Goal: Task Accomplishment & Management: Manage account settings

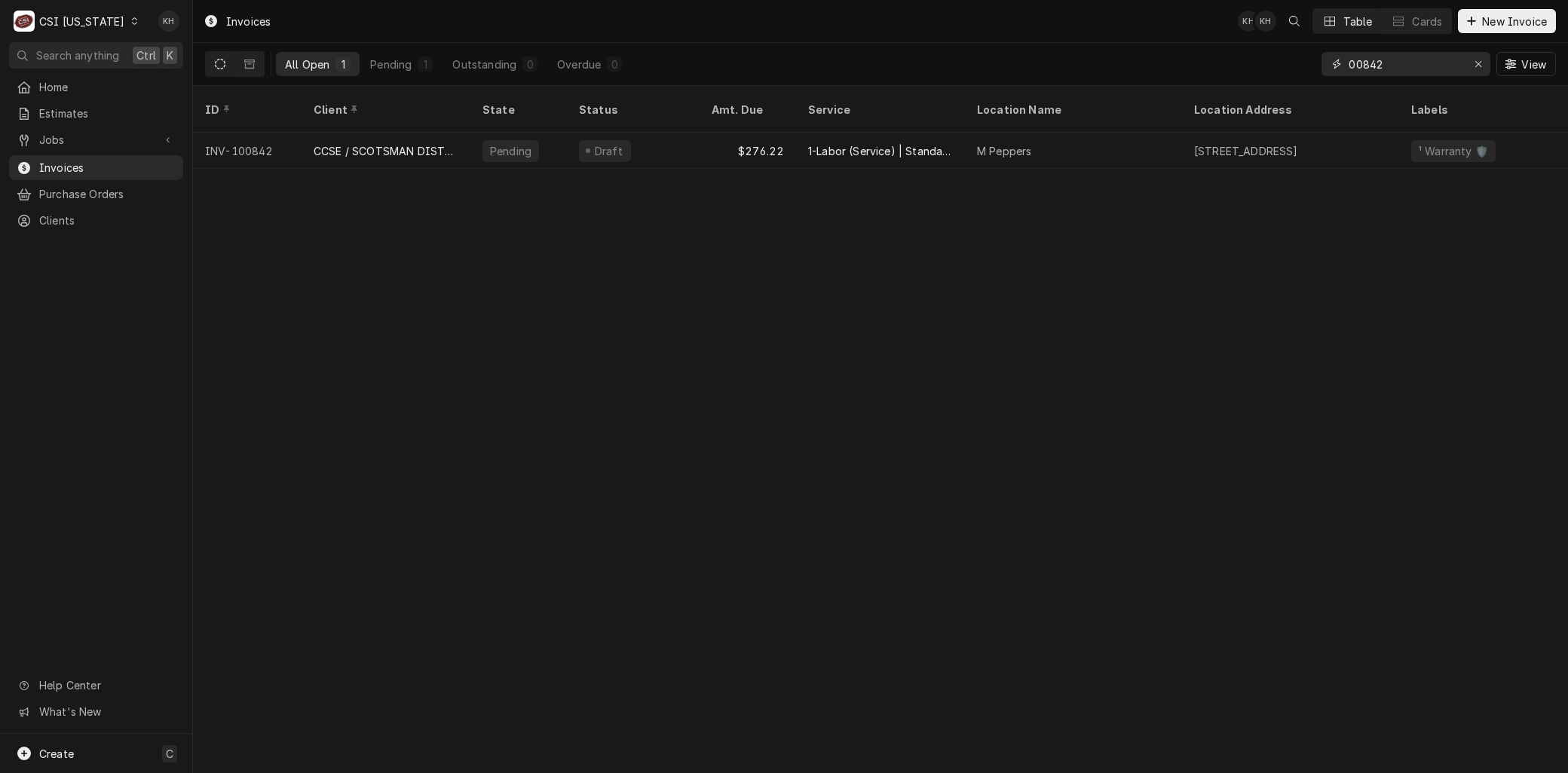
drag, startPoint x: 1387, startPoint y: 70, endPoint x: 1180, endPoint y: 69, distance: 207.0
click at [1186, 66] on div "All Open 1 Pending 1 Outstanding 0 Overdue 0 00842 View" at bounding box center [880, 64] width 1351 height 42
type input "1"
type input "00843"
click at [1346, 62] on div "00843" at bounding box center [1406, 64] width 169 height 24
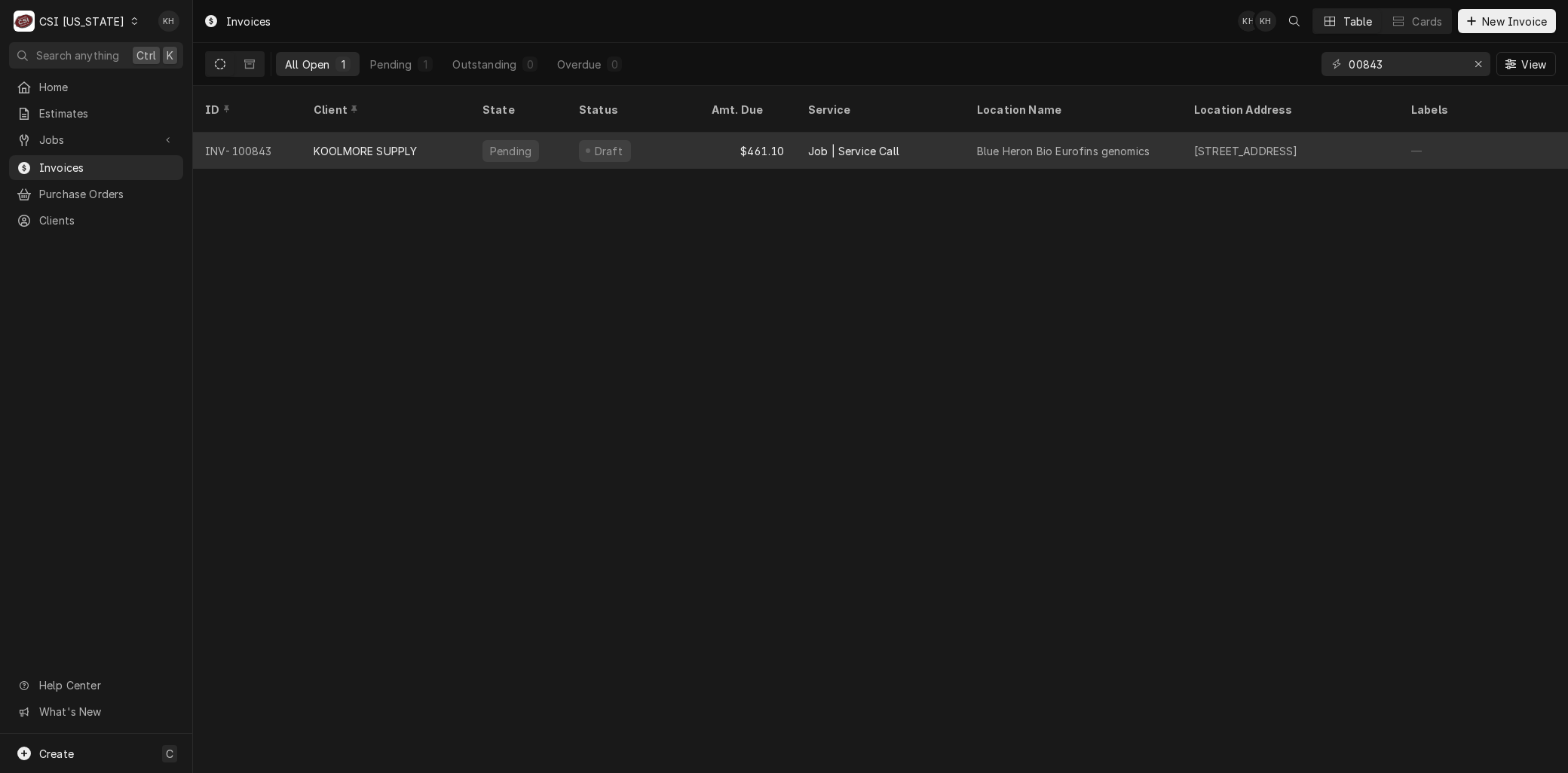
click at [333, 143] on div "KOOLMORE SUPPLY" at bounding box center [365, 151] width 103 height 16
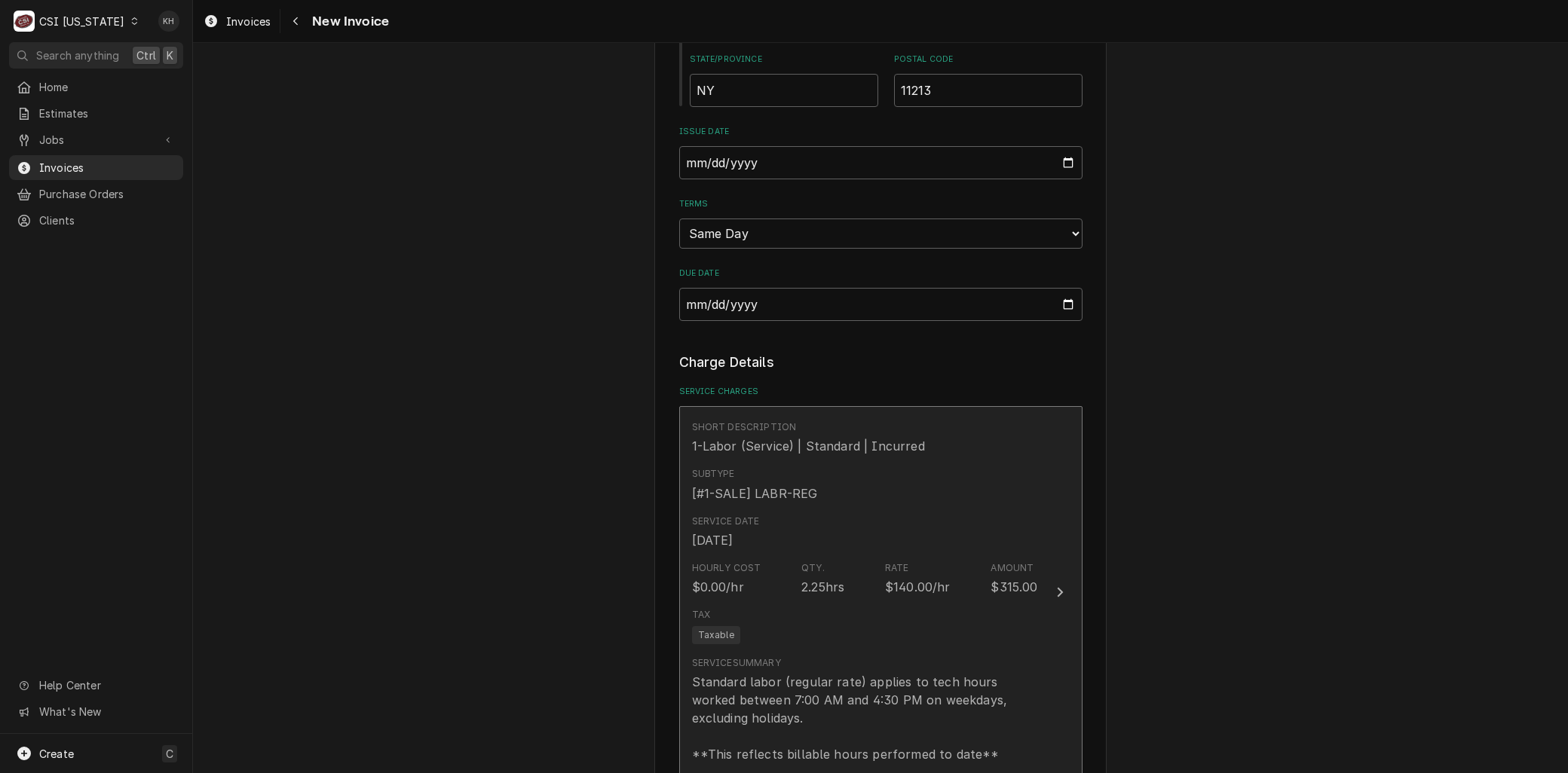
scroll to position [754, 0]
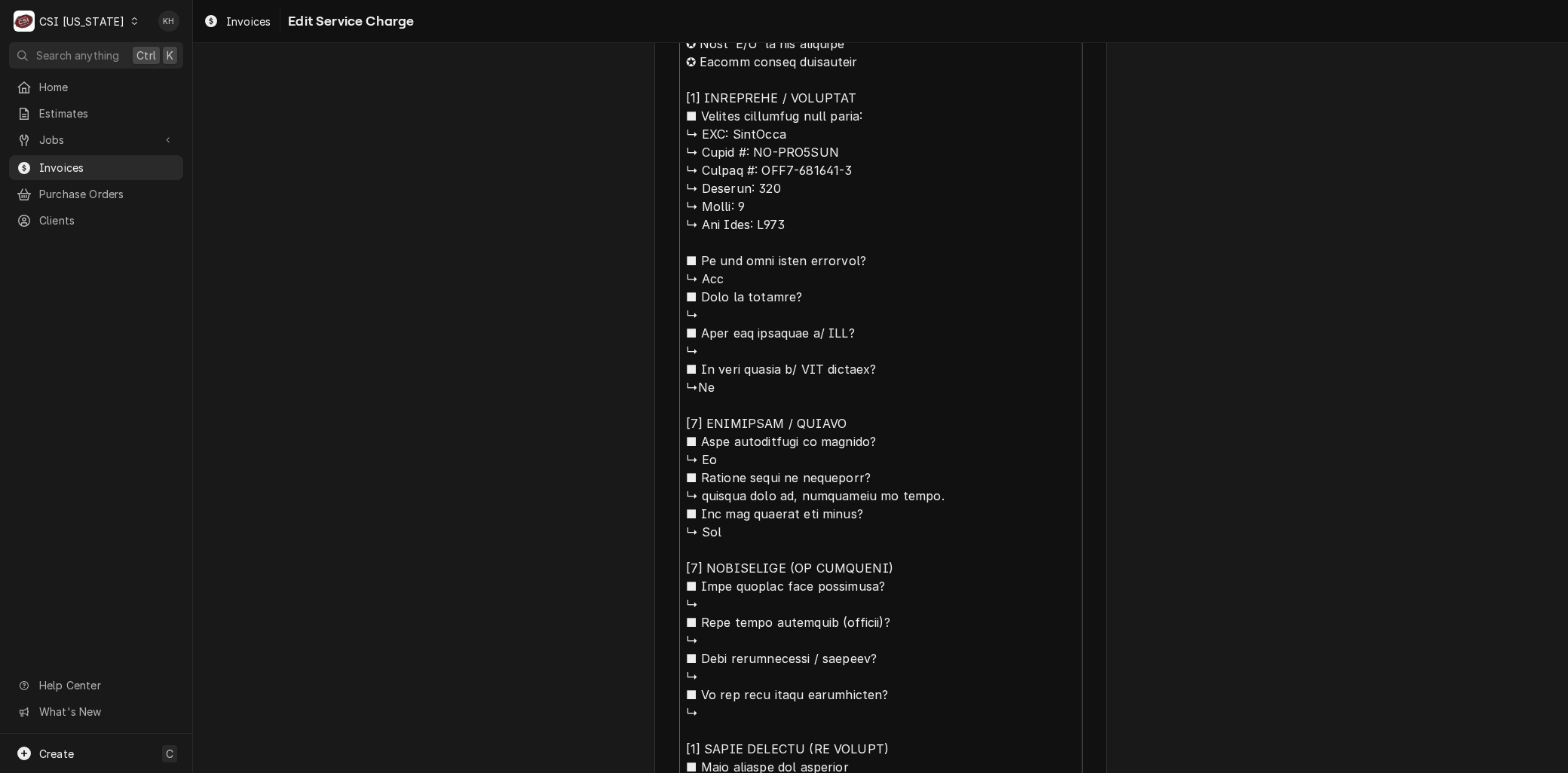
scroll to position [251, 0]
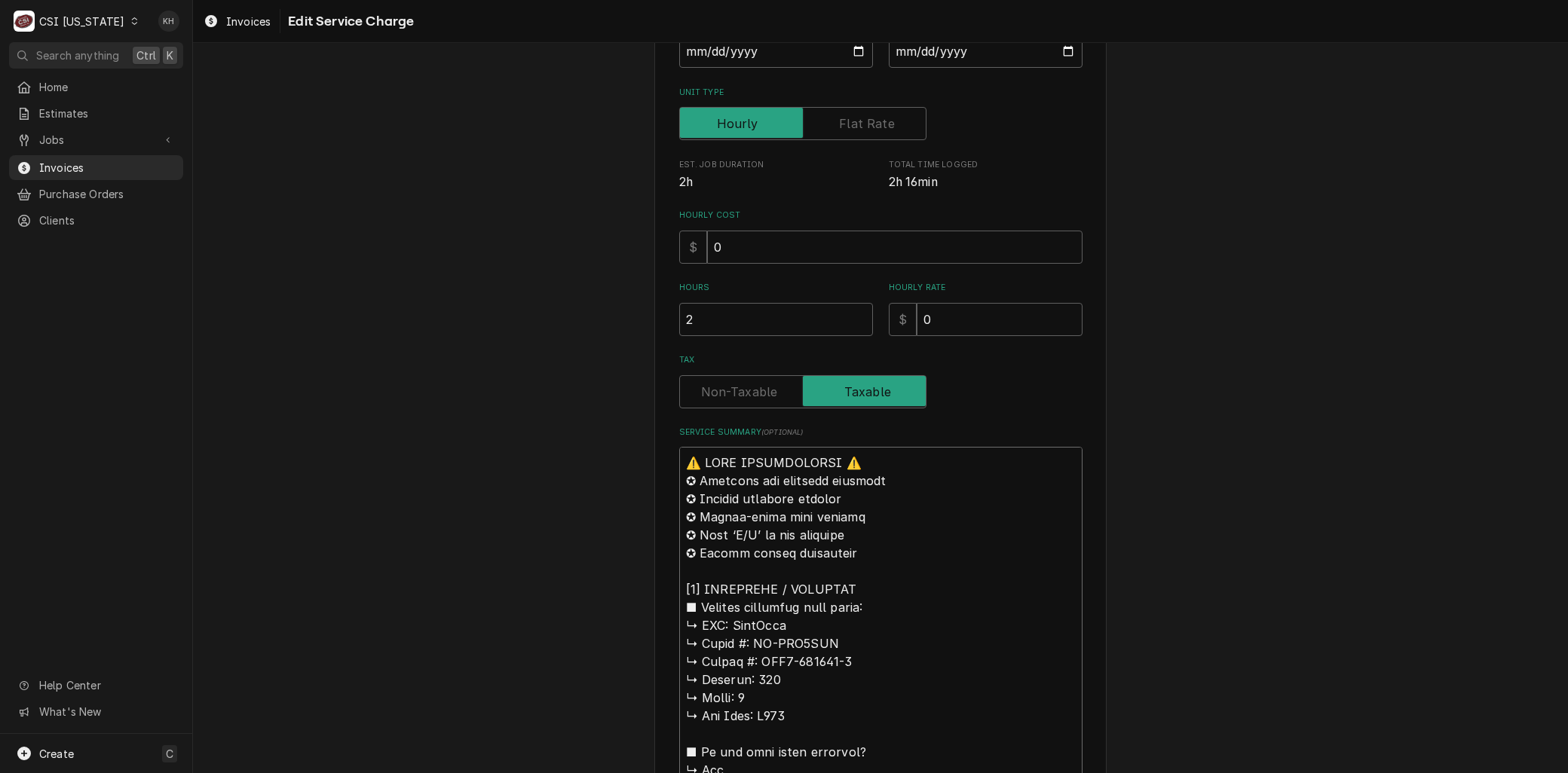
drag, startPoint x: 728, startPoint y: 619, endPoint x: 528, endPoint y: 295, distance: 380.8
type textarea "x"
type textarea "BKoolMore ↳ 𝗠𝗼𝗱𝗲𝗹 #: KM-FMD2OWH ↳ 𝗦𝗲𝗿𝗶𝗮𝗹 #: AMO3-240268-1 ↳ 𝗩𝗼𝗹𝘁𝗮𝗴𝗲: 120 ↳ 𝗣𝗵𝗮𝘀…"
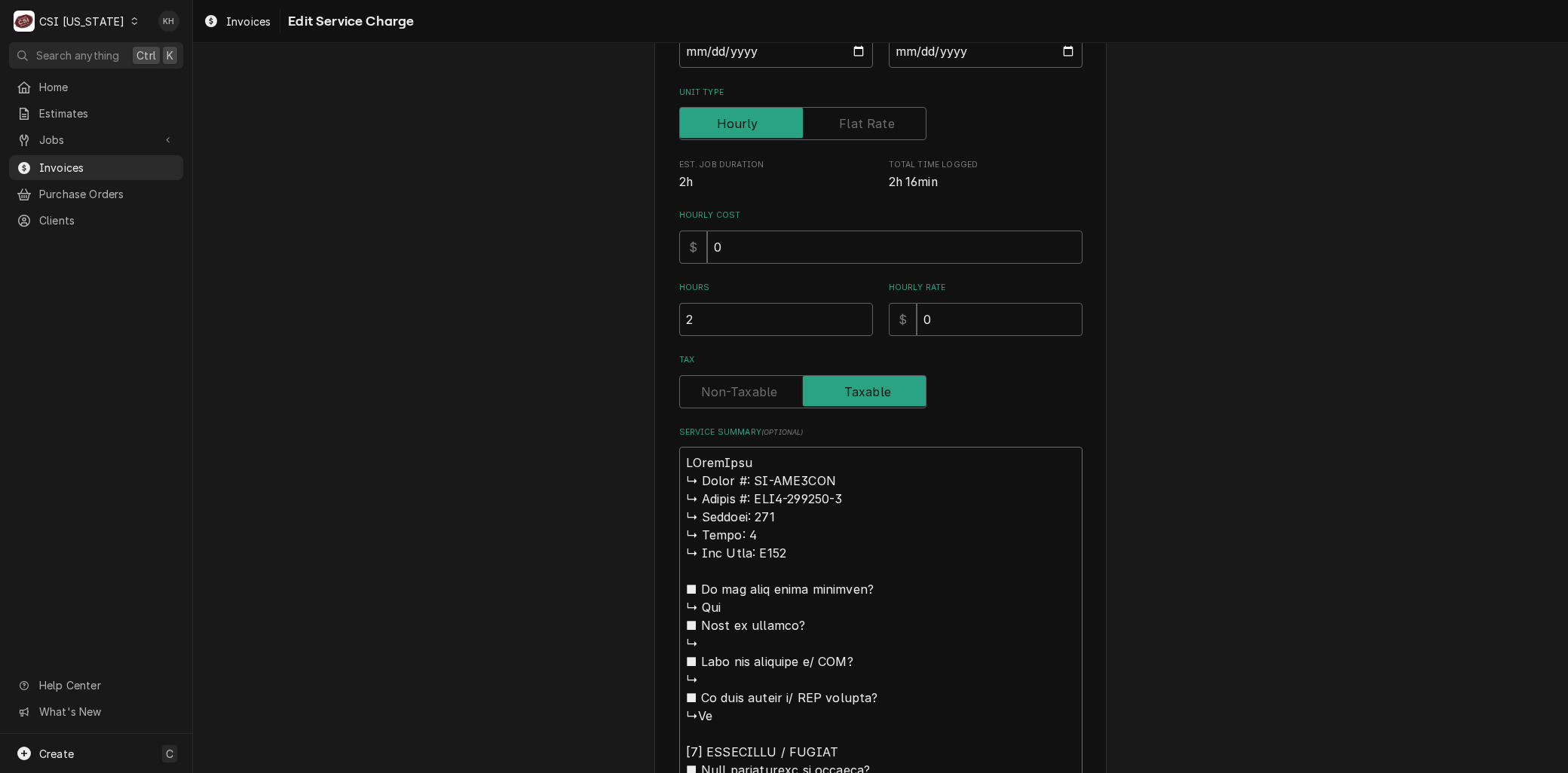
type textarea "x"
type textarea "BrKoolMore ↳ 𝗠𝗼𝗱𝗲𝗹 #: KM-FMD2OWH ↳ 𝗦𝗲𝗿𝗶𝗮𝗹 #: AMO3-240268-1 ↳ 𝗩𝗼𝗹𝘁𝗮𝗴𝗲: 120 ↳ 𝗣𝗵𝗮…"
type textarea "x"
type textarea "BraKoolMore ↳ 𝗠𝗼𝗱𝗲𝗹 #: KM-FMD2OWH ↳ 𝗦𝗲𝗿𝗶𝗮𝗹 #: AMO3-240268-1 ↳ 𝗩𝗼𝗹𝘁𝗮𝗴𝗲: 120 ↳ 𝗣𝗵…"
type textarea "x"
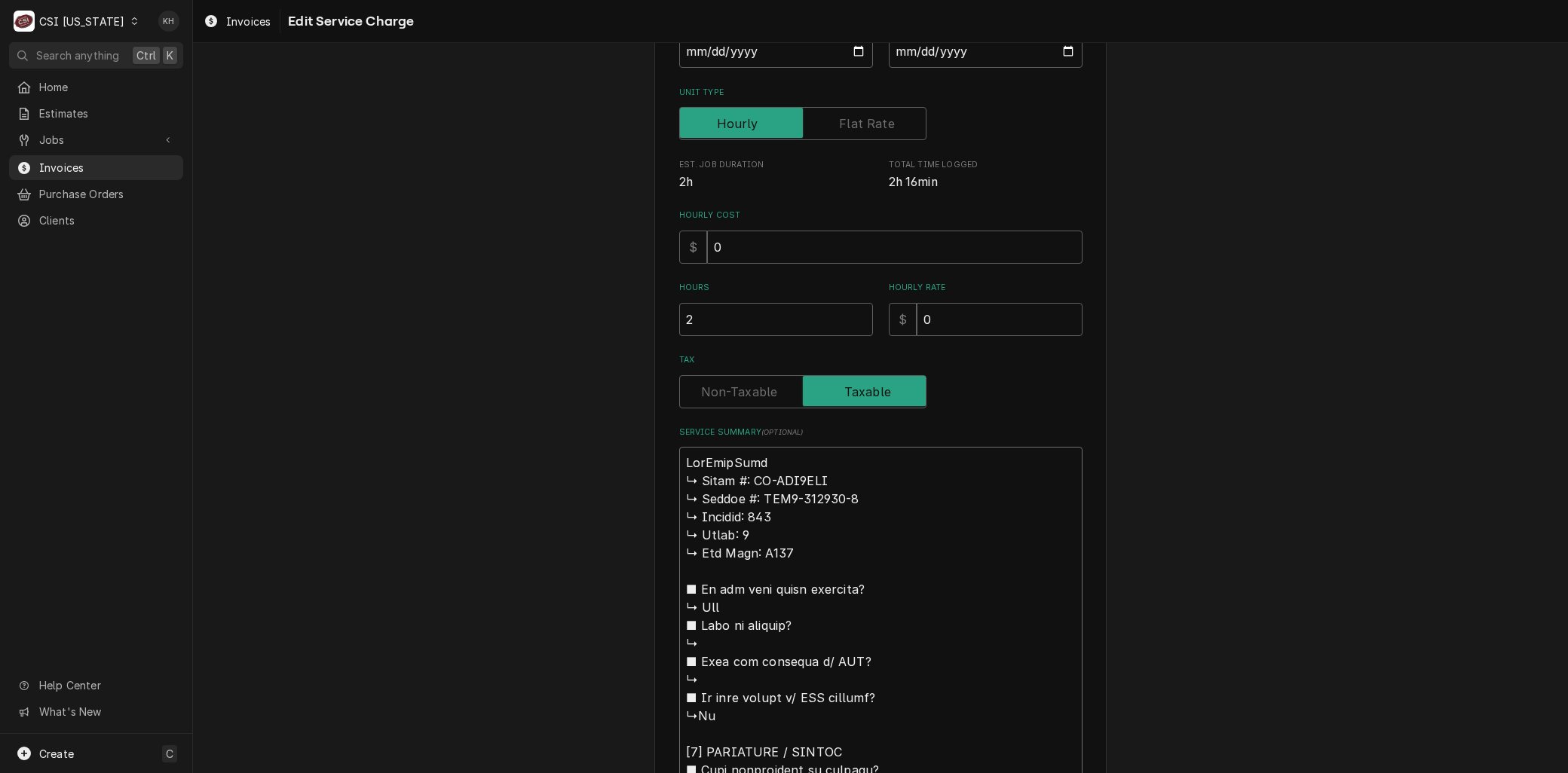
type textarea "BranKoolMore ↳ 𝗠𝗼𝗱𝗲𝗹 #: KM-FMD2OWH ↳ 𝗦𝗲𝗿𝗶𝗮𝗹 #: AMO3-240268-1 ↳ 𝗩𝗼𝗹𝘁𝗮𝗴𝗲: 120 ↳ 𝗣…"
type textarea "x"
type textarea "BrandKoolMore ↳ 𝗠𝗼𝗱𝗲𝗹 #: KM-FMD2OWH ↳ 𝗦𝗲𝗿𝗶𝗮𝗹 #: AMO3-240268-1 ↳ 𝗩𝗼𝗹𝘁𝗮𝗴𝗲: 120 ↳ …"
type textarea "x"
type textarea "Brand:KoolMore ↳ 𝗠𝗼𝗱𝗲𝗹 #: KM-FMD2OWH ↳ 𝗦𝗲𝗿𝗶𝗮𝗹 #: AMO3-240268-1 ↳ 𝗩𝗼𝗹𝘁𝗮𝗴𝗲: 120 ↳…"
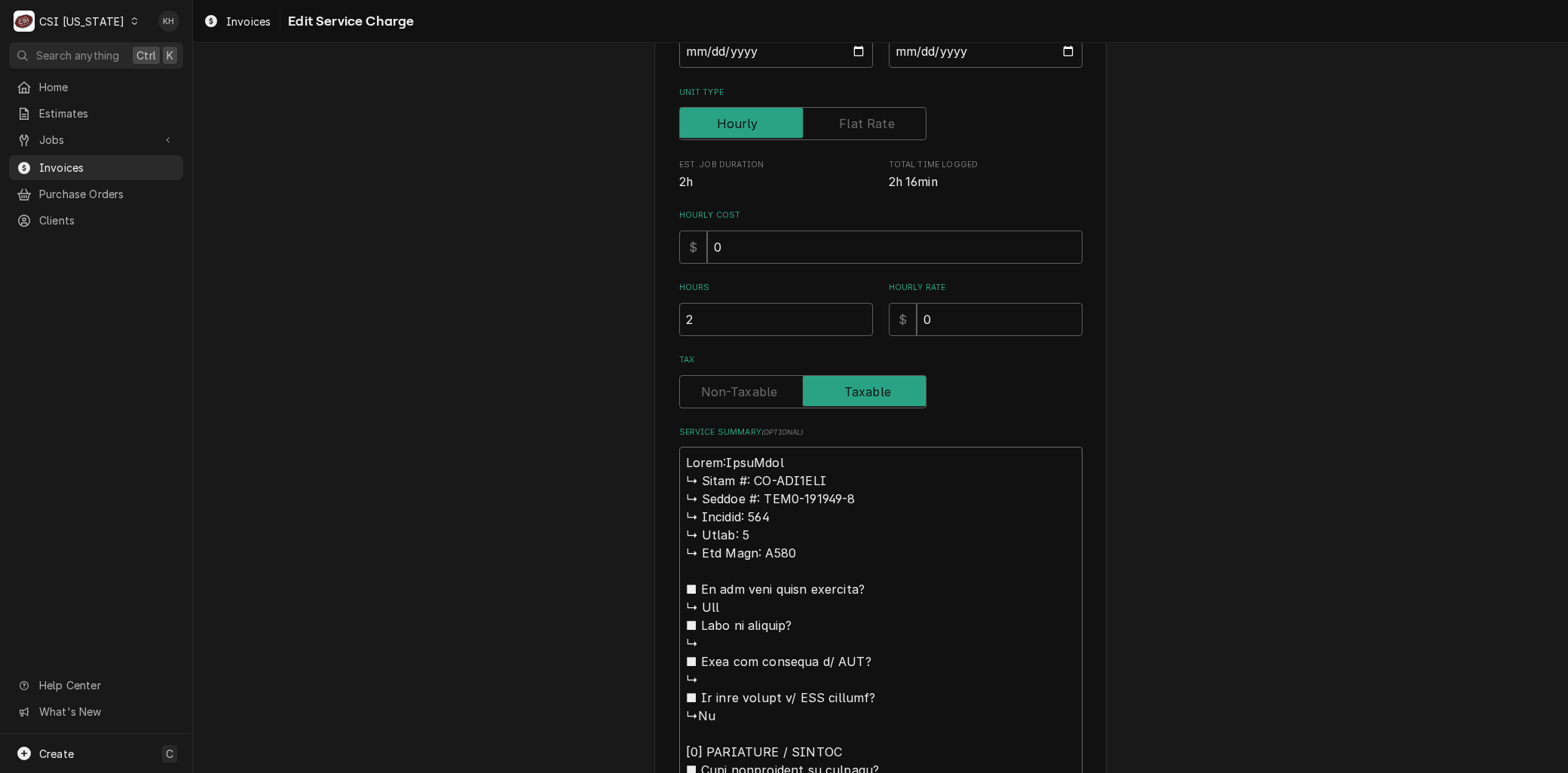
type textarea "x"
type textarea "Brand: KoolMore ↳ 𝗠𝗼𝗱𝗲𝗹 #: KM-FMD2OWH ↳ 𝗦𝗲𝗿𝗶𝗮𝗹 #: AMO3-240268-1 ↳ 𝗩𝗼𝗹𝘁𝗮𝗴𝗲: 120 …"
type textarea "x"
type textarea "Brand: KoolMore 𝗠𝗼𝗱𝗲𝗹 #: KM-FMD2OWH ↳ 𝗦𝗲𝗿𝗶𝗮𝗹 #: AMO3-240268-1 ↳ 𝗩𝗼𝗹𝘁𝗮𝗴𝗲: 120 ↳ …"
type textarea "x"
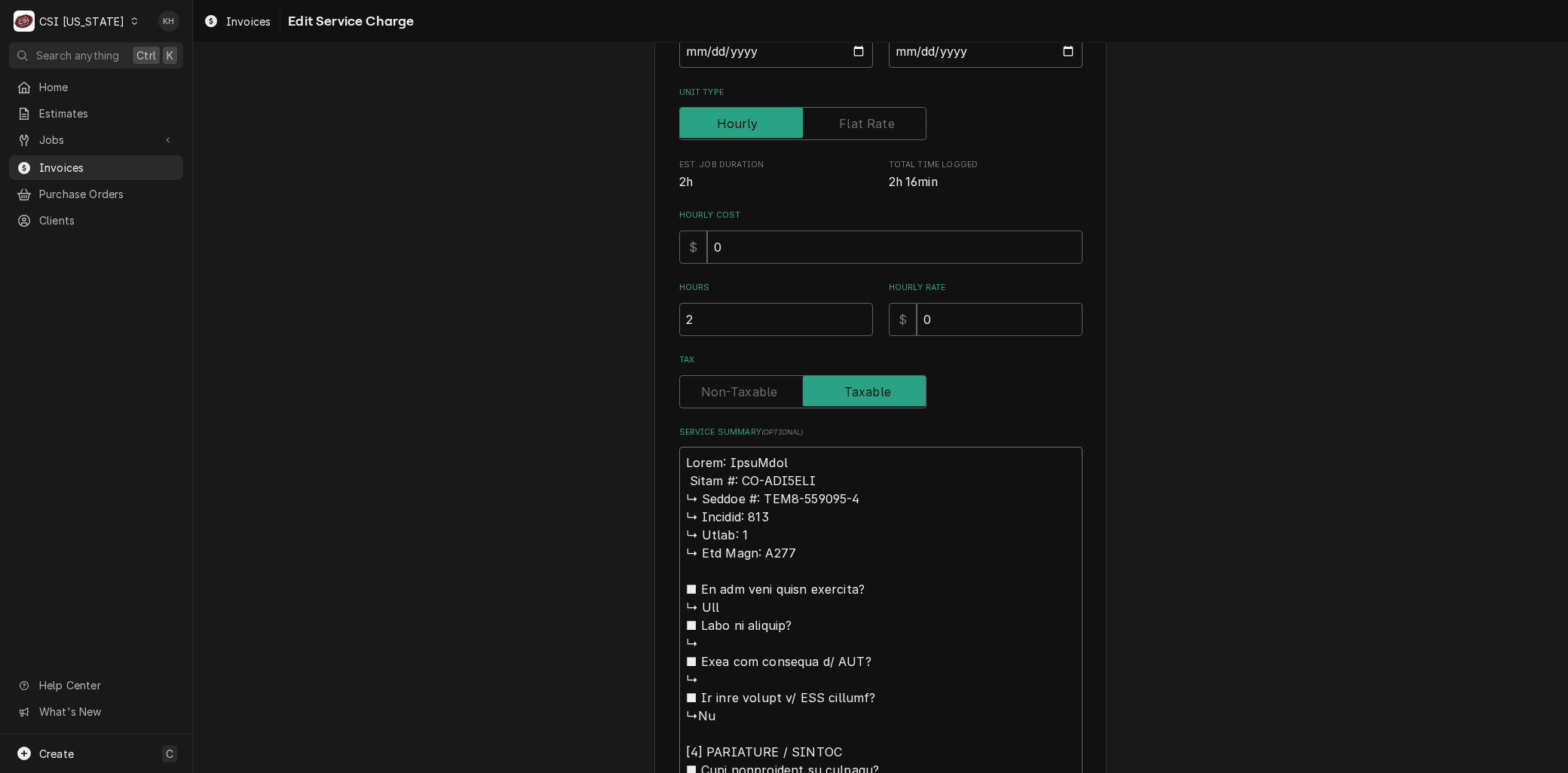
type textarea "Brand: KoolMore 𝗠𝗼𝗱𝗲𝗹 #: KM-FMD2OWH ↳ 𝗦𝗲𝗿𝗶𝗮𝗹 #: AMO3-240268-1 ↳ 𝗩𝗼𝗹𝘁𝗮𝗴𝗲: 120 ↳ …"
type textarea "x"
type textarea "Brand: KoolMore 𝗼𝗱𝗲𝗹 #: KM-FMD2OWH ↳ 𝗦𝗲𝗿𝗶𝗮𝗹 #: AMO3-240268-1 ↳ 𝗩𝗼𝗹𝘁𝗮𝗴𝗲: 120 ↳ 𝗣…"
type textarea "x"
type textarea "Brand: KoolMore 𝗱𝗲𝗹 #: KM-FMD2OWH ↳ 𝗦𝗲𝗿𝗶𝗮𝗹 #: AMO3-240268-1 ↳ 𝗩𝗼𝗹𝘁𝗮𝗴𝗲: 120 ↳ 𝗣𝗵…"
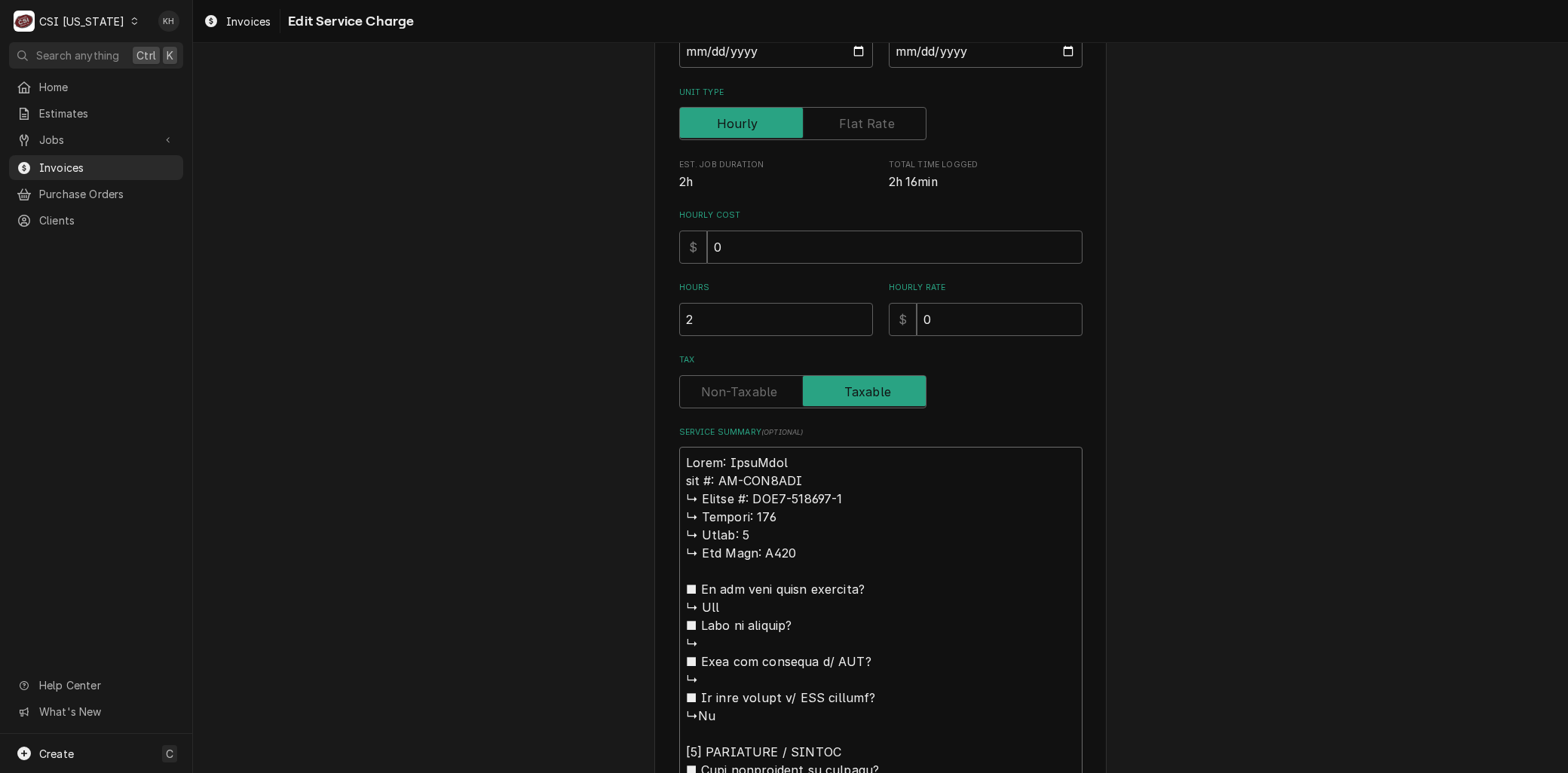
type textarea "x"
type textarea "Brand: KoolMore 𝗲𝗹 #: KM-FMD2OWH ↳ 𝗦𝗲𝗿𝗶𝗮𝗹 #: AMO3-240268-1 ↳ 𝗩𝗼𝗹𝘁𝗮𝗴𝗲: 120 ↳ 𝗣𝗵𝗮…"
type textarea "x"
type textarea "Brand: KoolMore 𝗹 #: KM-FMD2OWH ↳ 𝗦𝗲𝗿𝗶𝗮𝗹 #: AMO3-240268-1 ↳ 𝗩𝗼𝗹𝘁𝗮𝗴𝗲: 120 ↳ 𝗣𝗵𝗮𝘀…"
type textarea "x"
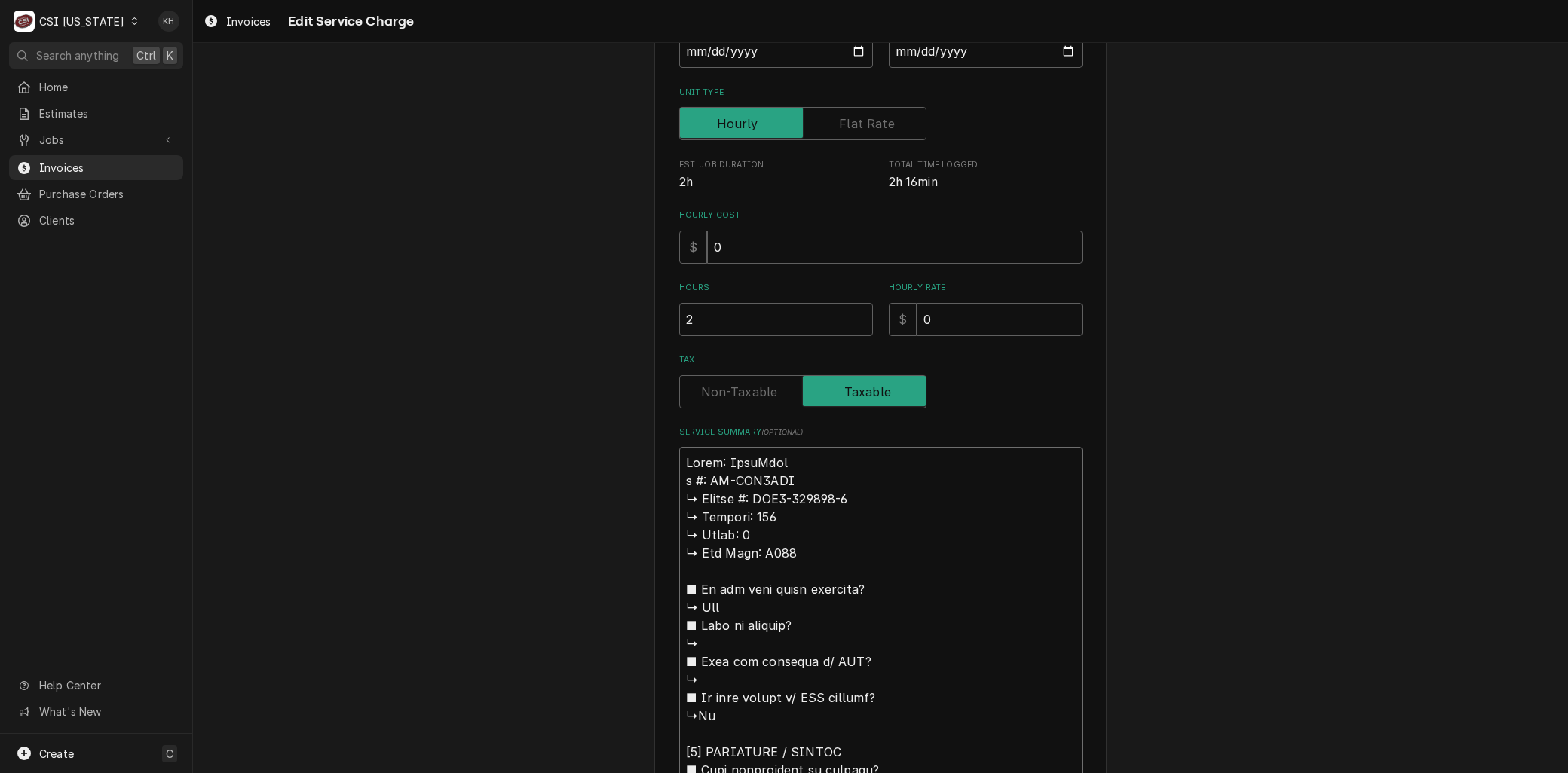
type textarea "Brand: KoolMore #: KM-FMD2OWH ↳ 𝗦𝗲𝗿𝗶𝗮𝗹 #: AMO3-240268-1 ↳ 𝗩𝗼𝗹𝘁𝗮𝗴𝗲: 120 ↳ 𝗣𝗵𝗮𝘀𝗲:…"
type textarea "x"
type textarea "Brand: KoolMore #: KM-FMD2OWH ↳ 𝗦𝗲𝗿𝗶𝗮𝗹 #: AMO3-240268-1 ↳ 𝗩𝗼𝗹𝘁𝗮𝗴𝗲: 120 ↳ 𝗣𝗵𝗮𝘀𝗲:…"
type textarea "x"
type textarea "Brand: KoolMore : KM-FMD2OWH ↳ 𝗦𝗲𝗿𝗶𝗮𝗹 #: AMO3-240268-1 ↳ 𝗩𝗼𝗹𝘁𝗮𝗴𝗲: 120 ↳ 𝗣𝗵𝗮𝘀𝗲: …"
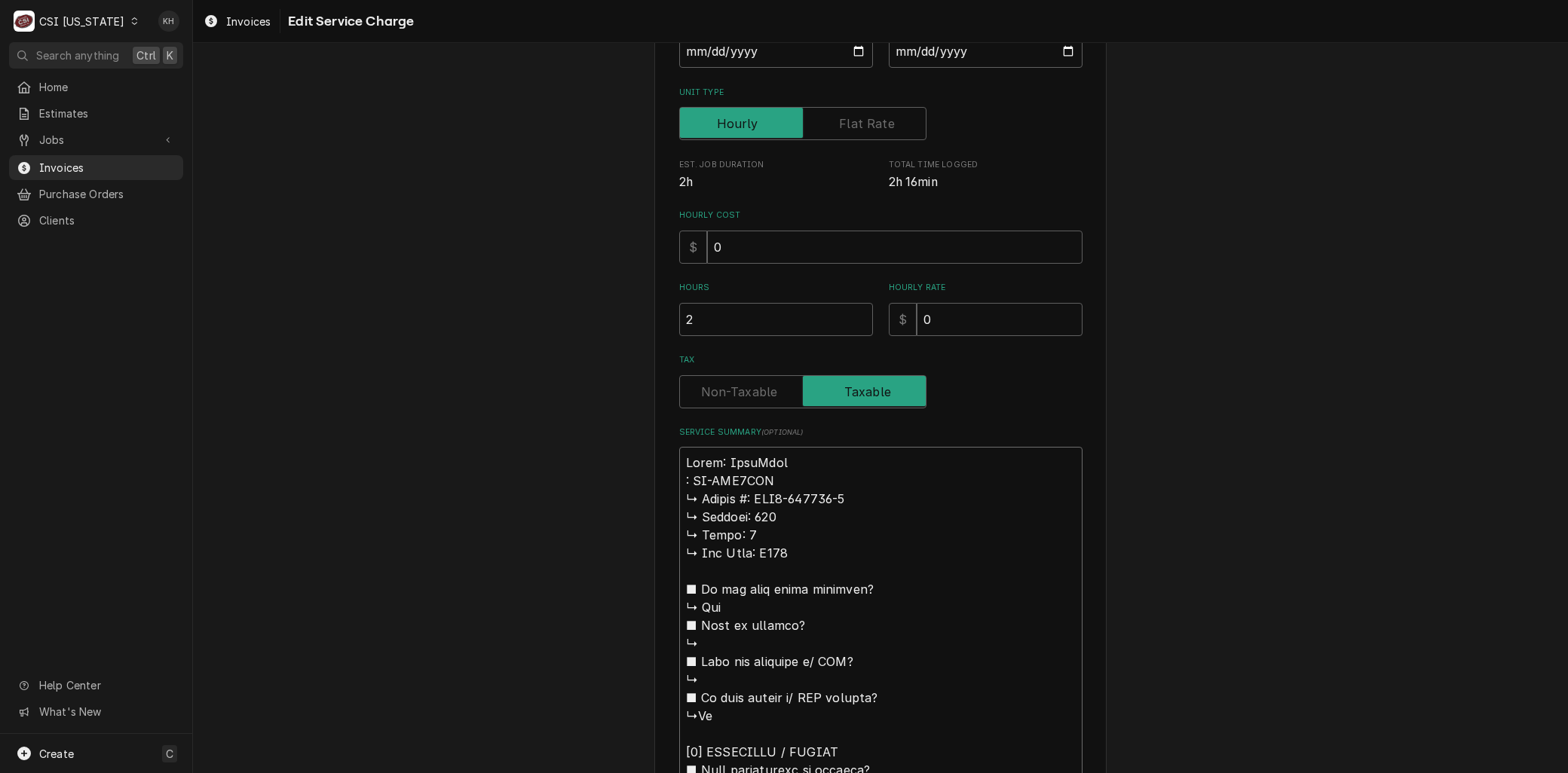
type textarea "x"
type textarea "Brand: KoolMore M: KM-FMD2OWH ↳ 𝗦𝗲𝗿𝗶𝗮𝗹 #: AMO3-240268-1 ↳ 𝗩𝗼𝗹𝘁𝗮𝗴𝗲: 120 ↳ 𝗣𝗵𝗮𝘀𝗲:…"
type textarea "x"
type textarea "Brand: KoolMore Mo: KM-FMD2OWH ↳ 𝗦𝗲𝗿𝗶𝗮𝗹 #: AMO3-240268-1 ↳ 𝗩𝗼𝗹𝘁𝗮𝗴𝗲: 120 ↳ 𝗣𝗵𝗮𝘀𝗲…"
type textarea "x"
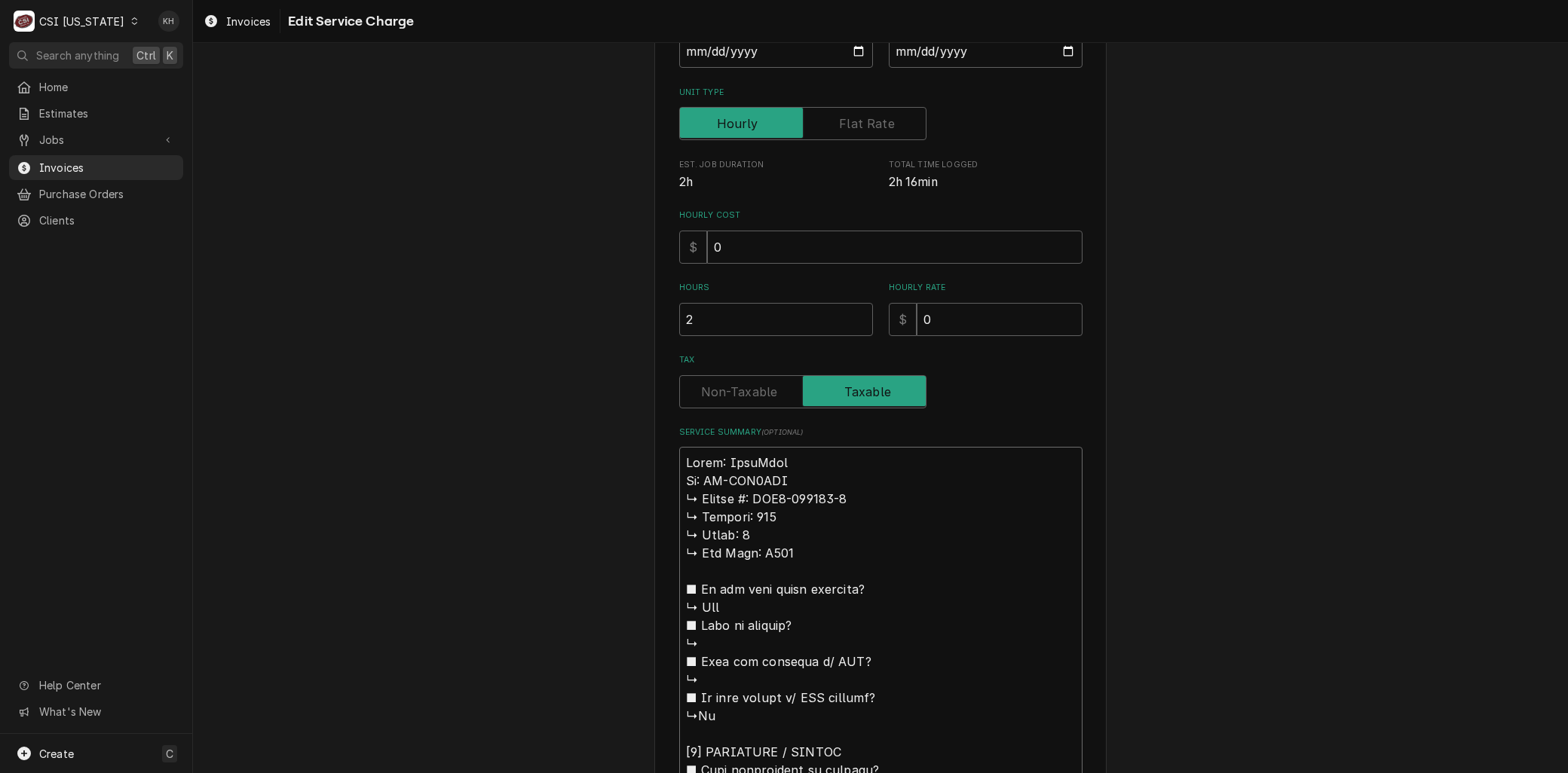
type textarea "Brand: KoolMore Mod: KM-FMD2OWH ↳ 𝗦𝗲𝗿𝗶𝗮𝗹 #: AMO3-240268-1 ↳ 𝗩𝗼𝗹𝘁𝗮𝗴𝗲: 120 ↳ 𝗣𝗵𝗮𝘀…"
type textarea "x"
type textarea "Brand: KoolMore Mode: KM-FMD2OWH ↳ 𝗦𝗲𝗿𝗶𝗮𝗹 #: AMO3-240268-1 ↳ 𝗩𝗼𝗹𝘁𝗮𝗴𝗲: 120 ↳ 𝗣𝗵𝗮…"
type textarea "x"
type textarea "Brand: KoolMore Model: KM-FMD2OWH ↳ 𝗦𝗲𝗿𝗶𝗮𝗹 #: AMO3-240268-1 ↳ 𝗩𝗼𝗹𝘁𝗮𝗴𝗲: 120 ↳ 𝗣𝗵…"
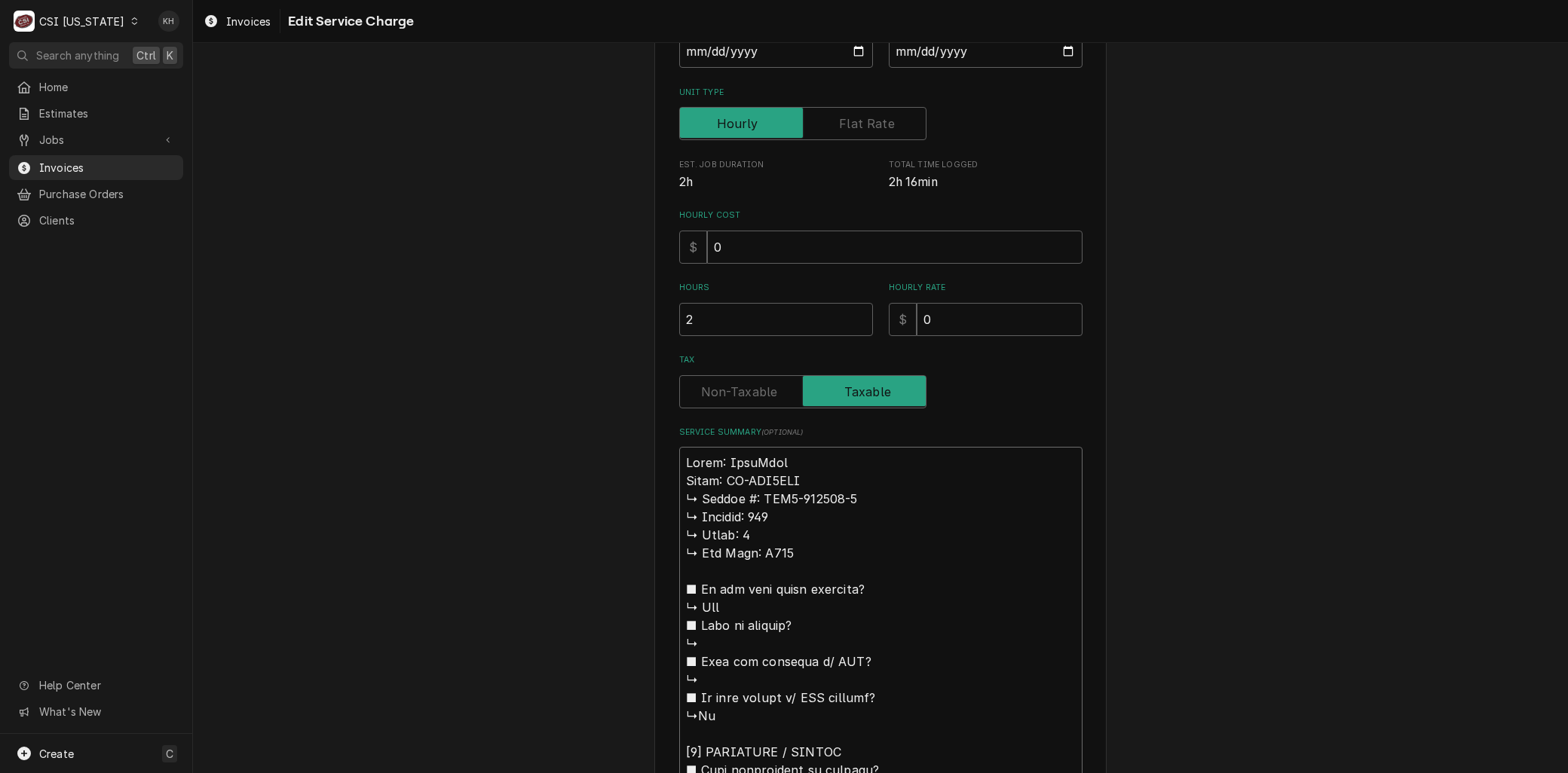
type textarea "x"
type textarea "Brand: KoolMore Model: KM-FMD2OWH 𝗦𝗲𝗿𝗶𝗮𝗹 #: AMO3-240268-1 ↳ 𝗩𝗼𝗹𝘁𝗮𝗴𝗲: 120 ↳ 𝗣𝗵𝗮𝘀…"
type textarea "x"
type textarea "Brand: KoolMore Model: KM-FMD2OWH 𝗦𝗲𝗿𝗶𝗮𝗹 #: AMO3-240268-1 ↳ 𝗩𝗼𝗹𝘁𝗮𝗴𝗲: 120 ↳ 𝗣𝗵𝗮𝘀…"
type textarea "x"
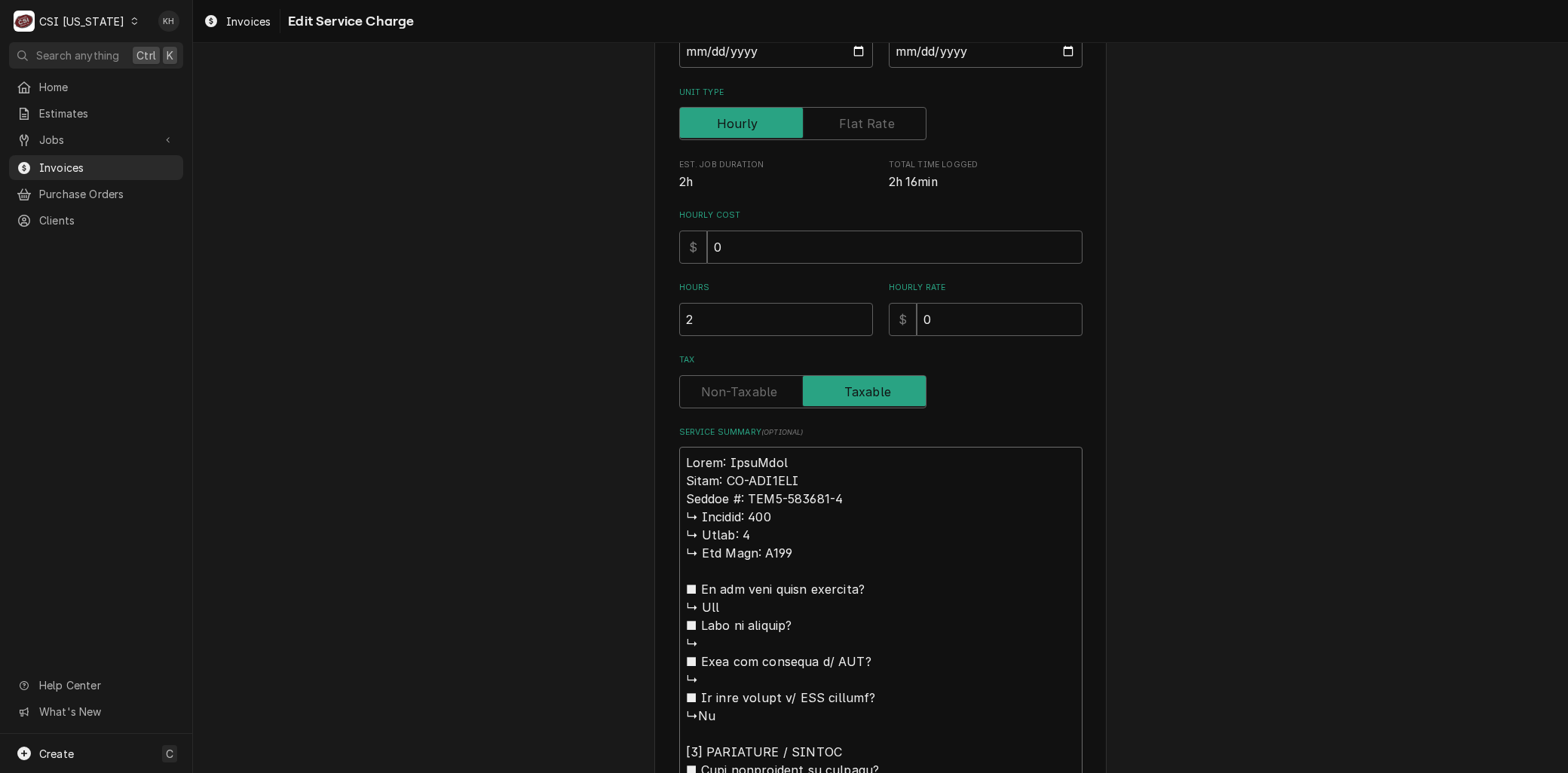
type textarea "Brand: KoolMore Model: KM-FMD2OWH 𝗲𝗿𝗶𝗮𝗹 #: AMO3-240268-1 ↳ 𝗩𝗼𝗹𝘁𝗮𝗴𝗲: 120 ↳ 𝗣𝗵𝗮𝘀𝗲…"
type textarea "x"
type textarea "Brand: KoolMore Model: KM-FMD2OWH 𝗿𝗶𝗮𝗹 #: AMO3-240268-1 ↳ 𝗩𝗼𝗹𝘁𝗮𝗴𝗲: 120 ↳ 𝗣𝗵𝗮𝘀𝗲:…"
type textarea "x"
type textarea "Brand: KoolMore Model: KM-FMD2OWH 𝗶𝗮𝗹 #: AMO3-240268-1 ↳ 𝗩𝗼𝗹𝘁𝗮𝗴𝗲: 120 ↳ 𝗣𝗵𝗮𝘀𝗲: …"
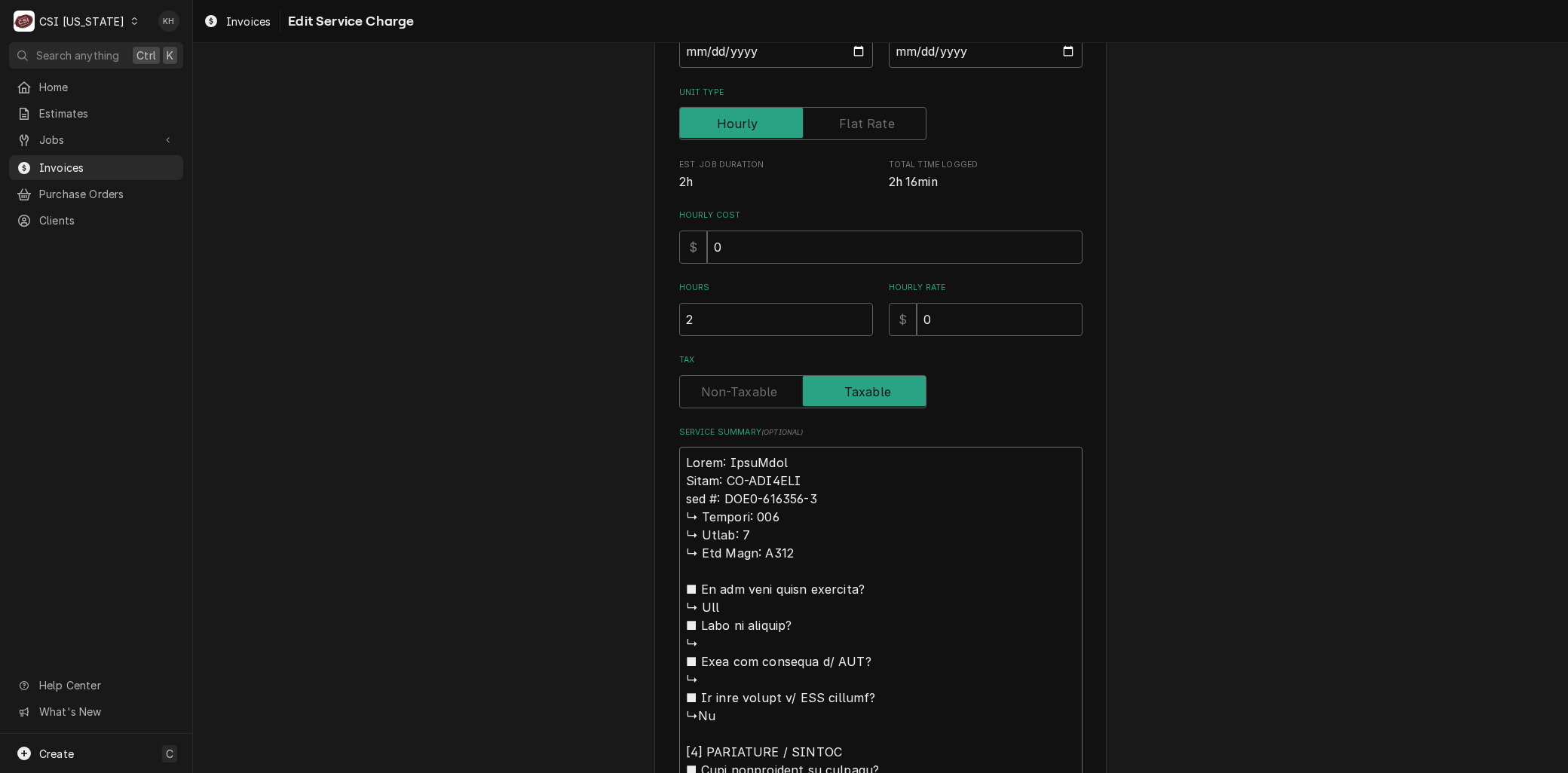
type textarea "x"
type textarea "Brand: KoolMore Model: KM-FMD2OWH 𝗮𝗹 #: AMO3-240268-1 ↳ 𝗩𝗼𝗹𝘁𝗮𝗴𝗲: 120 ↳ 𝗣𝗵𝗮𝘀𝗲: 1…"
type textarea "x"
type textarea "Brand: KoolMore Model: KM-FMD2OWH 𝗹 #: AMO3-240268-1 ↳ 𝗩𝗼𝗹𝘁𝗮𝗴𝗲: 120 ↳ 𝗣𝗵𝗮𝘀𝗲: 1 …"
type textarea "x"
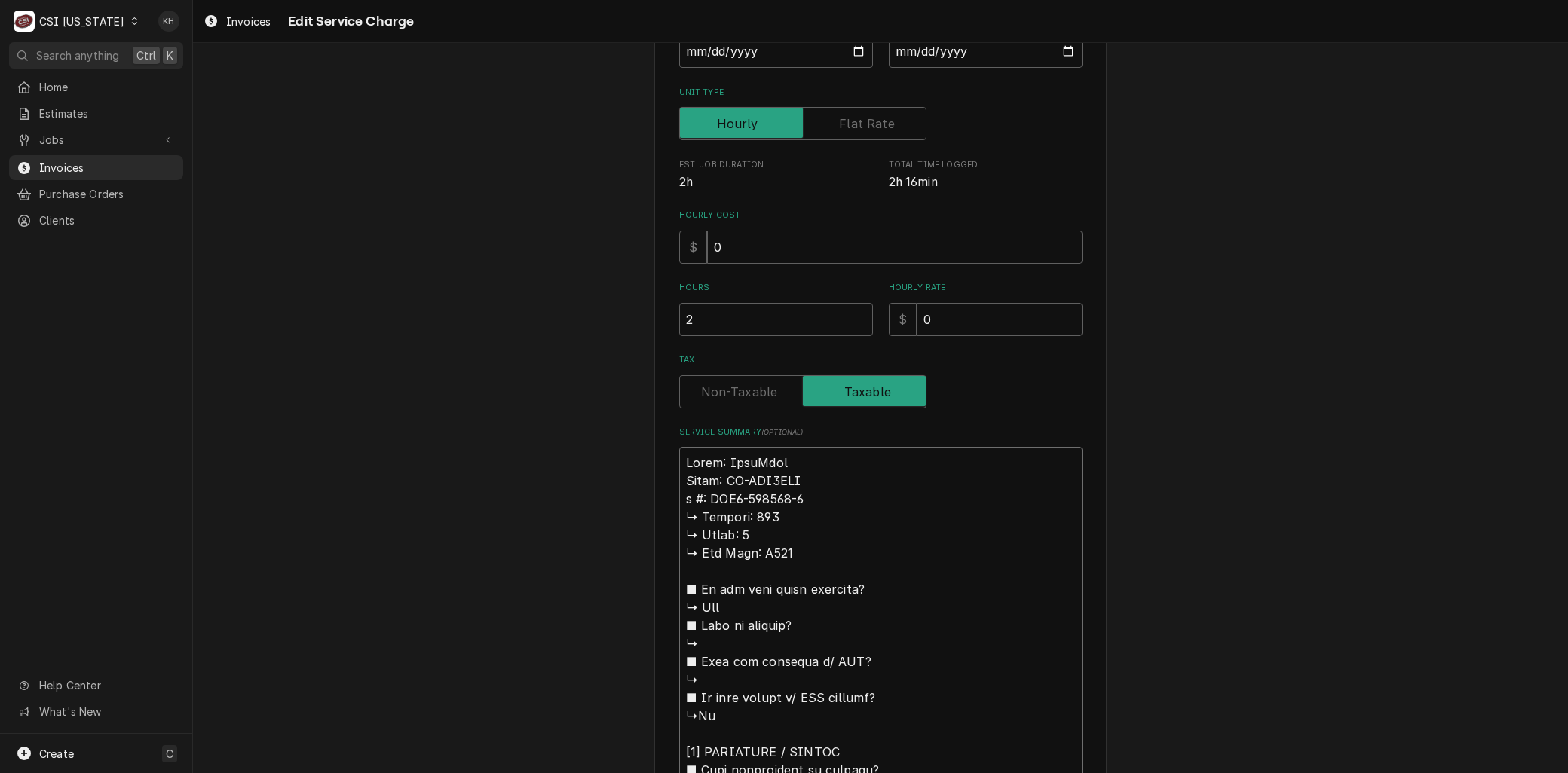
type textarea "Brand: KoolMore Model: KM-FMD2OWH #: AMO3-240268-1 ↳ 𝗩𝗼𝗹𝘁𝗮𝗴𝗲: 120 ↳ 𝗣𝗵𝗮𝘀𝗲: 1 ↳ …"
type textarea "x"
type textarea "Brand: KoolMore Model: KM-FMD2OWH #: AMO3-240268-1 ↳ 𝗩𝗼𝗹𝘁𝗮𝗴𝗲: 120 ↳ 𝗣𝗵𝗮𝘀𝗲: 1 ↳ …"
type textarea "x"
type textarea "Brand: KoolMore Model: KM-FMD2OWH : AMO3-240268-1 ↳ 𝗩𝗼𝗹𝘁𝗮𝗴𝗲: 120 ↳ 𝗣𝗵𝗮𝘀𝗲: 1 ↳ 𝗚…"
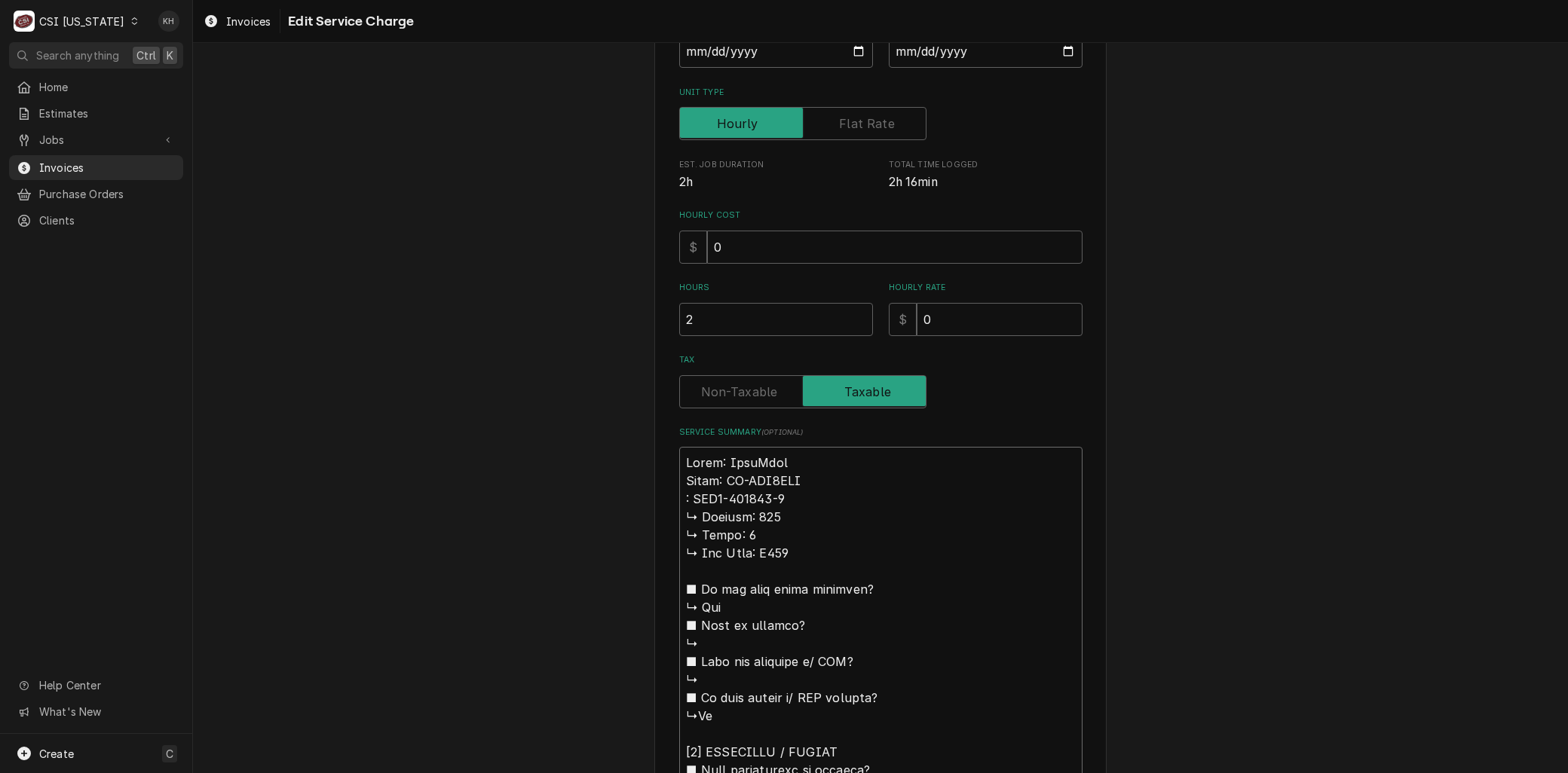
type textarea "x"
type textarea "Brand: KoolMore Model: KM-FMD2OWH S: AMO3-240268-1 ↳ 𝗩𝗼𝗹𝘁𝗮𝗴𝗲: 120 ↳ 𝗣𝗵𝗮𝘀𝗲: 1 ↳ …"
type textarea "x"
type textarea "Brand: KoolMore Model: KM-FMD2OWH Se: AMO3-240268-1 ↳ 𝗩𝗼𝗹𝘁𝗮𝗴𝗲: 120 ↳ 𝗣𝗵𝗮𝘀𝗲: 1 ↳…"
type textarea "x"
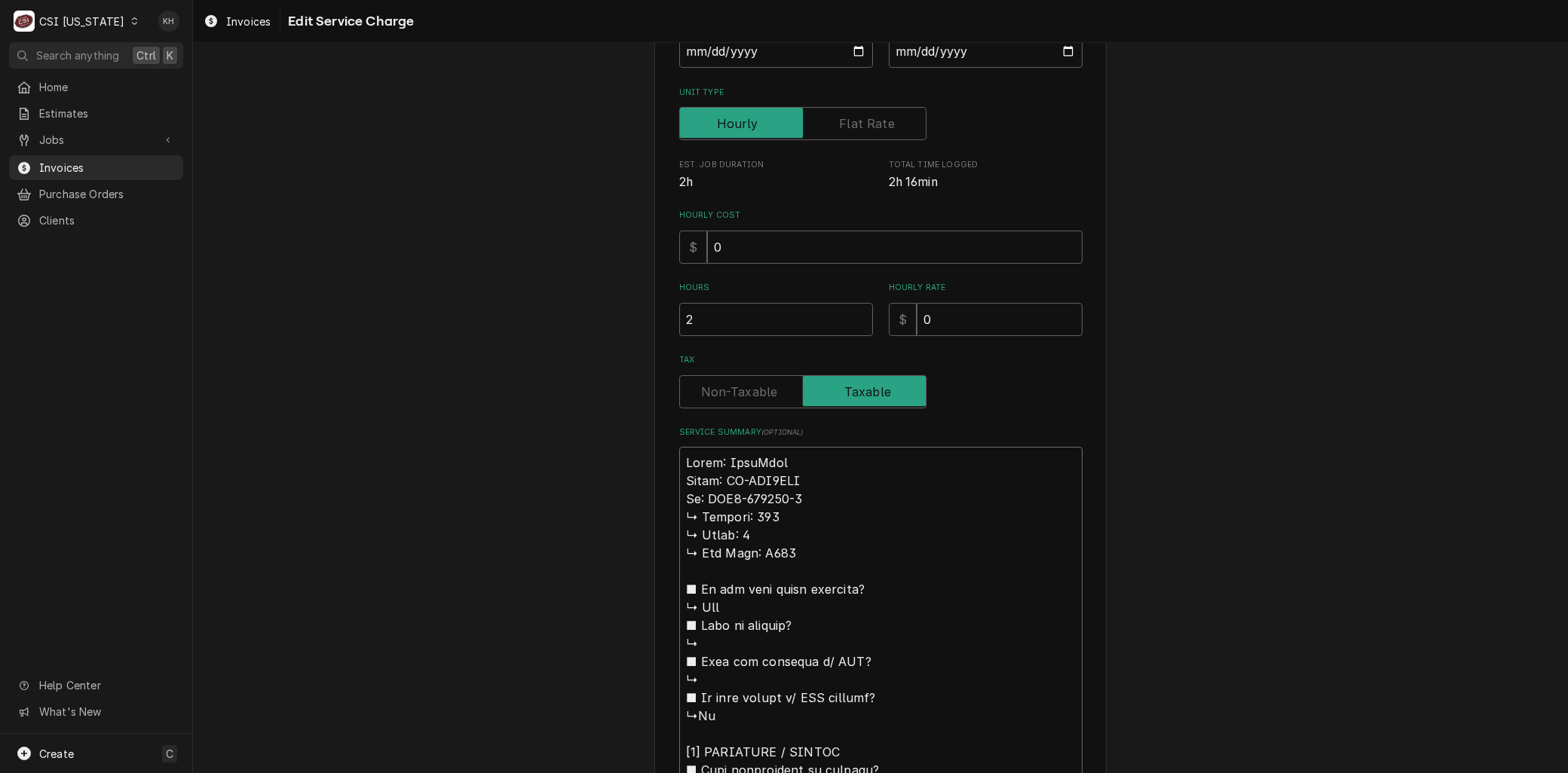
type textarea "Brand: KoolMore Model: KM-FMD2OWH Ser: AMO3-240268-1 ↳ 𝗩𝗼𝗹𝘁𝗮𝗴𝗲: 120 ↳ 𝗣𝗵𝗮𝘀𝗲: 1 …"
type textarea "x"
type textarea "Brand: KoolMore Model: KM-FMD2OWH Seri: AMO3-240268-1 ↳ 𝗩𝗼𝗹𝘁𝗮𝗴𝗲: 120 ↳ 𝗣𝗵𝗮𝘀𝗲: 1…"
type textarea "x"
type textarea "Brand: KoolMore Model: KM-FMD2OWH Seria: AMO3-240268-1 ↳ 𝗩𝗼𝗹𝘁𝗮𝗴𝗲: 120 ↳ 𝗣𝗵𝗮𝘀𝗲: …"
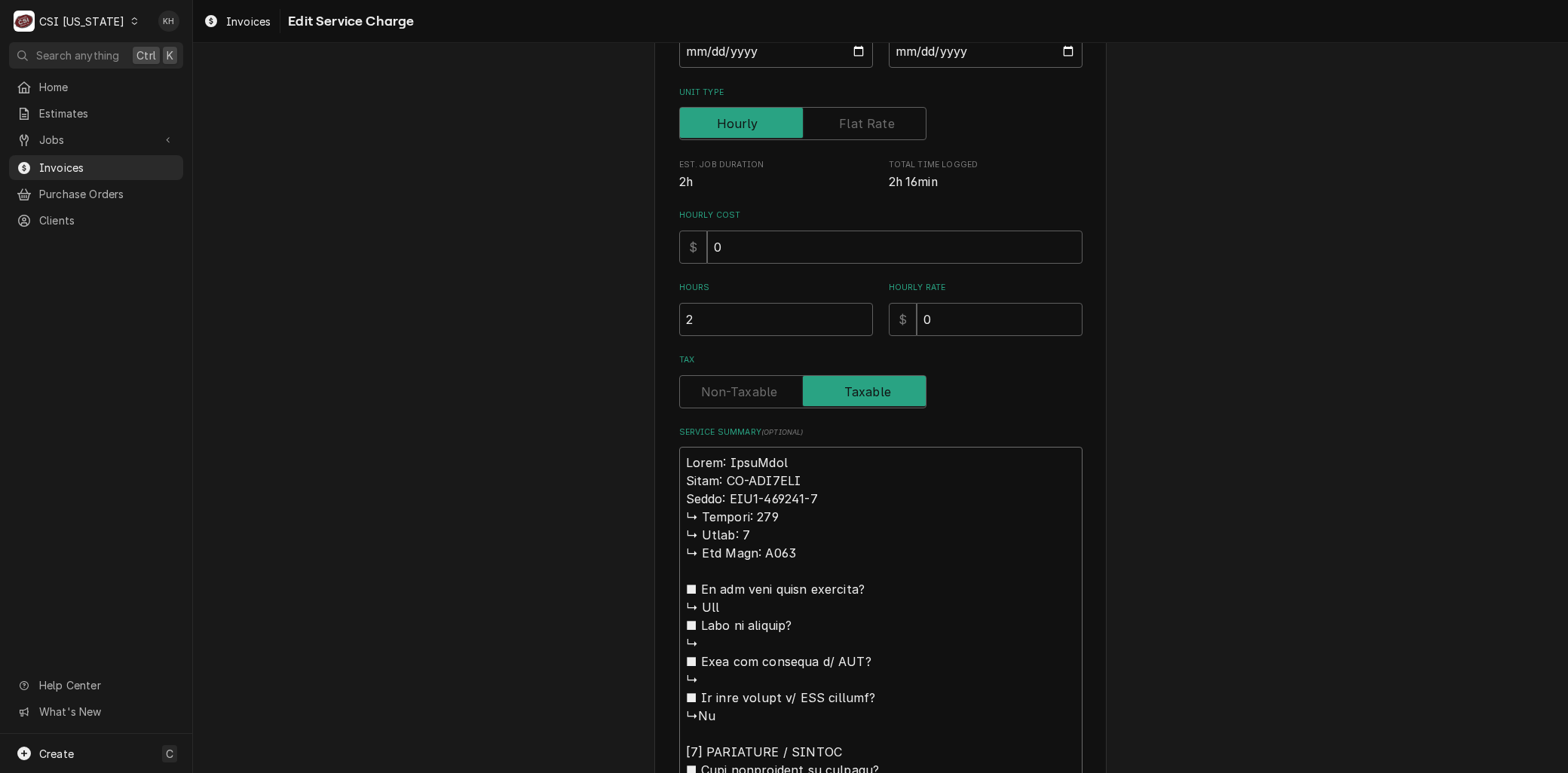
type textarea "x"
type textarea "Brand: KoolMore Model: KM-FMD2OWH Serial: AMO3-240268-1 ↳ 𝗩𝗼𝗹𝘁𝗮𝗴𝗲: 120 ↳ 𝗣𝗵𝗮𝘀𝗲:…"
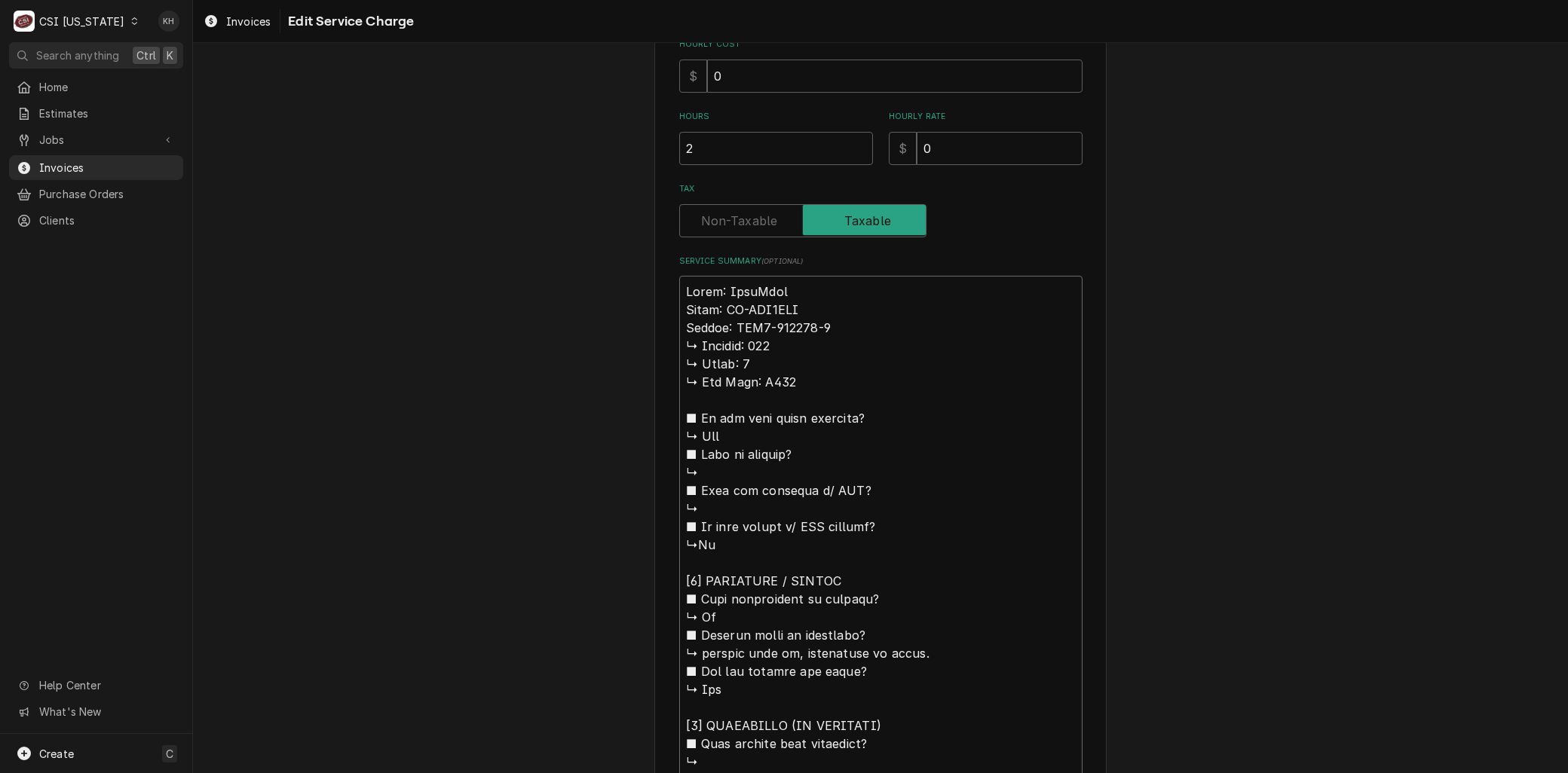
scroll to position [502, 0]
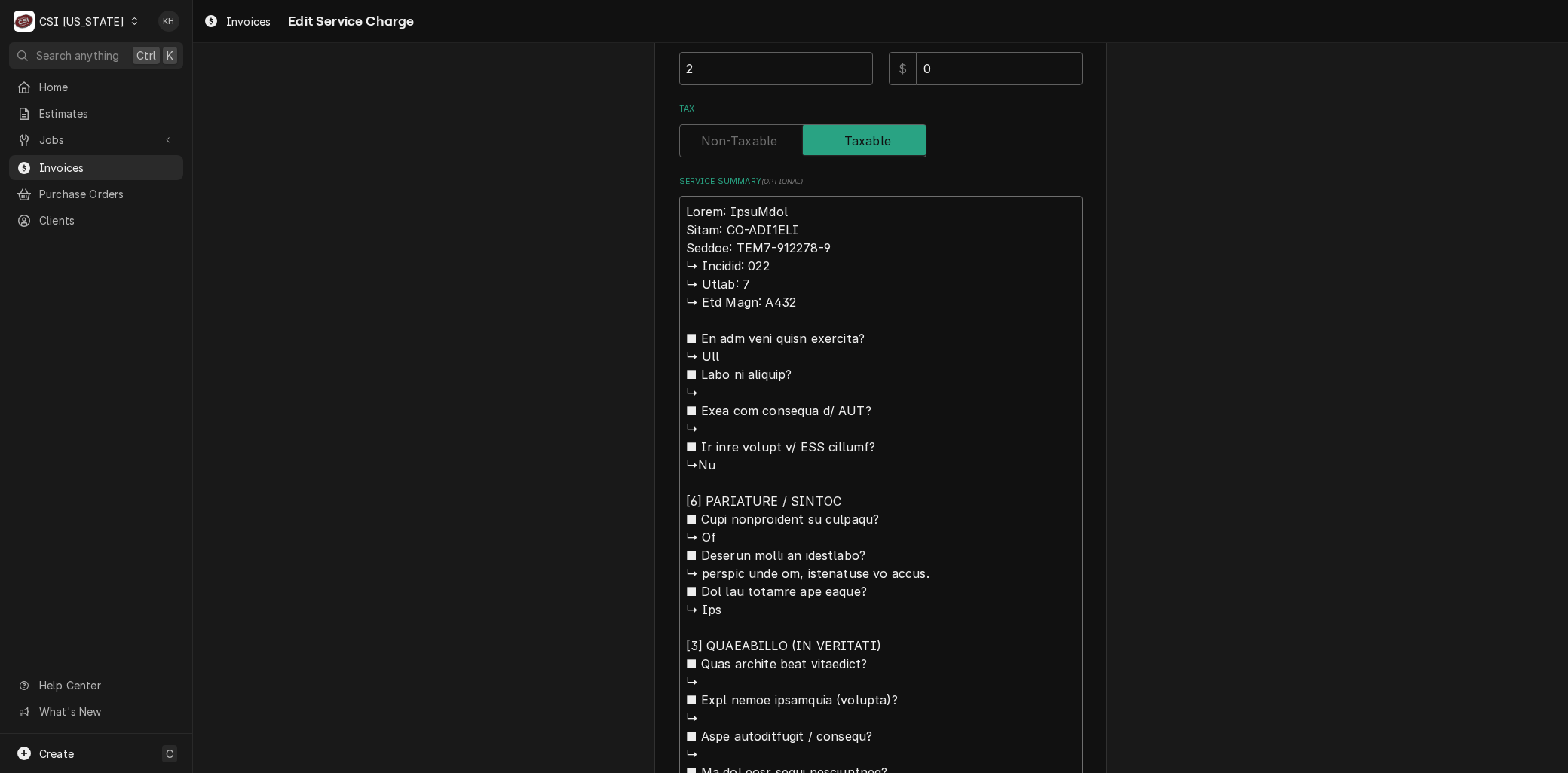
drag, startPoint x: 699, startPoint y: 571, endPoint x: 640, endPoint y: 265, distance: 311.6
click at [640, 265] on div "Use the fields below to edit this service charge Short Description Job | Servic…" at bounding box center [880, 546] width 1375 height 1977
type textarea "x"
type textarea "Brand: KoolMore Model: KM-FMD2OWH Serial: AMO3-240268-1 lugged unit in, compres…"
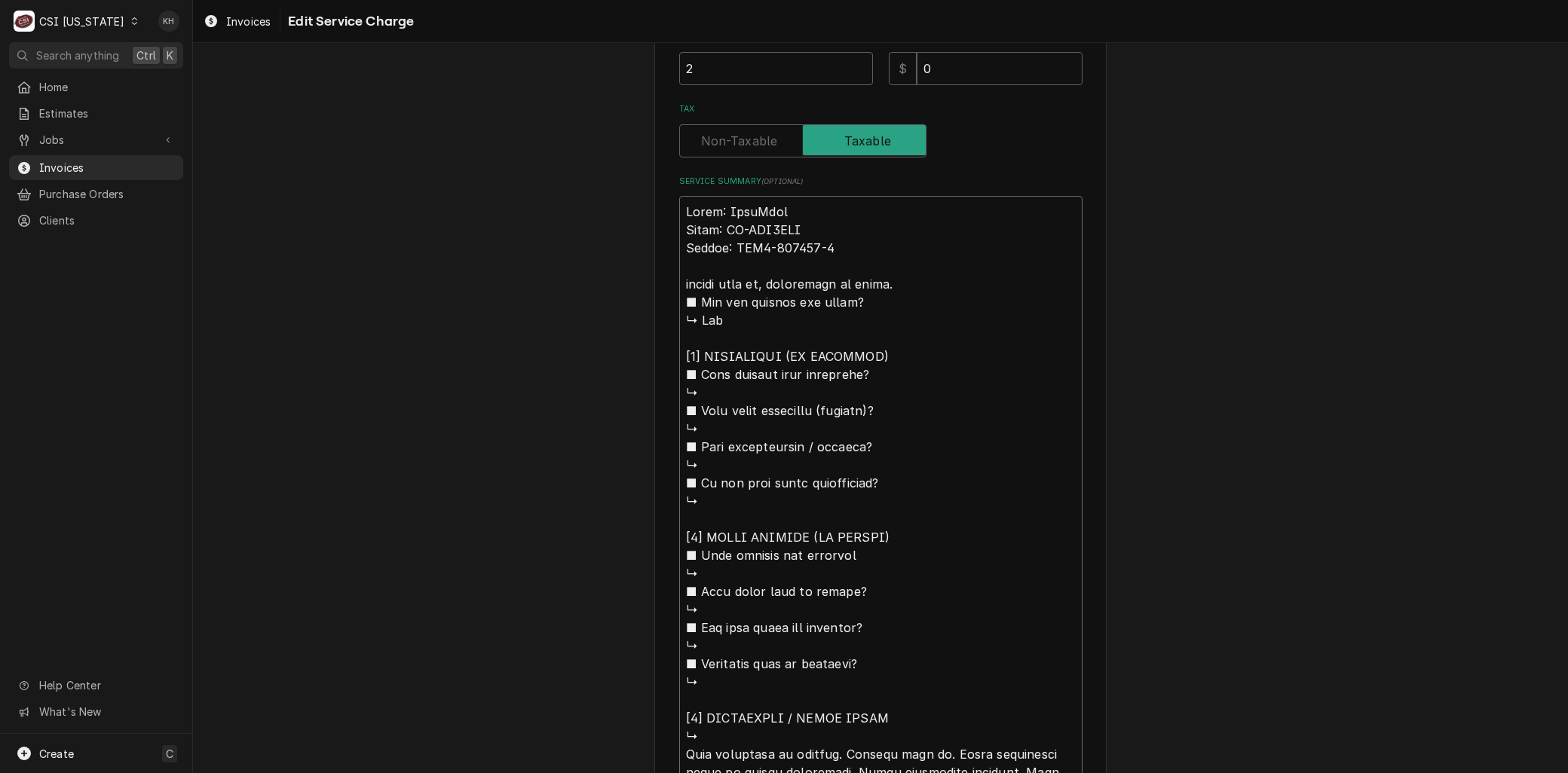
scroll to position [0, 0]
type textarea "x"
type textarea "Brand: KoolMore Model: KM-FMD2OWH Serial: AMO3-240268-1 lugged unit in, compres…"
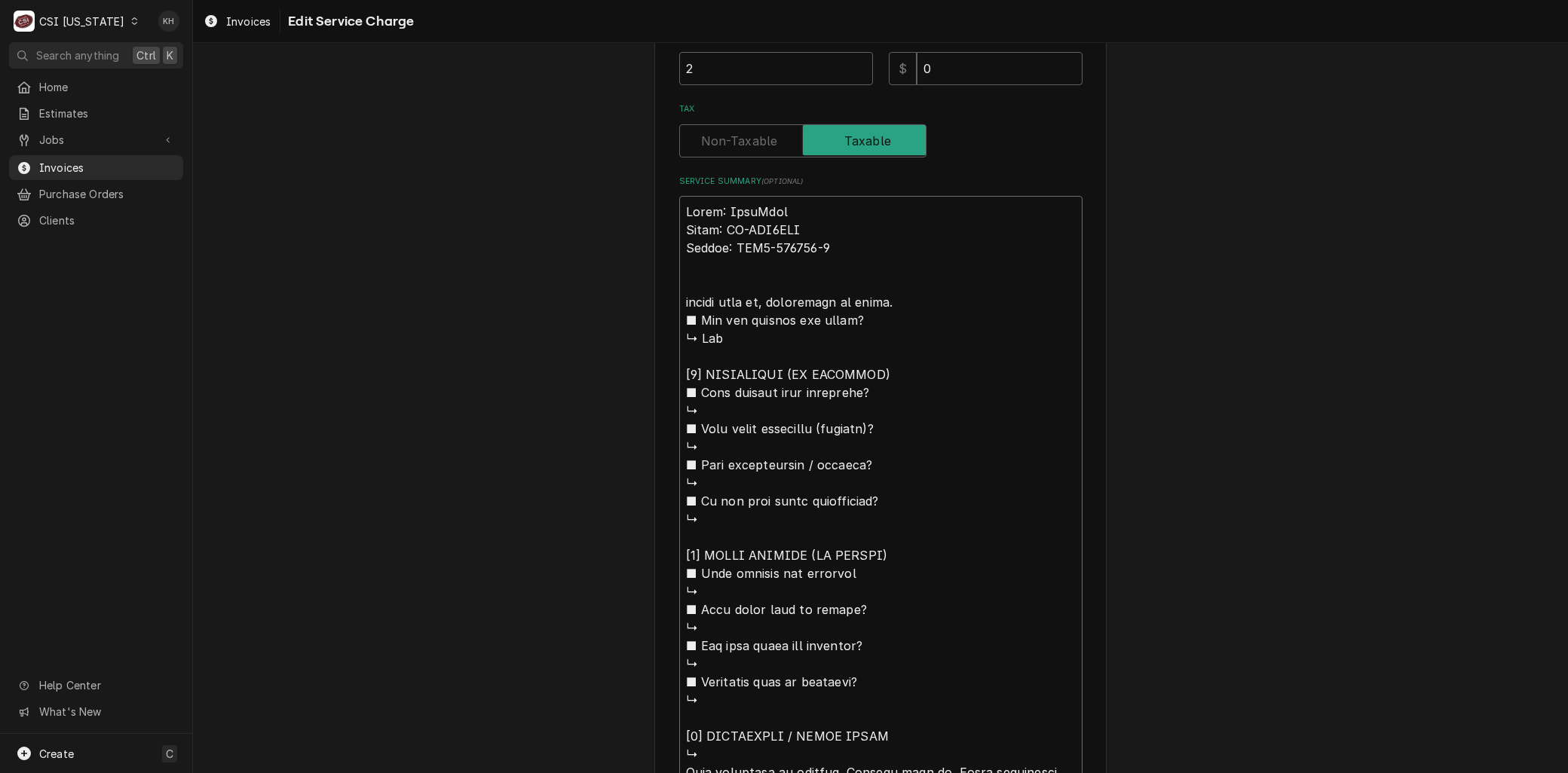
type textarea "x"
type textarea "Brand: KoolMore Model: KM-FMD2OWH Serial: AMO3-240268-1 Alugged unit in, compre…"
type textarea "x"
type textarea "Brand: KoolMore Model: KM-FMD2OWH Serial: AMO3-240268-1 Arlugged unit in, compr…"
type textarea "x"
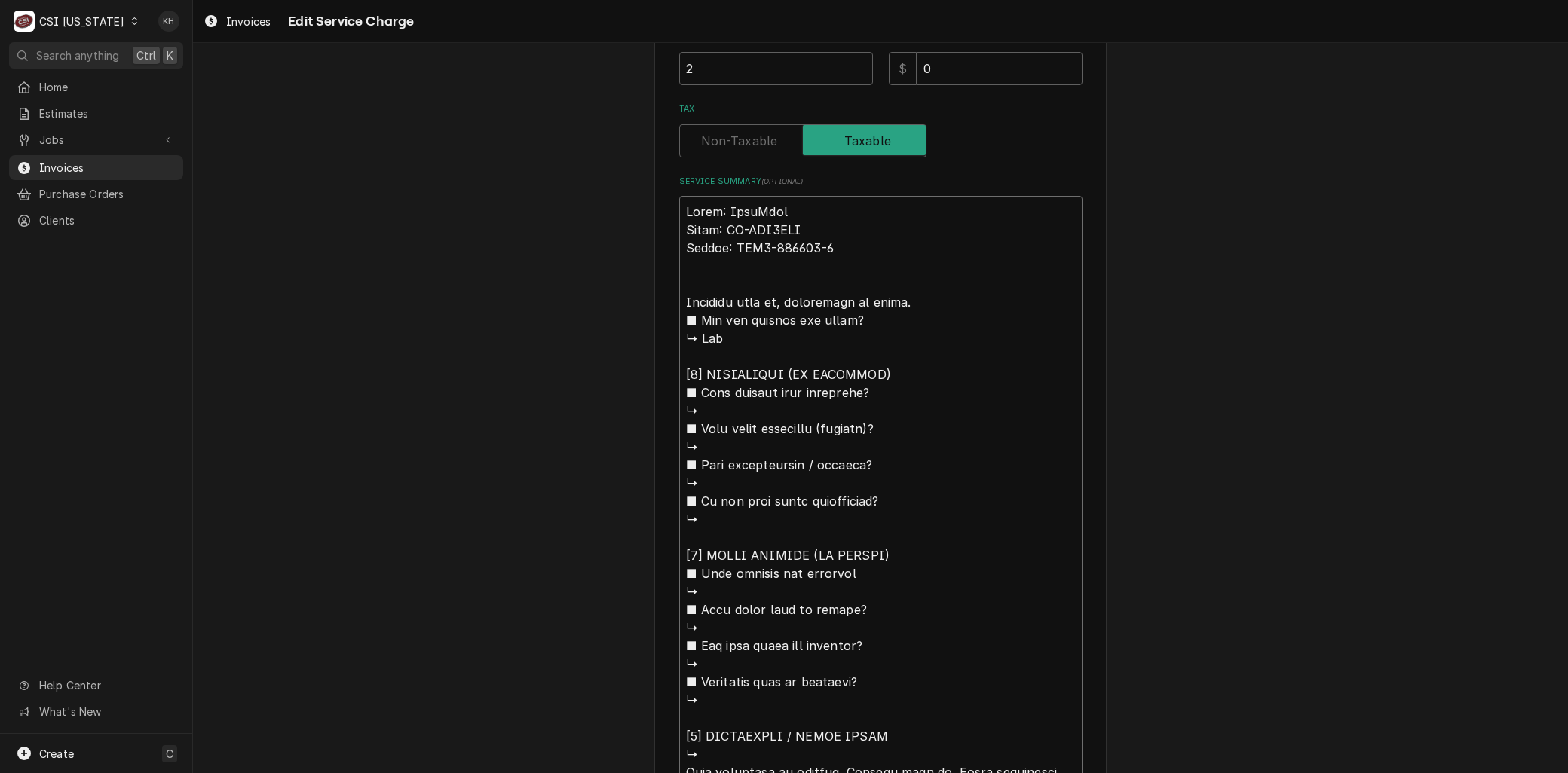
type textarea "Brand: KoolMore Model: KM-FMD2OWH Serial: AMO3-240268-1 Arrlugged unit in, comp…"
type textarea "x"
type textarea "Brand: KoolMore Model: KM-FMD2OWH Serial: AMO3-240268-1 Arrilugged unit in, com…"
type textarea "x"
type textarea "Brand: KoolMore Model: KM-FMD2OWH Serial: AMO3-240268-1 Arrivlugged unit in, co…"
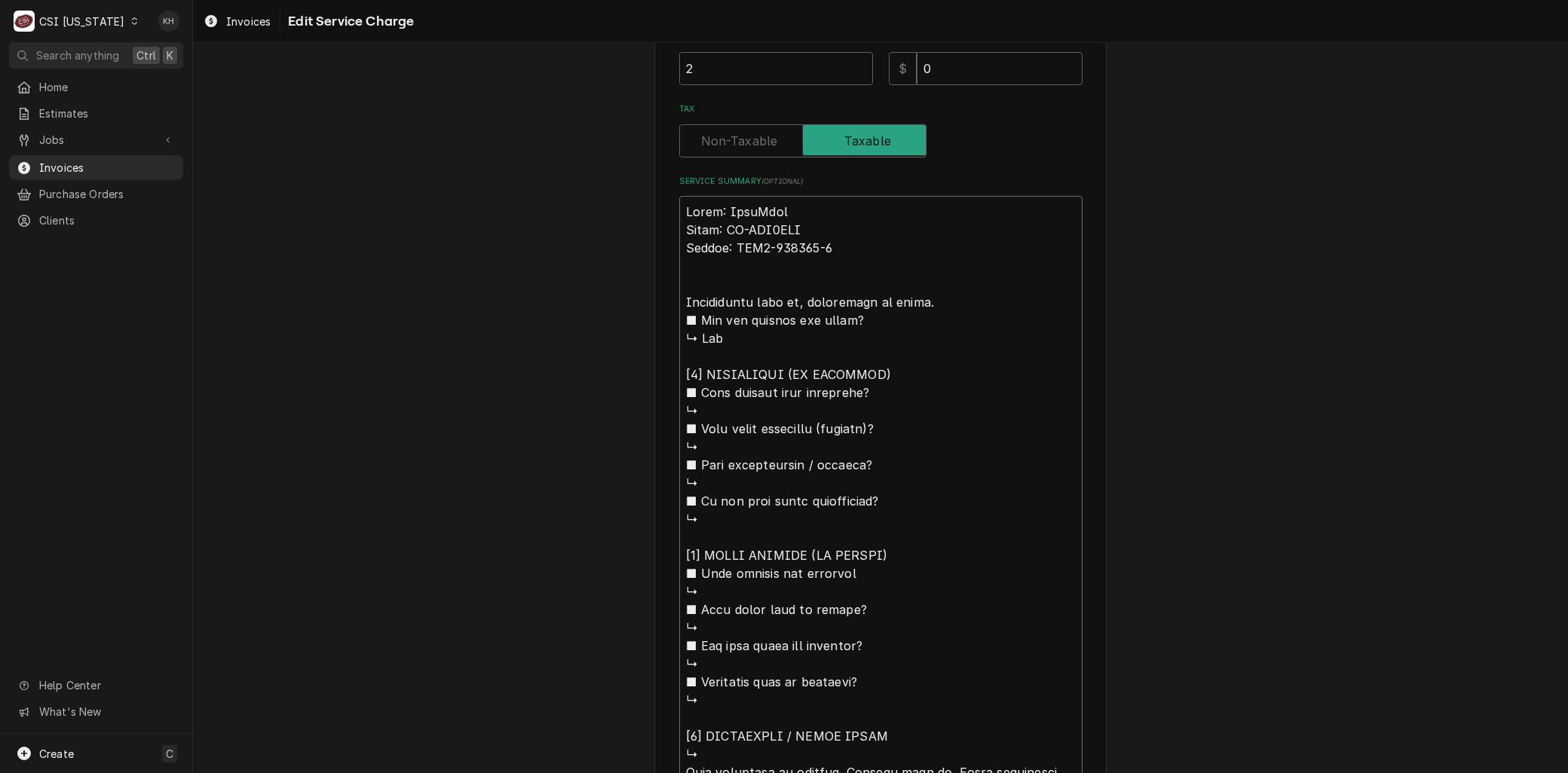
type textarea "x"
type textarea "Brand: KoolMore Model: KM-FMD2OWH Serial: AMO3-240268-1 Arrivelugged unit in, c…"
type textarea "x"
type textarea "Brand: KoolMore Model: KM-FMD2OWH Serial: AMO3-240268-1 Arrivedlugged unit in, …"
type textarea "x"
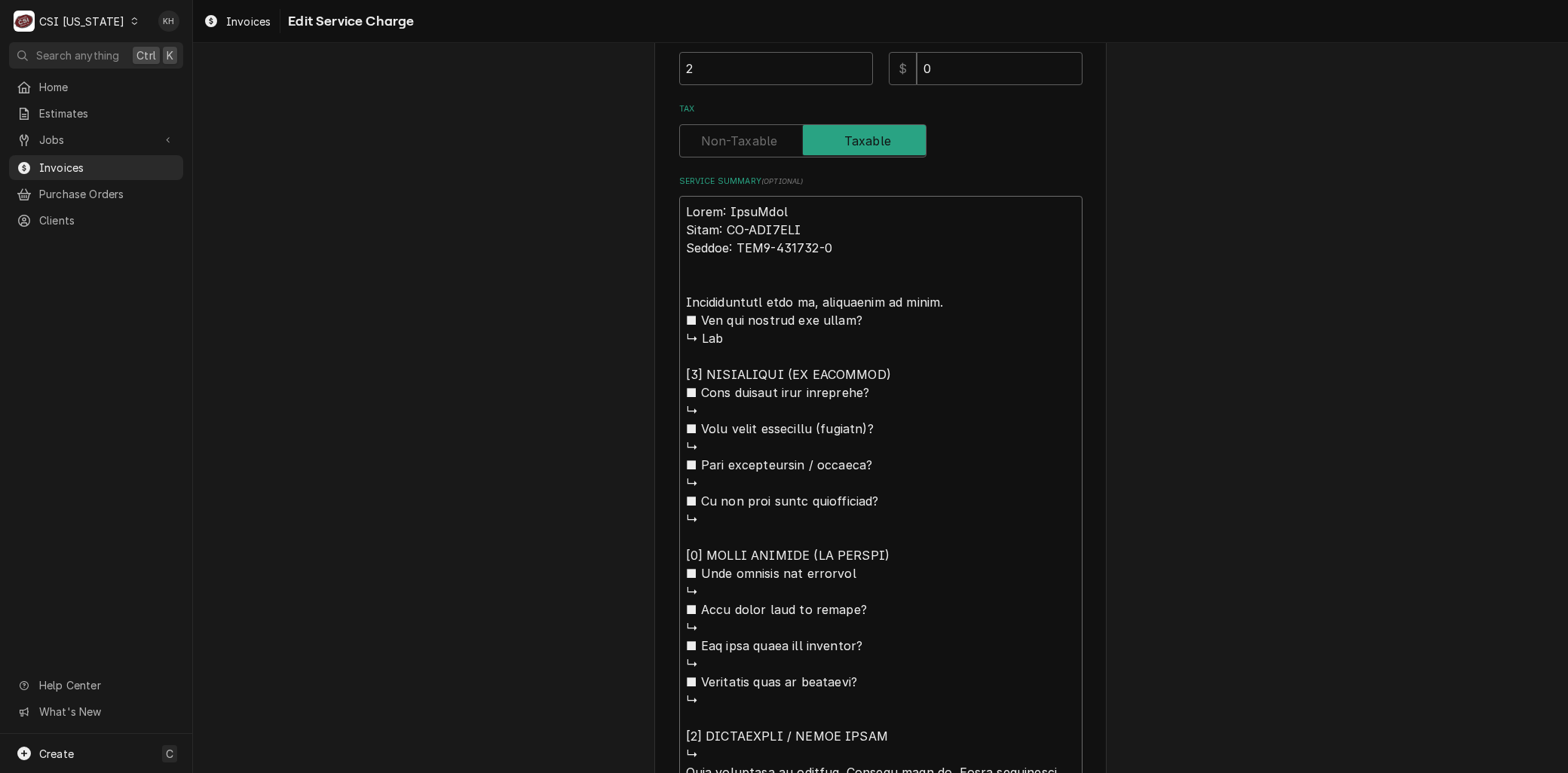
type textarea "Brand: KoolMore Model: KM-FMD2OWH Serial: AMO3-240268-1 Arrived lugged unit in,…"
type textarea "x"
type textarea "Brand: KoolMore Model: KM-FMD2OWH Serial: AMO3-240268-1 Arrived olugged unit in…"
type textarea "x"
type textarea "Brand: KoolMore Model: KM-FMD2OWH Serial: AMO3-240268-1 Arrived onlugged unit i…"
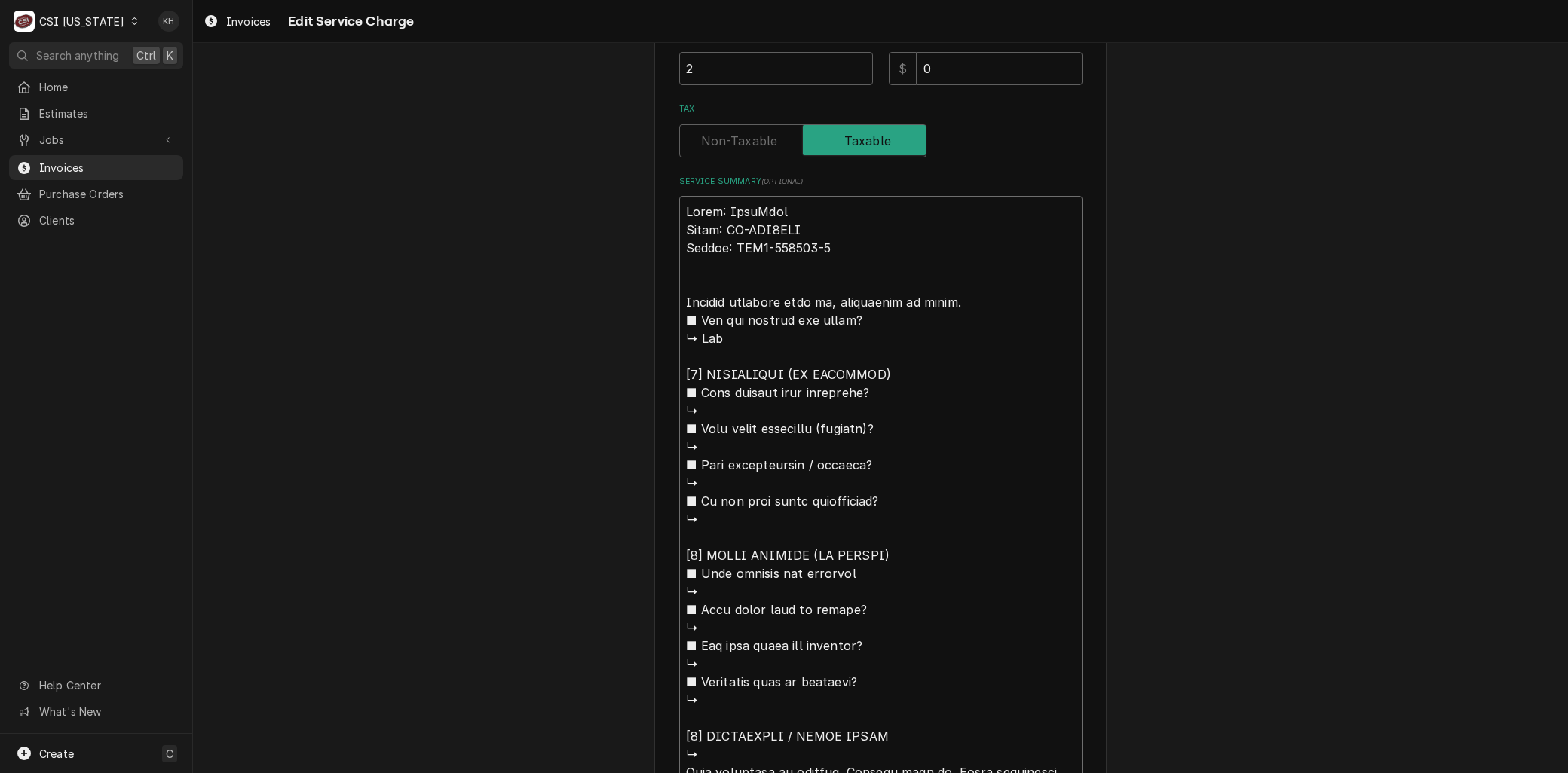
type textarea "x"
type textarea "Brand: KoolMore Model: KM-FMD2OWH Serial: AMO3-240268-1 Arrived on lugged unit …"
type textarea "x"
type textarea "Brand: KoolMore Model: KM-FMD2OWH Serial: AMO3-240268-1 Arrived on slugged unit…"
type textarea "x"
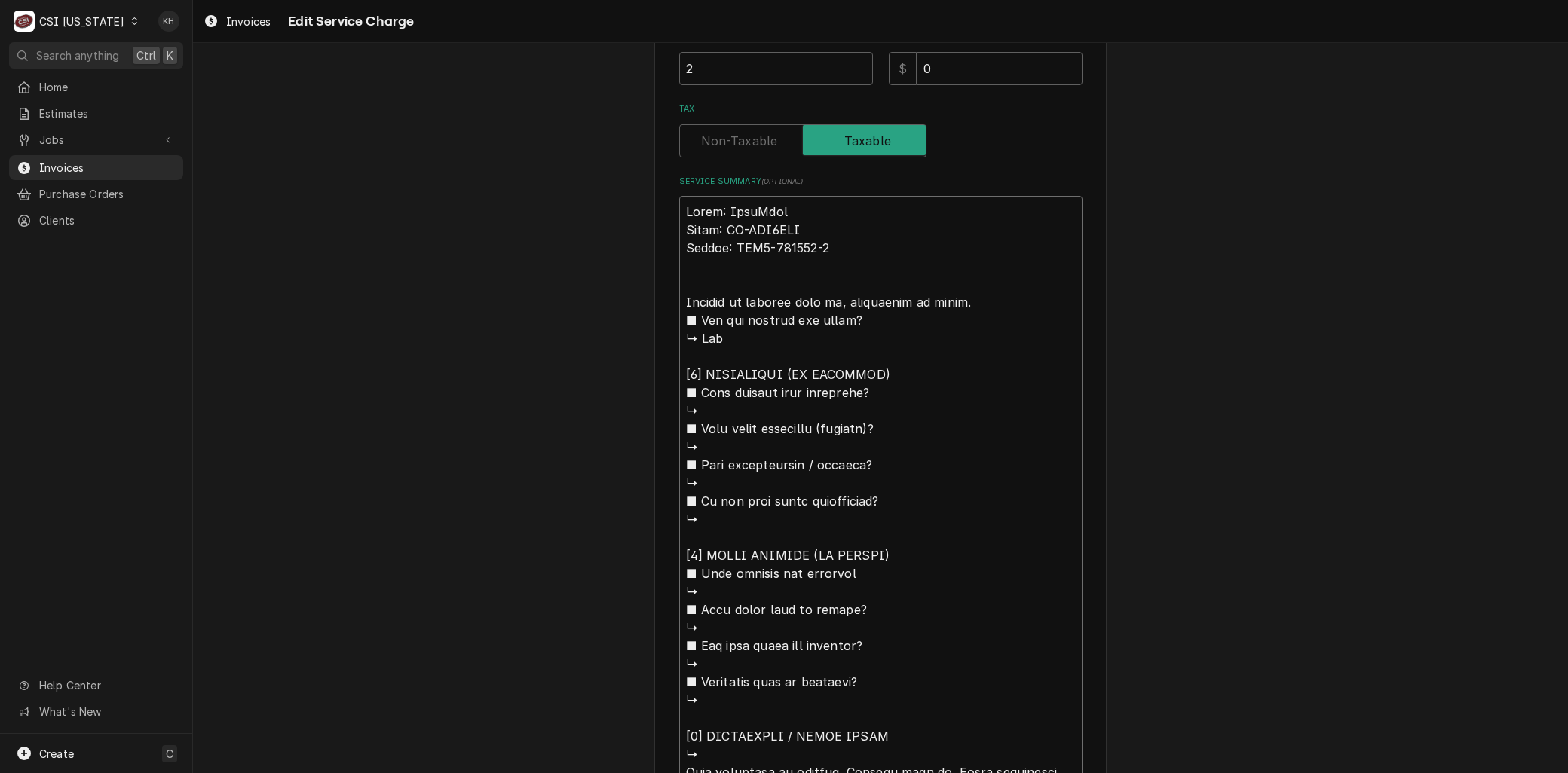
type textarea "Brand: KoolMore Model: KM-FMD2OWH Serial: AMO3-240268-1 Arrived on silugged uni…"
type textarea "x"
type textarea "Brand: KoolMore Model: KM-FMD2OWH Serial: AMO3-240268-1 Arrived on sitlugged un…"
type textarea "x"
type textarea "Brand: KoolMore Model: KM-FMD2OWH Serial: AMO3-240268-1 Arrived on sitelugged u…"
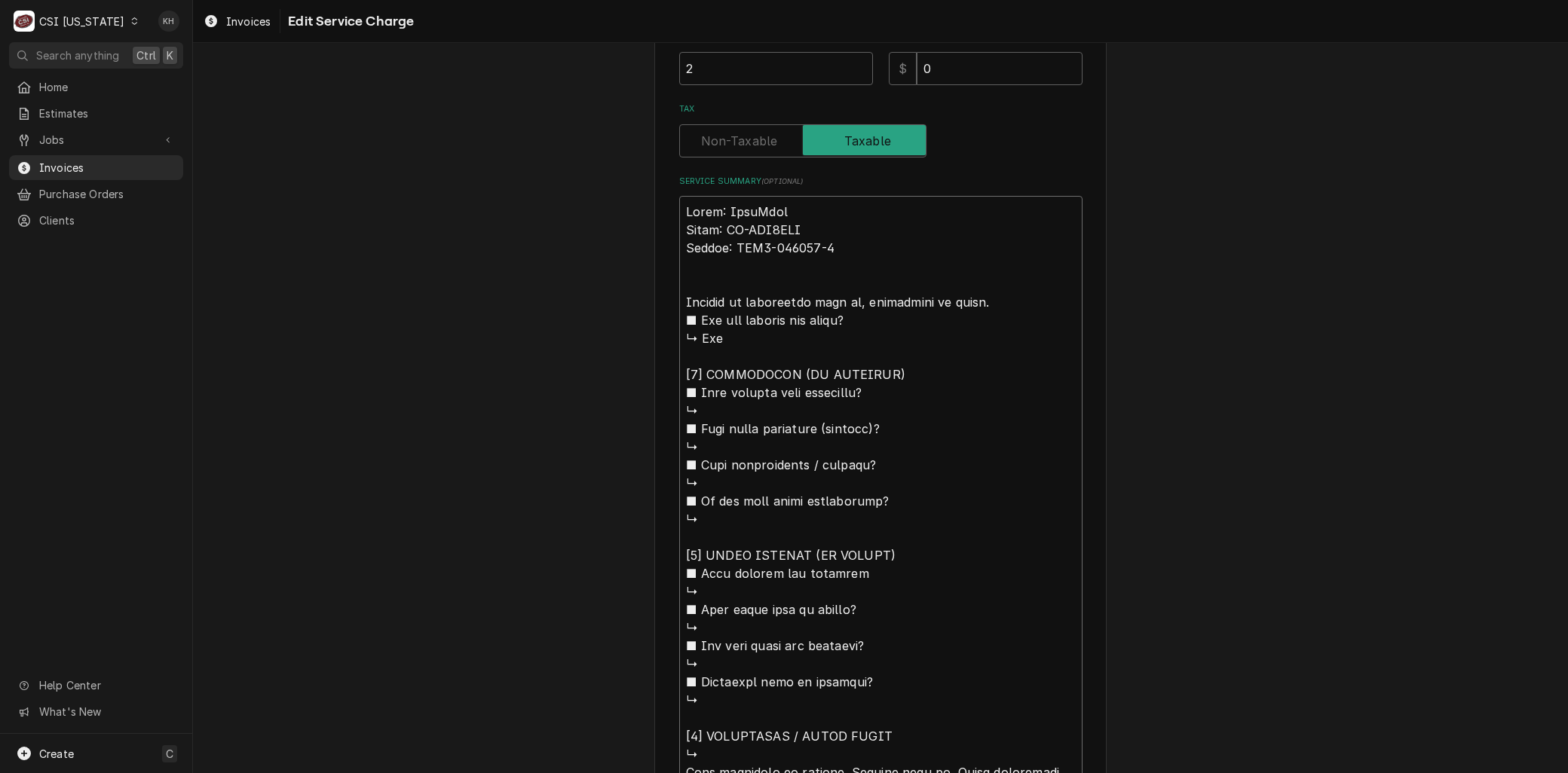
type textarea "x"
type textarea "Brand: KoolMore Model: KM-FMD2OWH Serial: AMO3-240268-1 Arrived on site,lugged …"
type textarea "x"
type textarea "Brand: KoolMore Model: KM-FMD2OWH Serial: AMO3-240268-1 Arrived on site, lugged…"
type textarea "x"
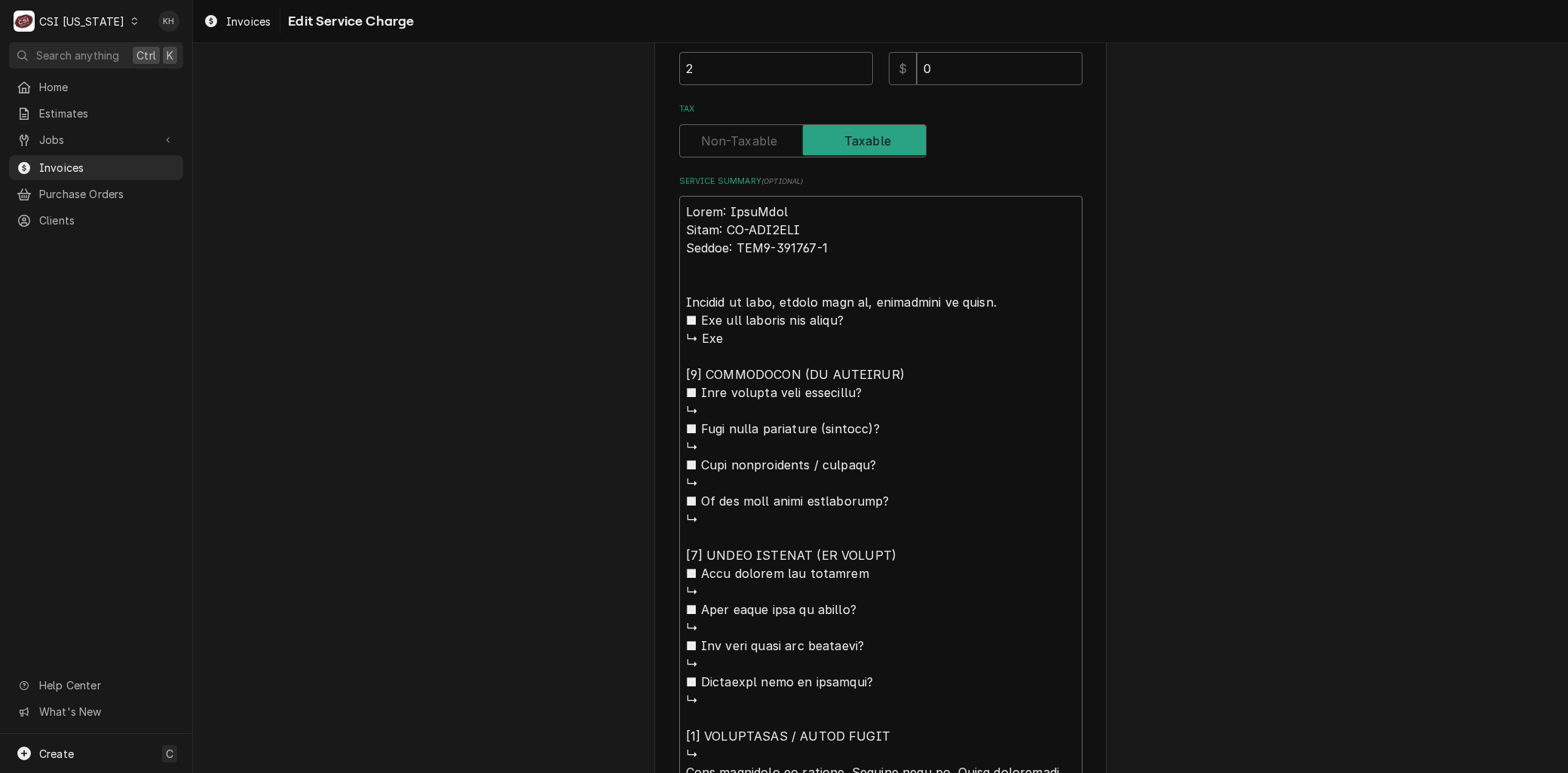
type textarea "Brand: KoolMore Model: KM-FMD2OWH Serial: AMO3-240268-1 Arrived on site, plugge…"
click at [935, 300] on textarea "Service Summary ( optional )" at bounding box center [881, 664] width 403 height 936
type textarea "x"
type textarea "Brand: KoolMore Model: KM-FMD2OWH Serial: AMO3-240268-1 Arrived on site, plugge…"
type textarea "x"
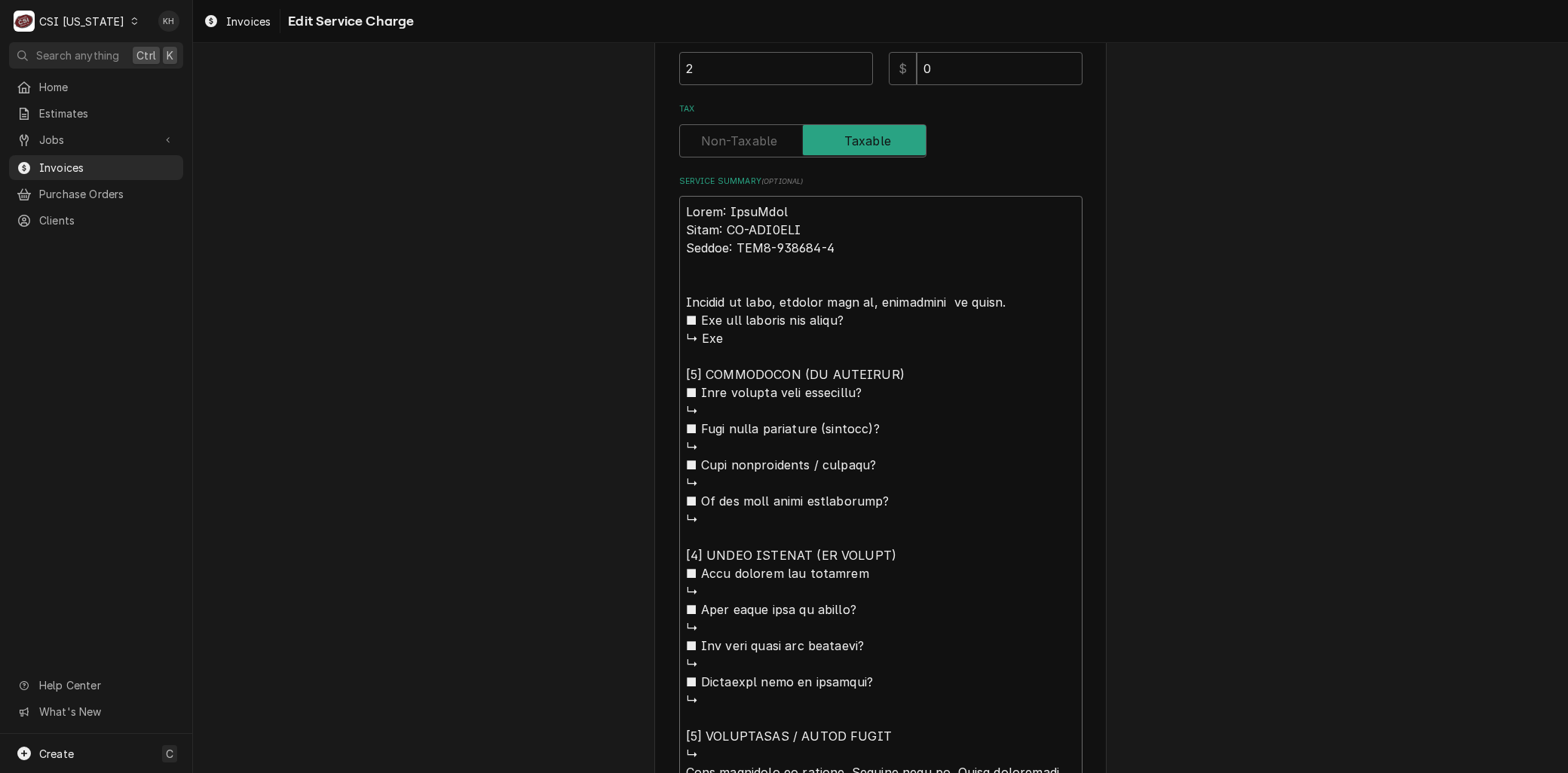
type textarea "Brand: KoolMore Model: KM-FMD2OWH Serial: AMO3-240268-1 Arrived on site, plugge…"
type textarea "x"
type textarea "Brand: KoolMore Model: KM-FMD2OWH Serial: AMO3-240268-1 Arrived on site, plugge…"
type textarea "x"
type textarea "Brand: KoolMore Model: KM-FMD2OWH Serial: AMO3-240268-1 Arrived on site, plugge…"
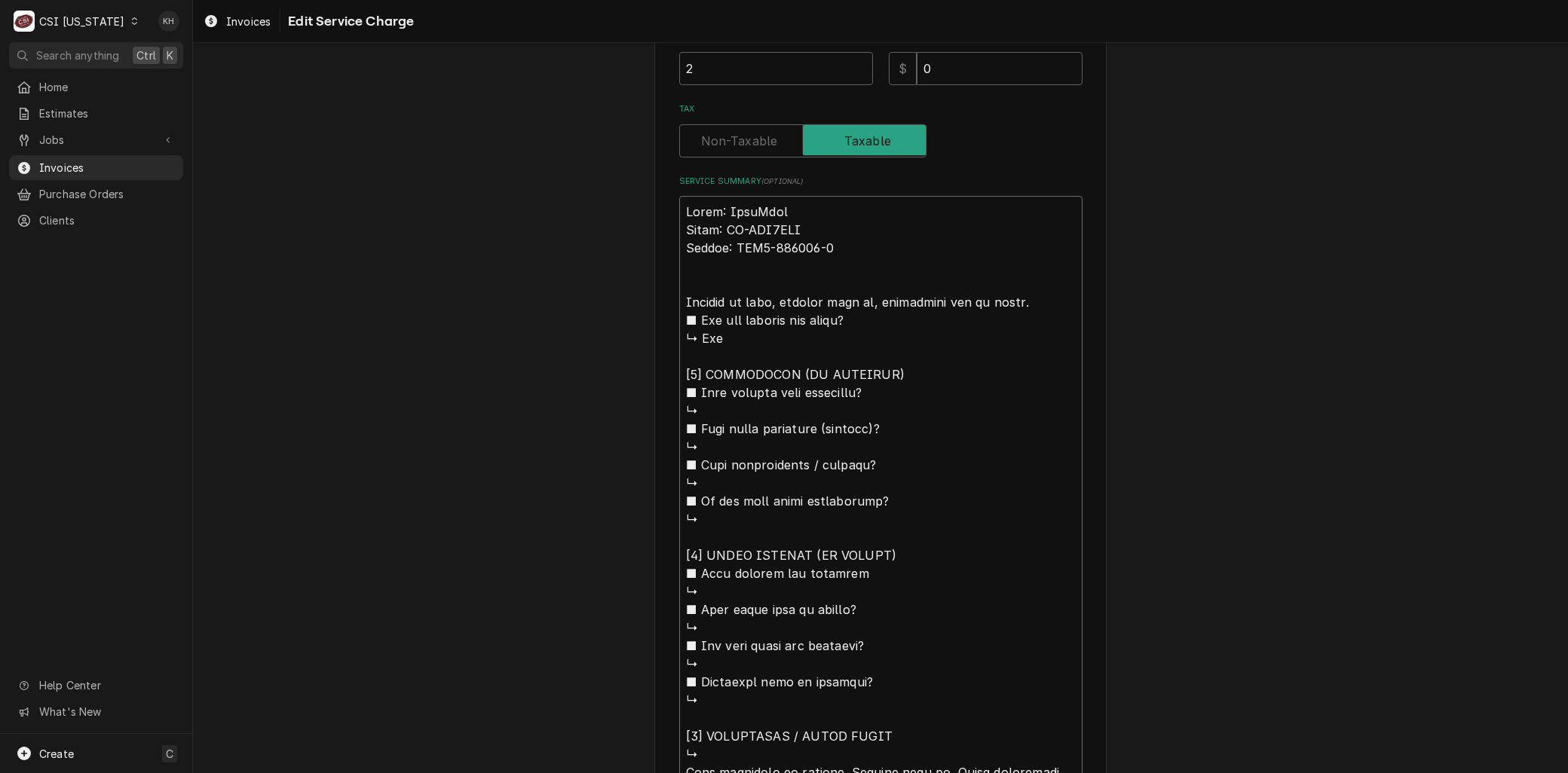
type textarea "x"
type textarea "Brand: KoolMore Model: KM-FMD2OWH Serial: AMO3-240268-1 Arrived on site, plugge…"
type textarea "x"
type textarea "Brand: KoolMore Model: KM-FMD2OWH Serial: AMO3-240268-1 Arrived on site, plugge…"
type textarea "x"
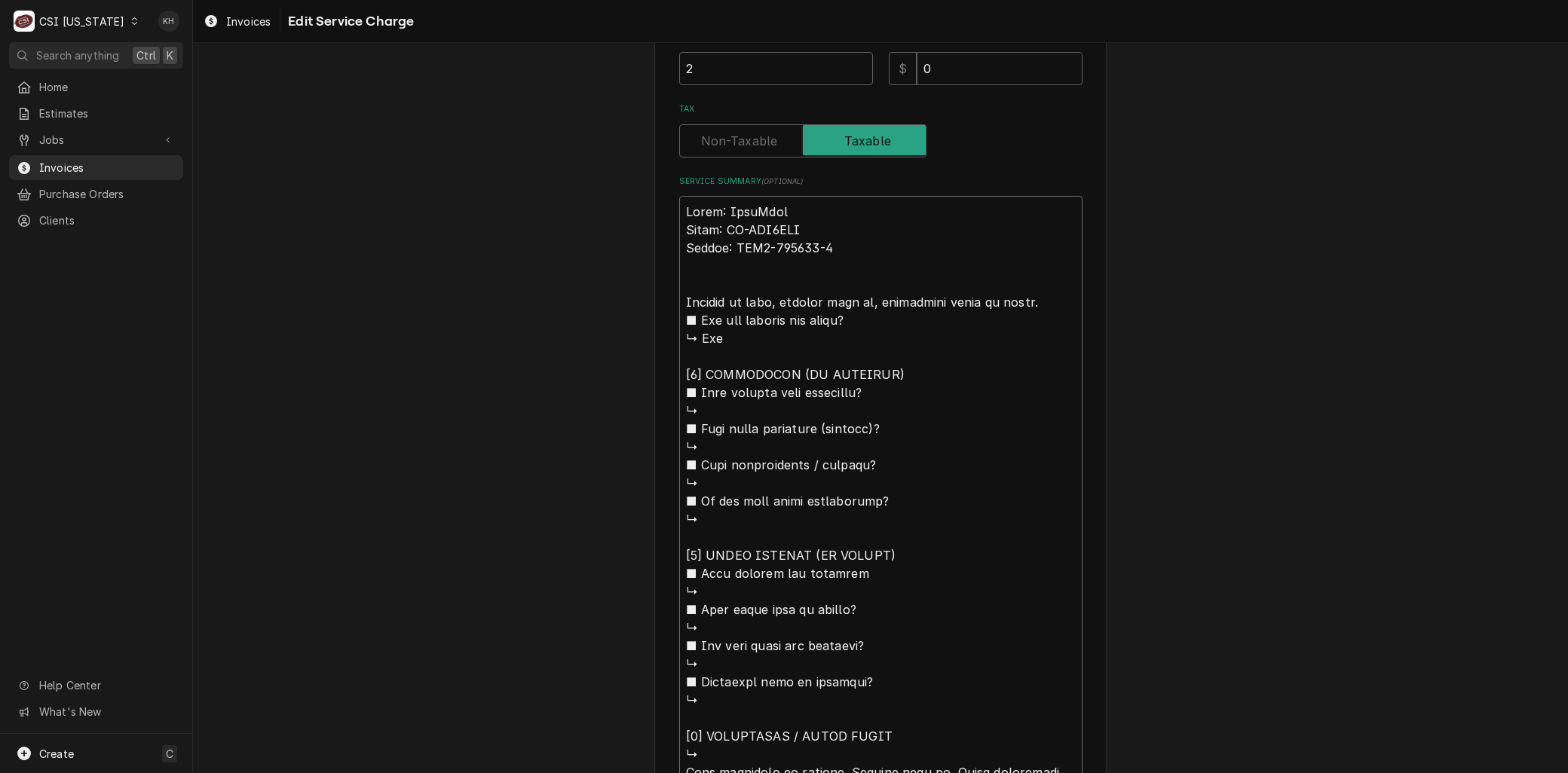
type textarea "Brand: KoolMore Model: KM-FMD2OWH Serial: AMO3-240268-1 Arrived on site, plugge…"
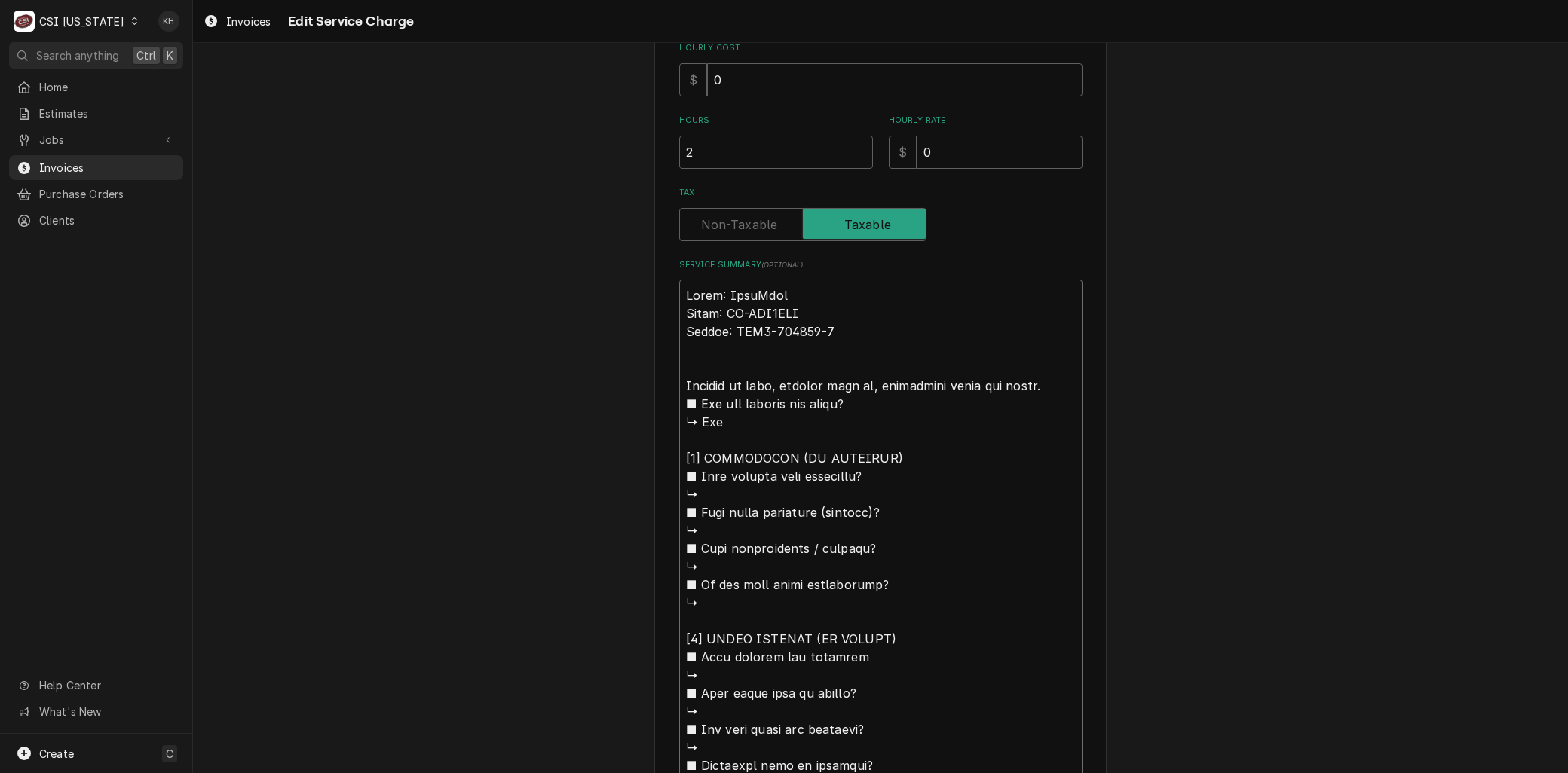
scroll to position [223, 0]
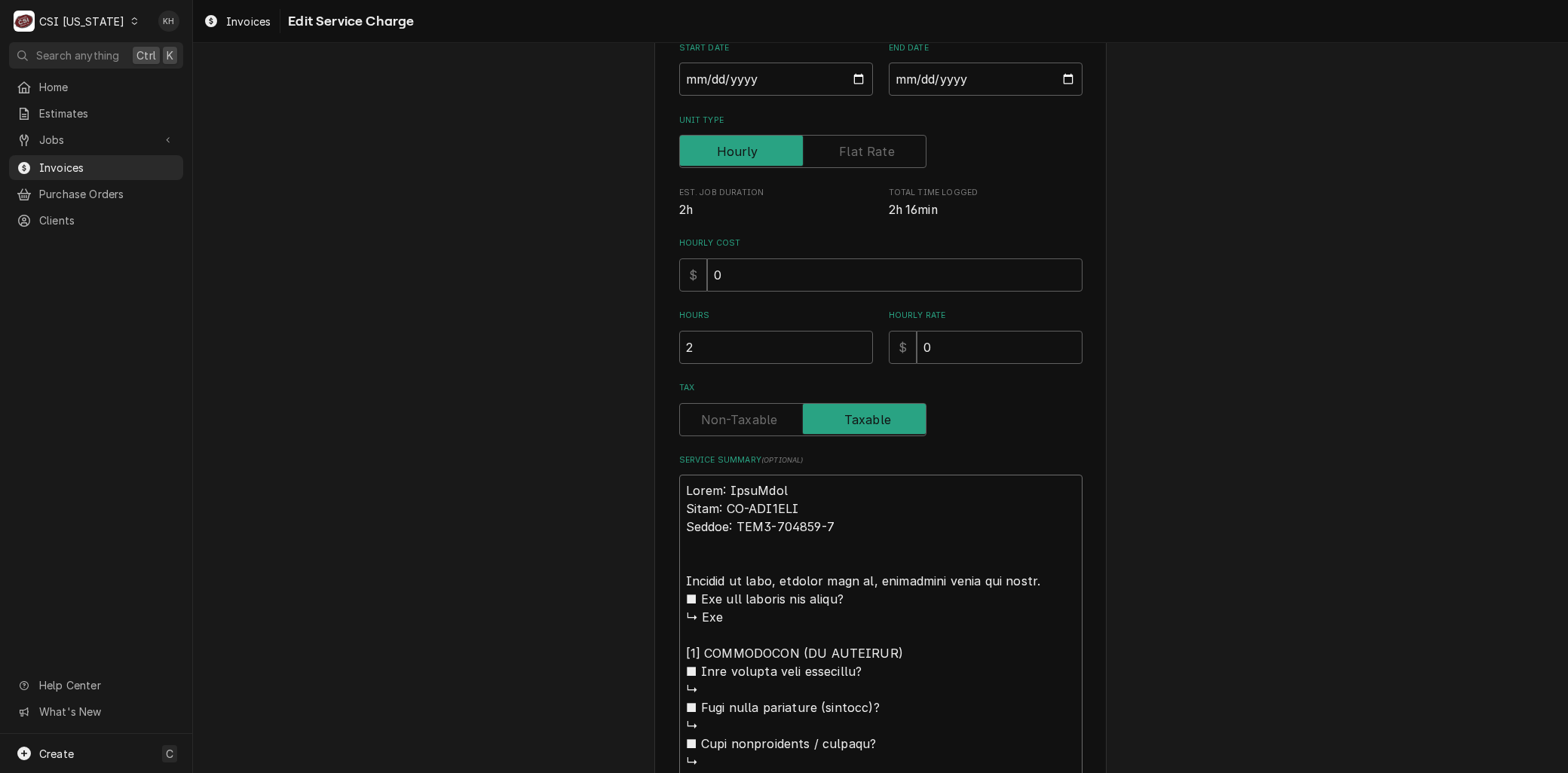
drag, startPoint x: 885, startPoint y: 473, endPoint x: 1046, endPoint y: 572, distance: 189.0
type textarea "x"
type textarea "Brand: KoolMore Model: KM-FMD2OWH Serial: AMO3-240268-1 Arrived on site, plugge…"
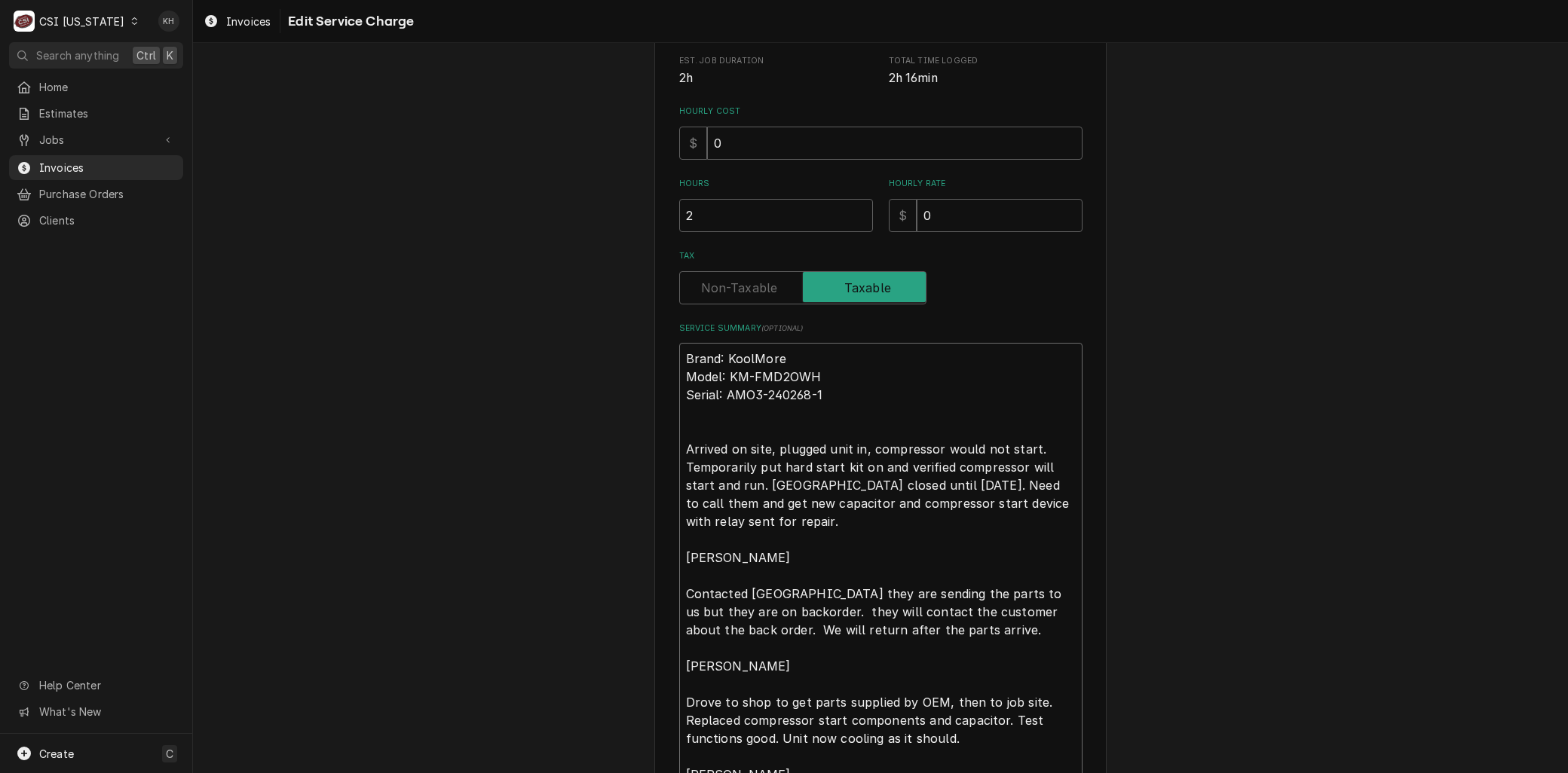
scroll to position [391, 0]
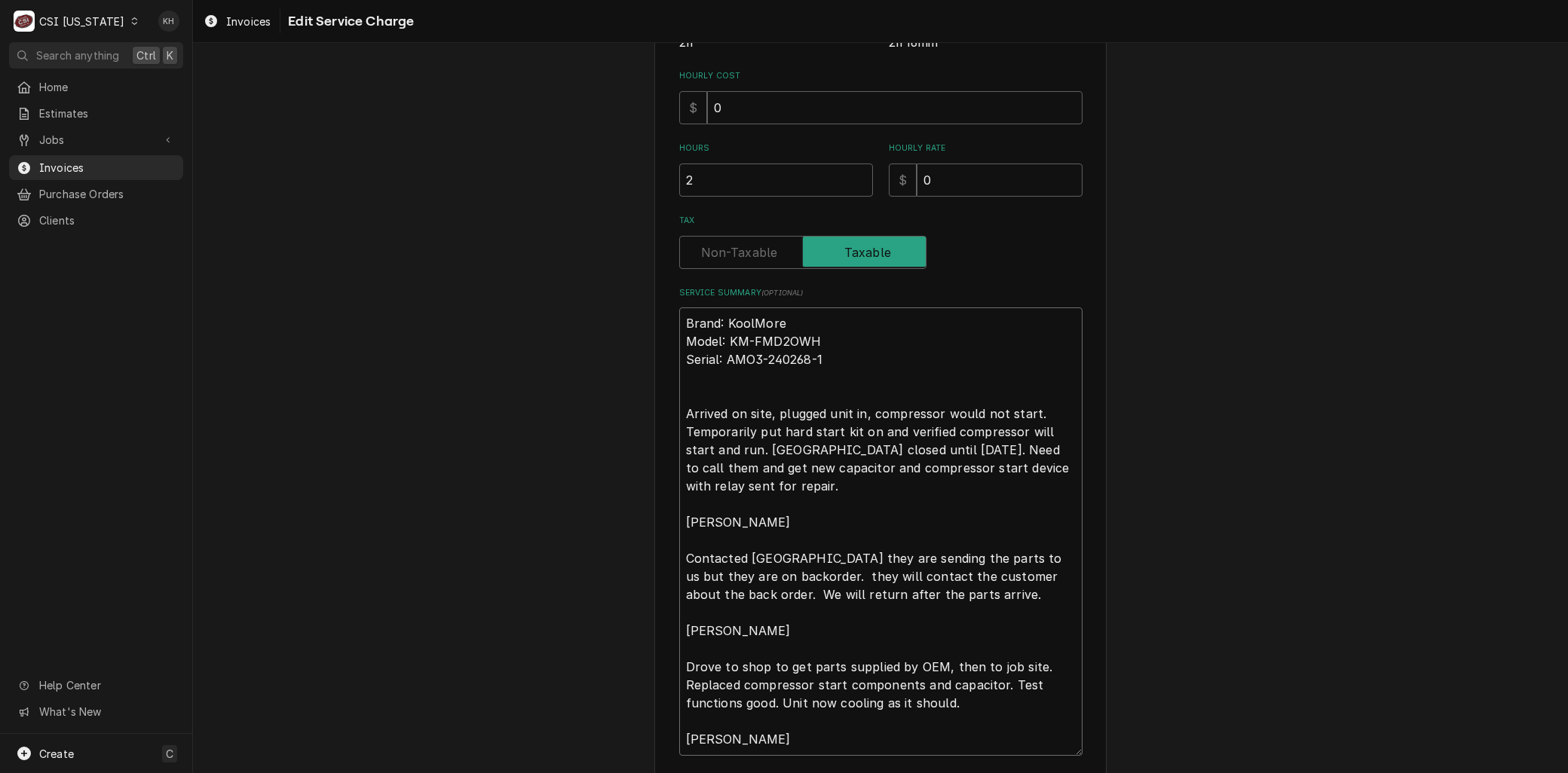
drag, startPoint x: 731, startPoint y: 447, endPoint x: 1022, endPoint y: 541, distance: 305.8
click at [1022, 541] on textarea "Brand: KoolMore Model: KM-FMD2OWH Serial: AMO3-240268-1 Arrived on site, plugge…" at bounding box center [881, 532] width 403 height 448
type textarea "x"
type textarea "Brand: KoolMore Model: KM-FMD2OWH Serial: AMO3-240268-1 Arrived on site, plugge…"
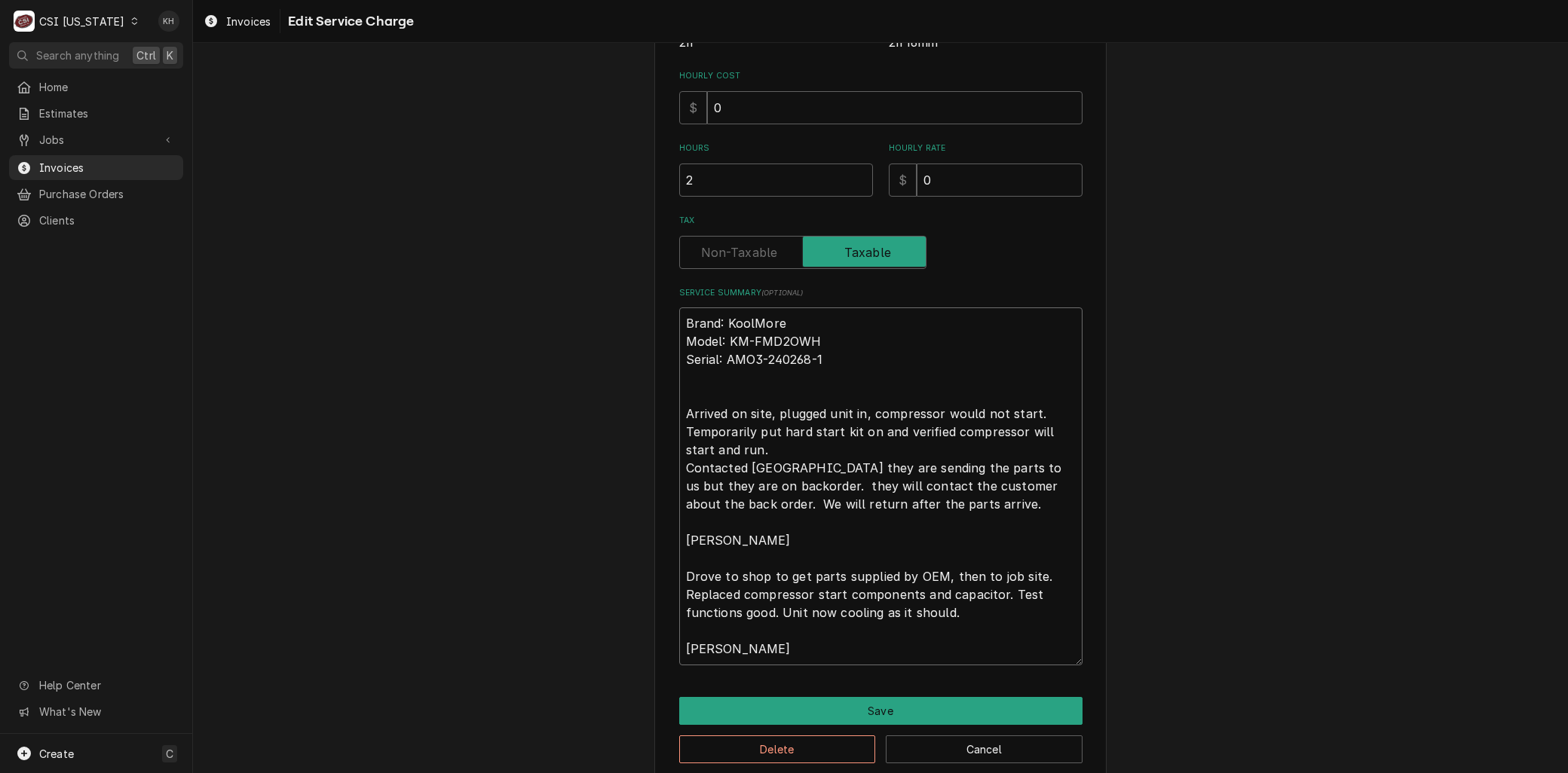
type textarea "x"
type textarea "Brand: KoolMore Model: KM-FMD2OWH Serial: AMO3-240268-1 Arrived on site, plugge…"
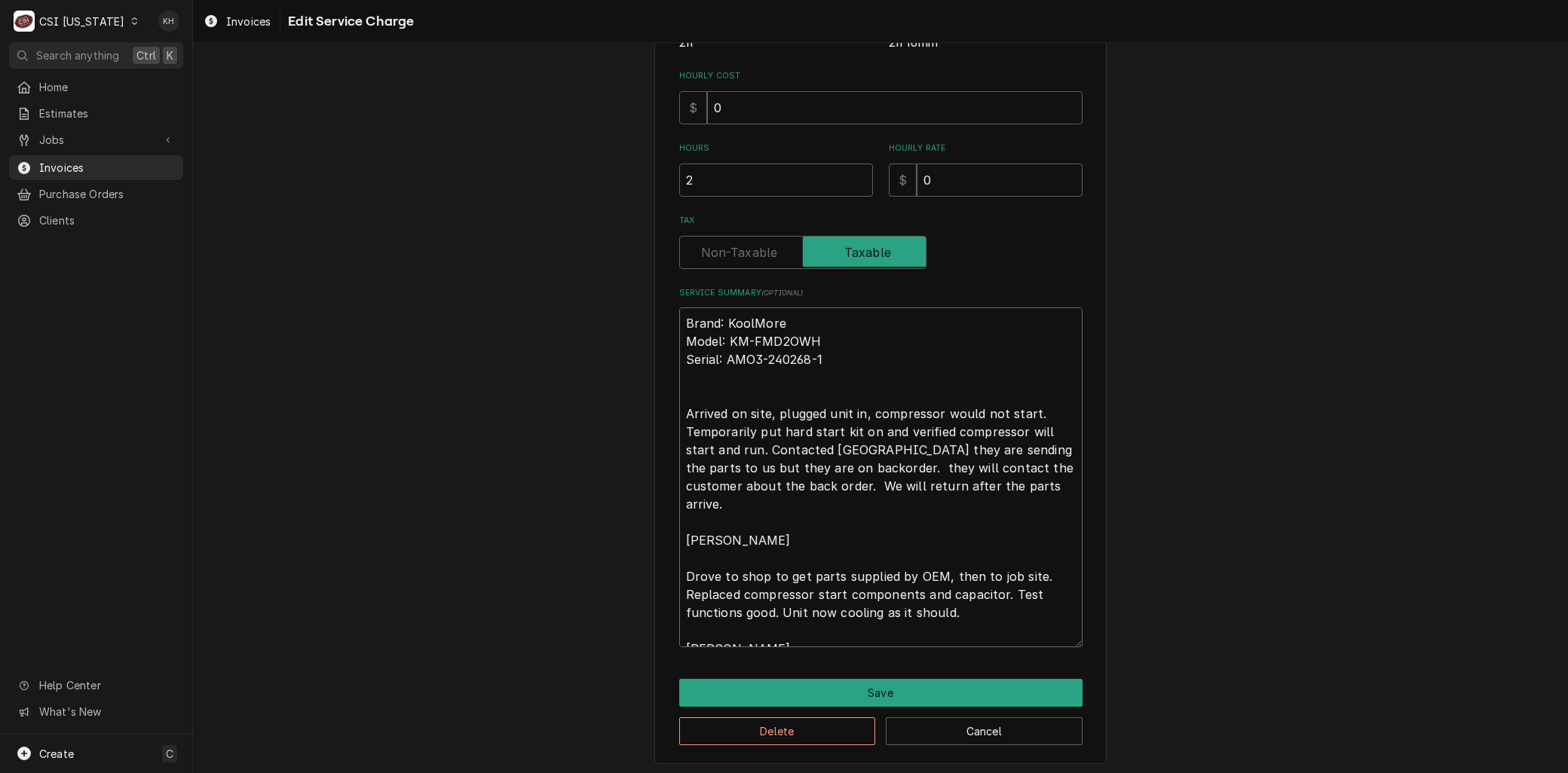
type textarea "x"
type textarea "Brand: KoolMore Model: KM-FMD2OWH Serial: AMO3-240268-1 Arrived on site, plugge…"
drag, startPoint x: 885, startPoint y: 446, endPoint x: 1087, endPoint y: 494, distance: 207.6
click at [1087, 494] on div "Use the fields below to edit this service charge Short Description Job | Servic…" at bounding box center [880, 224] width 452 height 1083
type textarea "x"
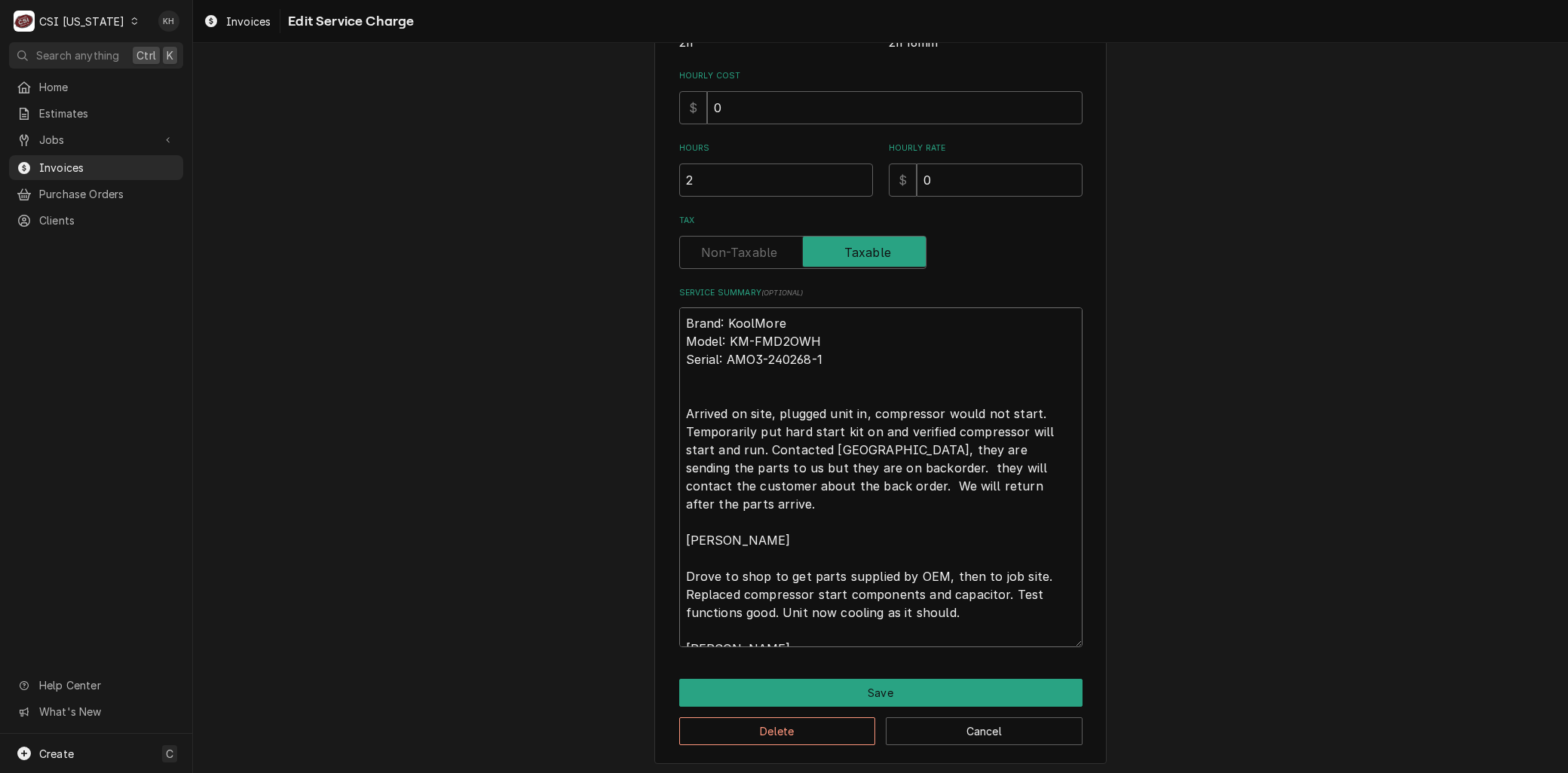
type textarea "Brand: KoolMore Model: KM-FMD2OWH Serial: AMO3-240268-1 Arrived on site, plugge…"
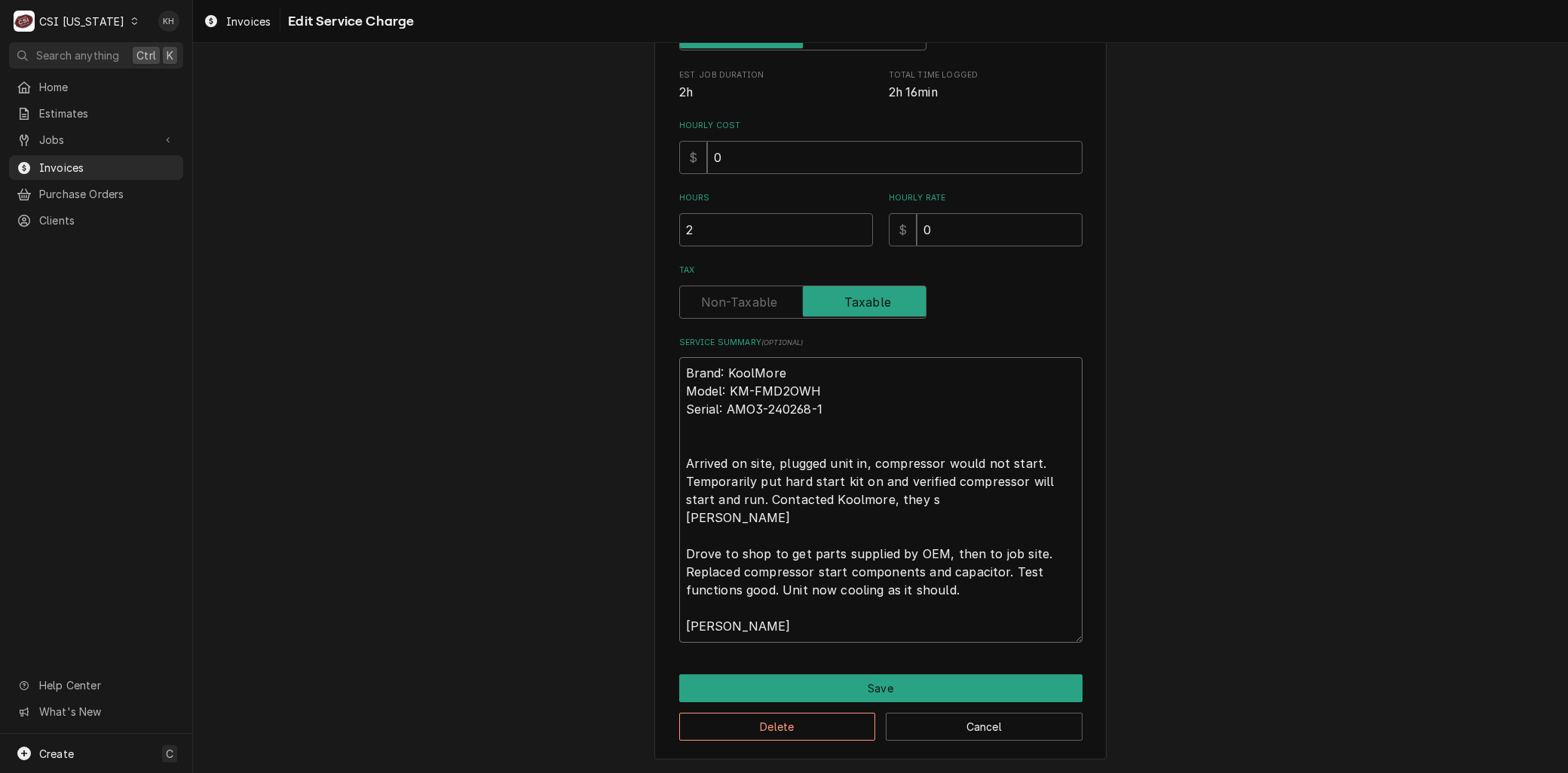
scroll to position [337, 0]
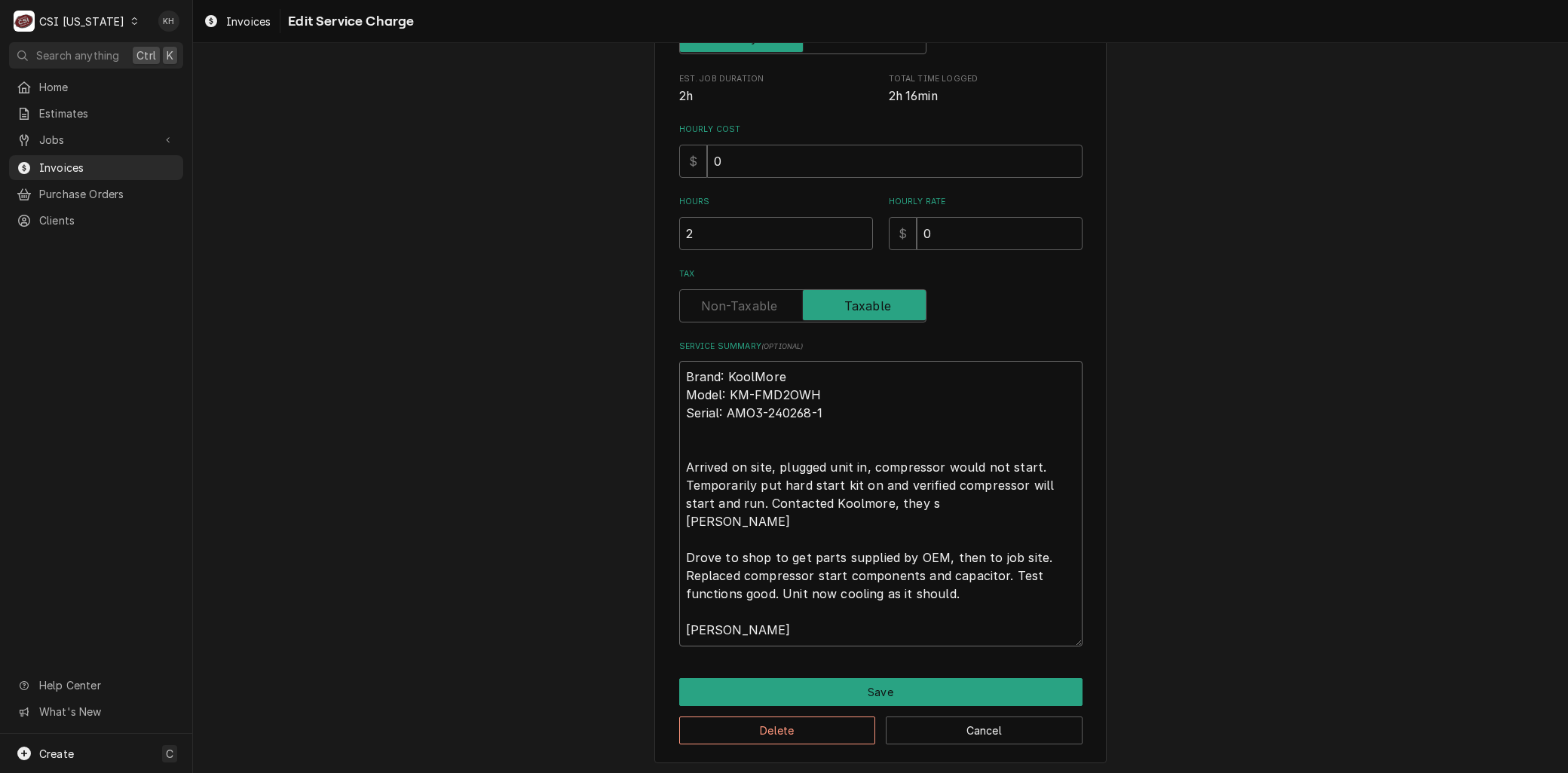
type textarea "x"
type textarea "Brand: KoolMore Model: KM-FMD2OWH Serial: AMO3-240268-1 Arrived on site, plugge…"
type textarea "x"
type textarea "Brand: KoolMore Model: KM-FMD2OWH Serial: AMO3-240268-1 Arrived on site, plugge…"
type textarea "x"
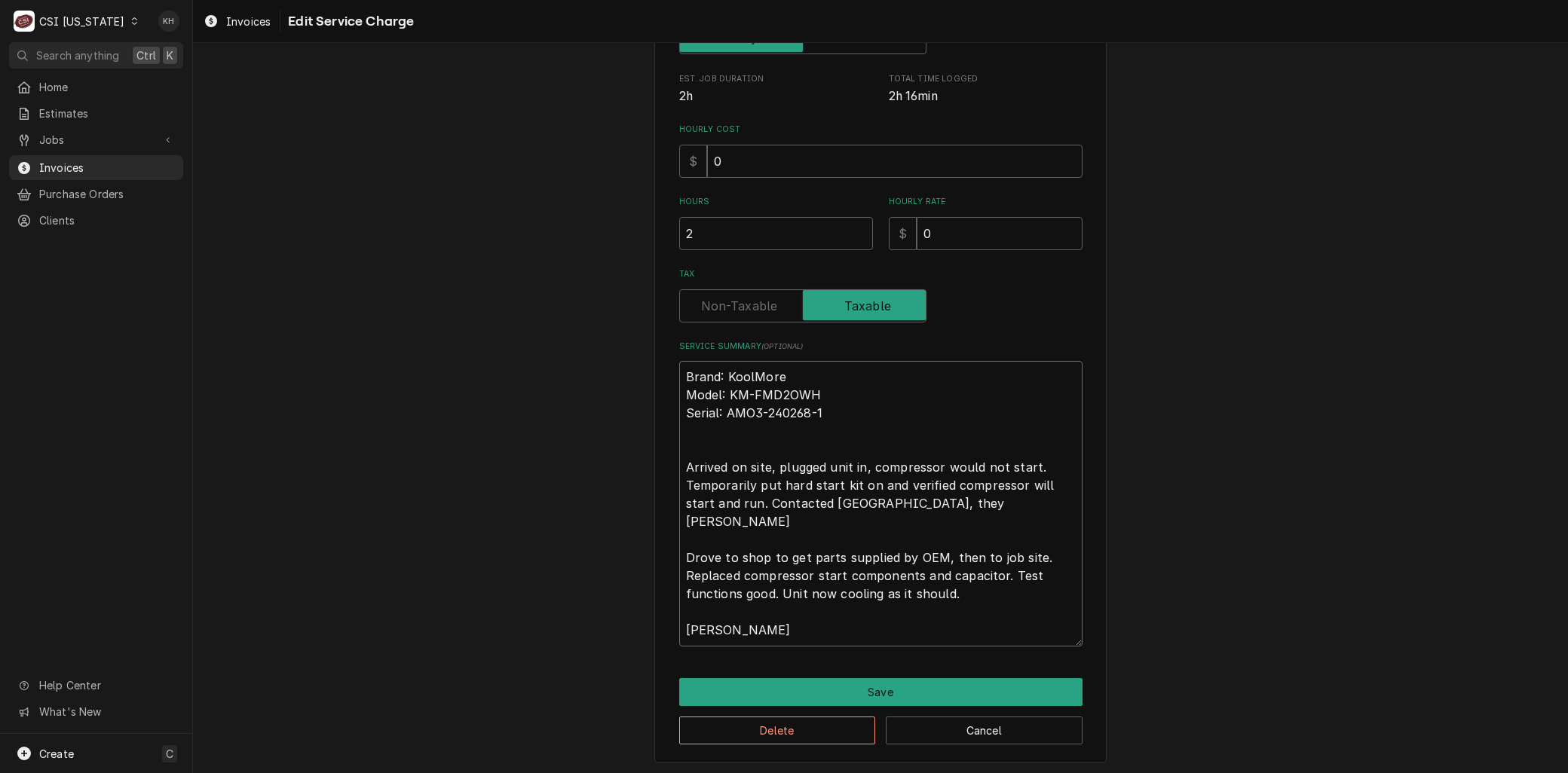
type textarea "Brand: KoolMore Model: KM-FMD2OWH Serial: AMO3-240268-1 Arrived on site, plugge…"
type textarea "x"
type textarea "Brand: KoolMore Model: KM-FMD2OWH Serial: AMO3-240268-1 Arrived on site, plugge…"
type textarea "x"
type textarea "Brand: KoolMore Model: KM-FMD2OWH Serial: AMO3-240268-1 Arrived on site, plugge…"
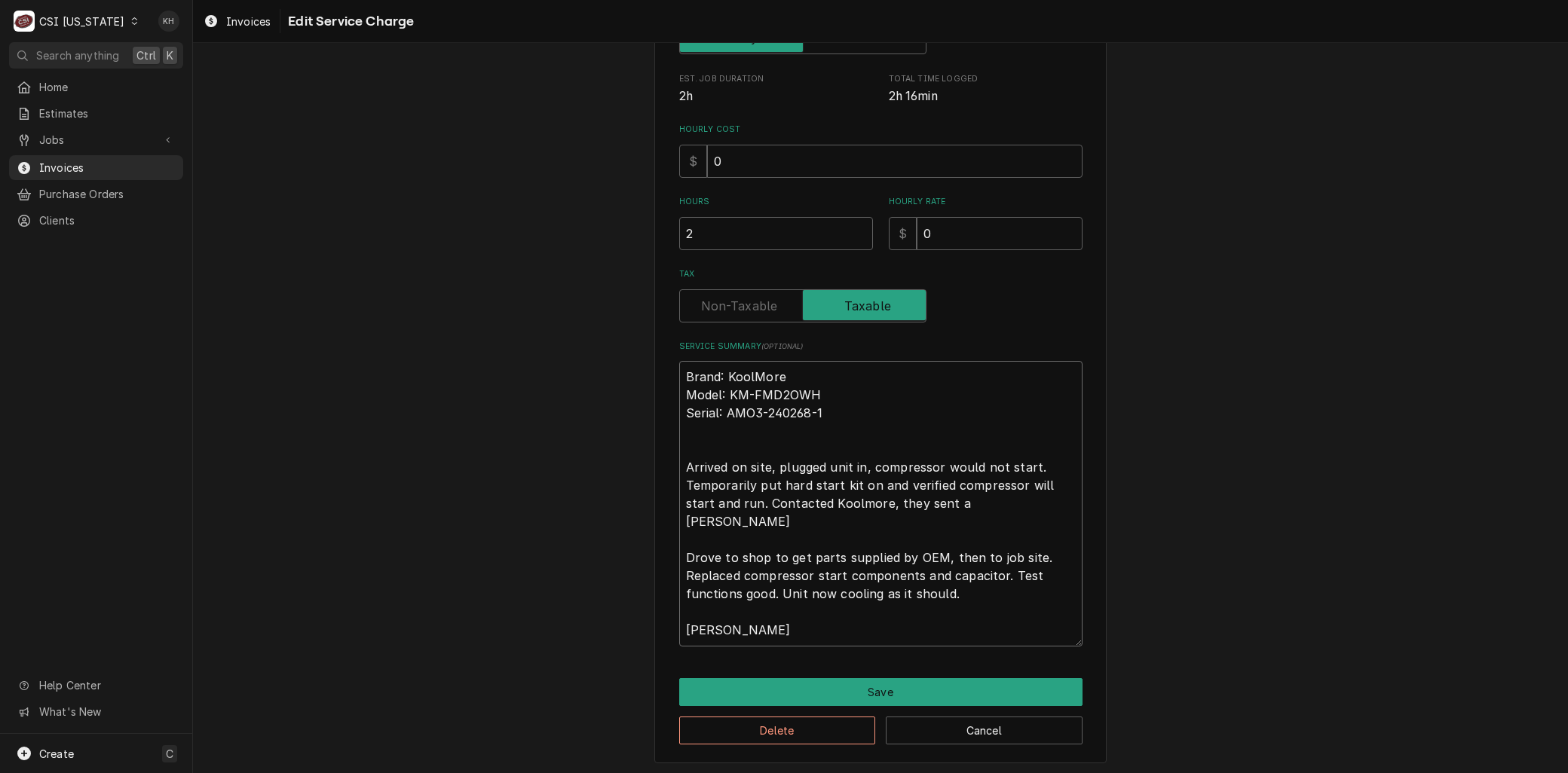
type textarea "x"
type textarea "Brand: KoolMore Model: KM-FMD2OWH Serial: AMO3-240268-1 Arrived on site, plugge…"
type textarea "x"
type textarea "Brand: KoolMore Model: KM-FMD2OWH Serial: AMO3-240268-1 Arrived on site, plugge…"
type textarea "x"
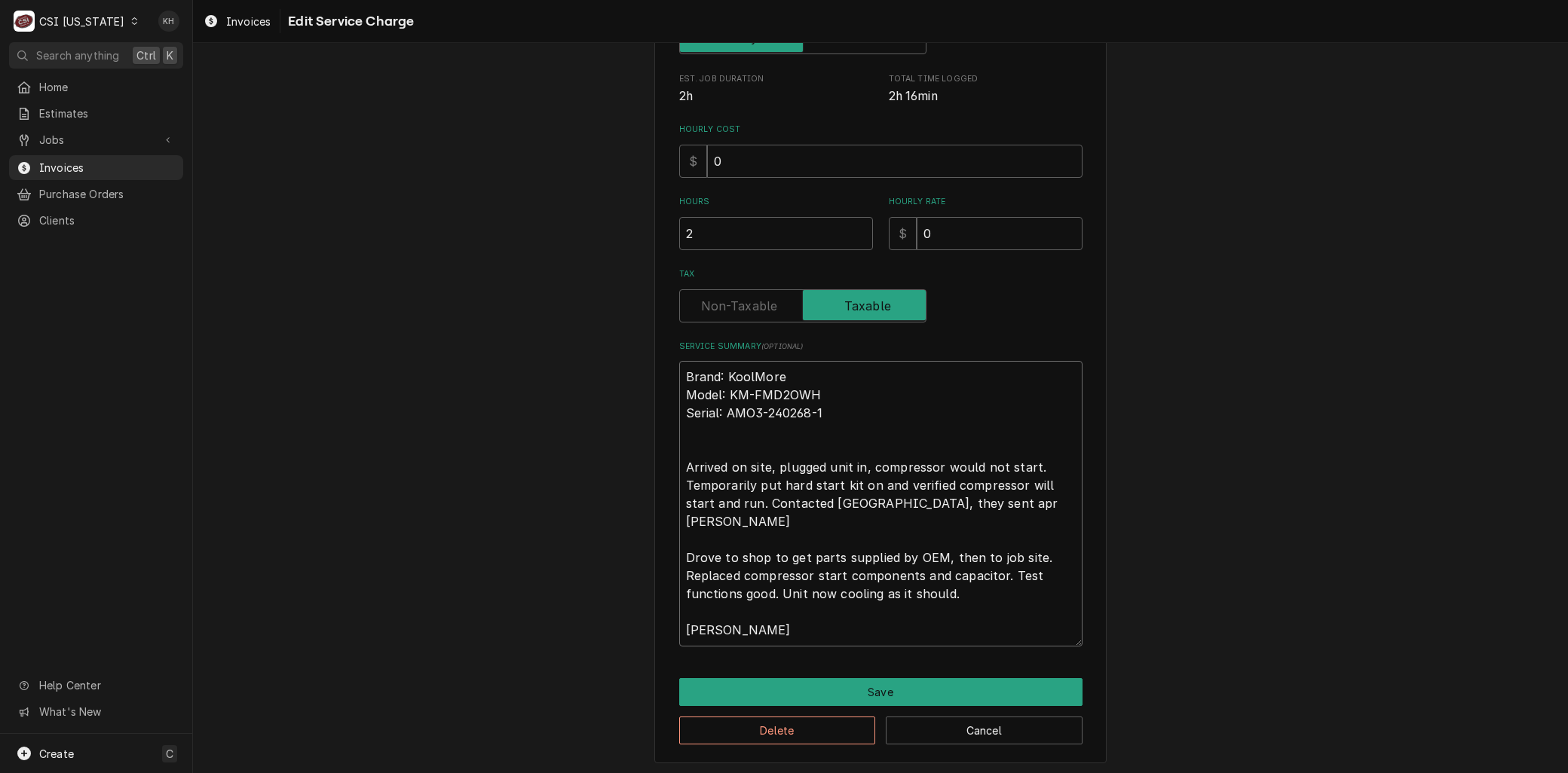
type textarea "Brand: KoolMore Model: KM-FMD2OWH Serial: AMO3-240268-1 Arrived on site, plugge…"
type textarea "x"
type textarea "Brand: KoolMore Model: KM-FMD2OWH Serial: AMO3-240268-1 Arrived on site, plugge…"
type textarea "x"
type textarea "Brand: KoolMore Model: KM-FMD2OWH Serial: AMO3-240268-1 Arrived on site, plugge…"
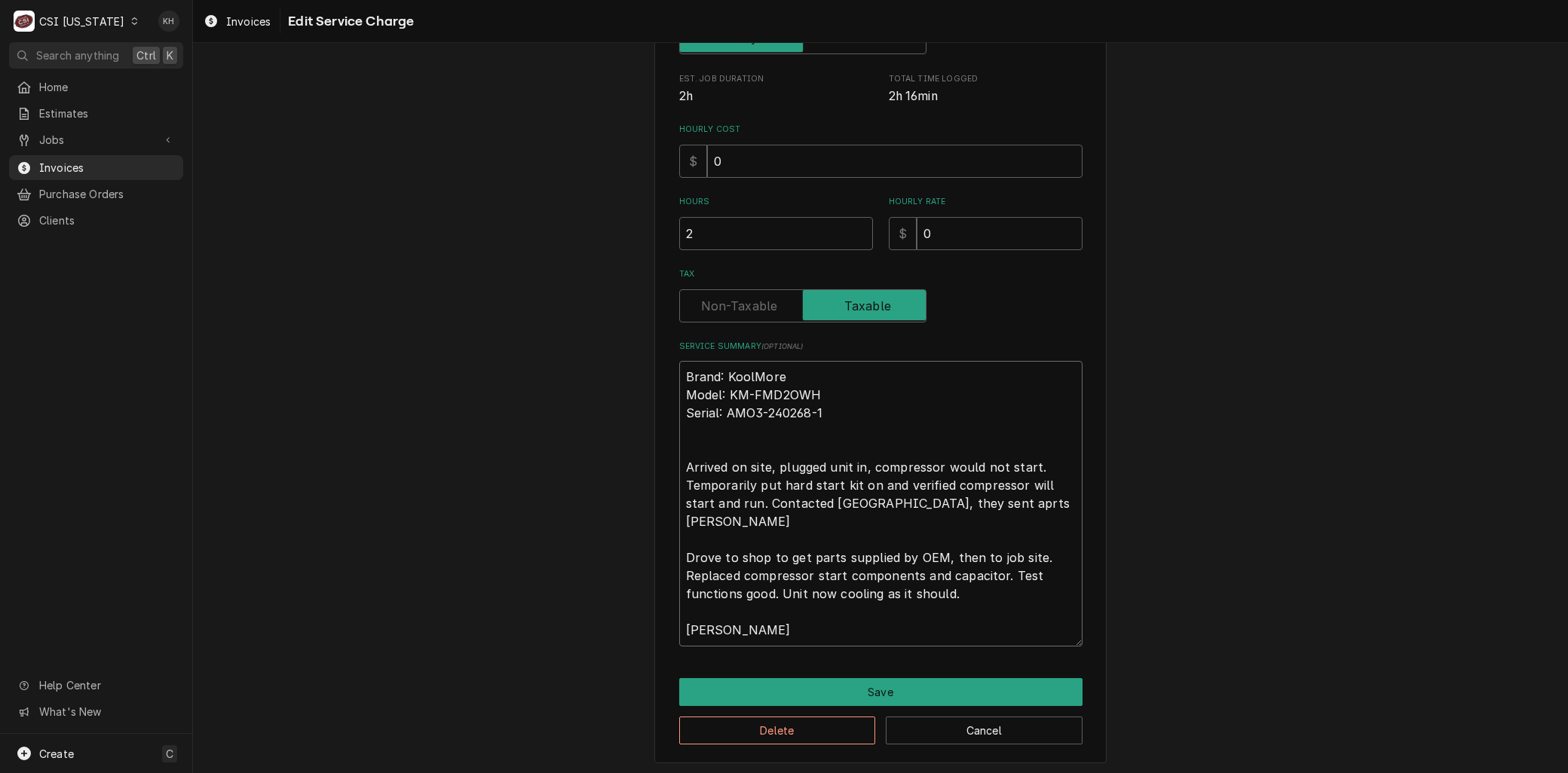
type textarea "x"
type textarea "Brand: KoolMore Model: KM-FMD2OWH Serial: AMO3-240268-1 Arrived on site, plugge…"
type textarea "x"
type textarea "Brand: KoolMore Model: KM-FMD2OWH Serial: AMO3-240268-1 Arrived on site, plugge…"
type textarea "x"
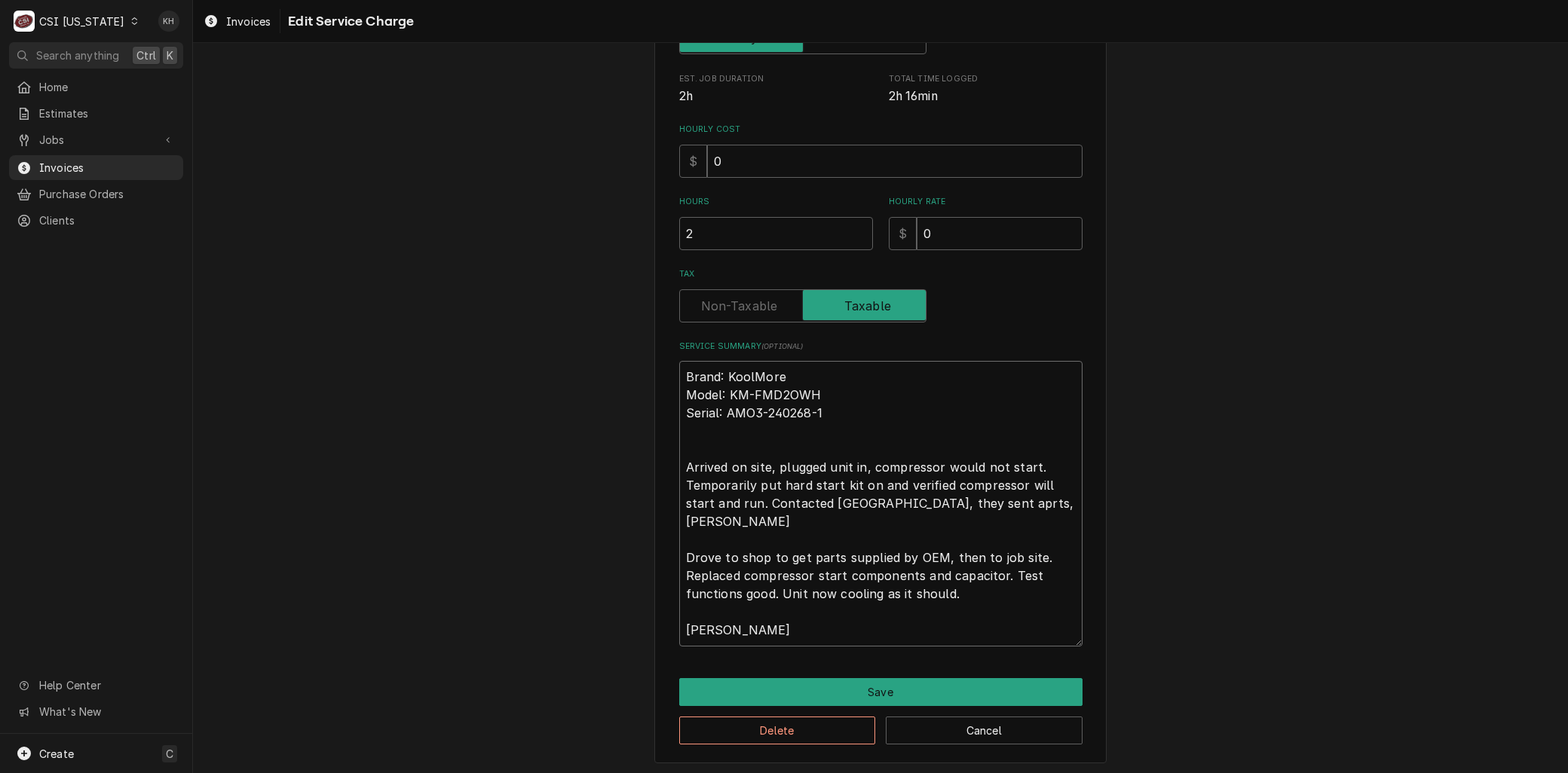
type textarea "Brand: KoolMore Model: KM-FMD2OWH Serial: AMO3-240268-1 Arrived on site, plugge…"
type textarea "x"
type textarea "Brand: KoolMore Model: KM-FMD2OWH Serial: AMO3-240268-1 Arrived on site, plugge…"
type textarea "x"
type textarea "Brand: KoolMore Model: KM-FMD2OWH Serial: AMO3-240268-1 Arrived on site, plugge…"
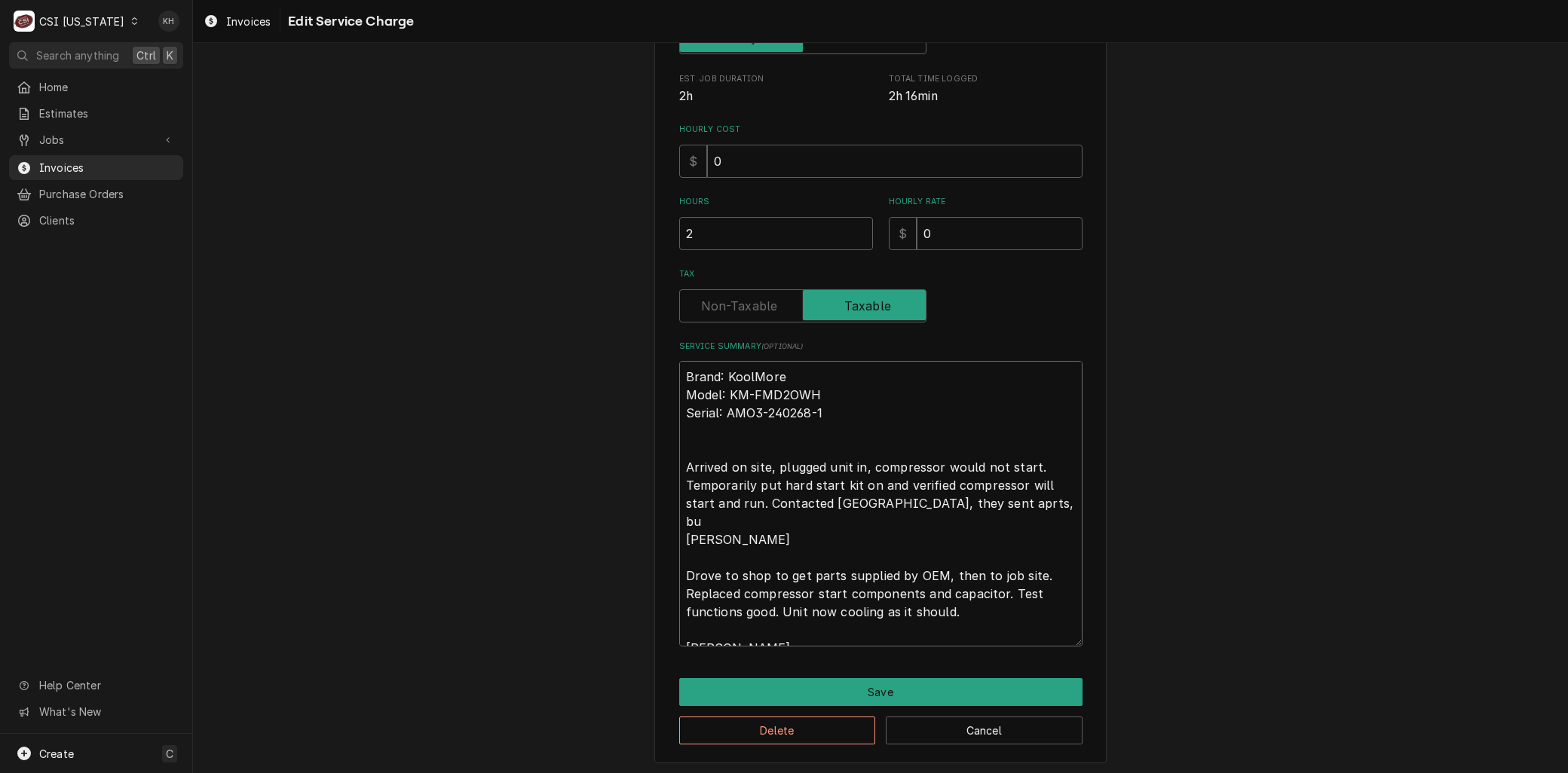
type textarea "x"
type textarea "Brand: KoolMore Model: KM-FMD2OWH Serial: AMO3-240268-1 Arrived on site, plugge…"
type textarea "x"
type textarea "Brand: KoolMore Model: KM-FMD2OWH Serial: AMO3-240268-1 Arrived on site, plugge…"
type textarea "x"
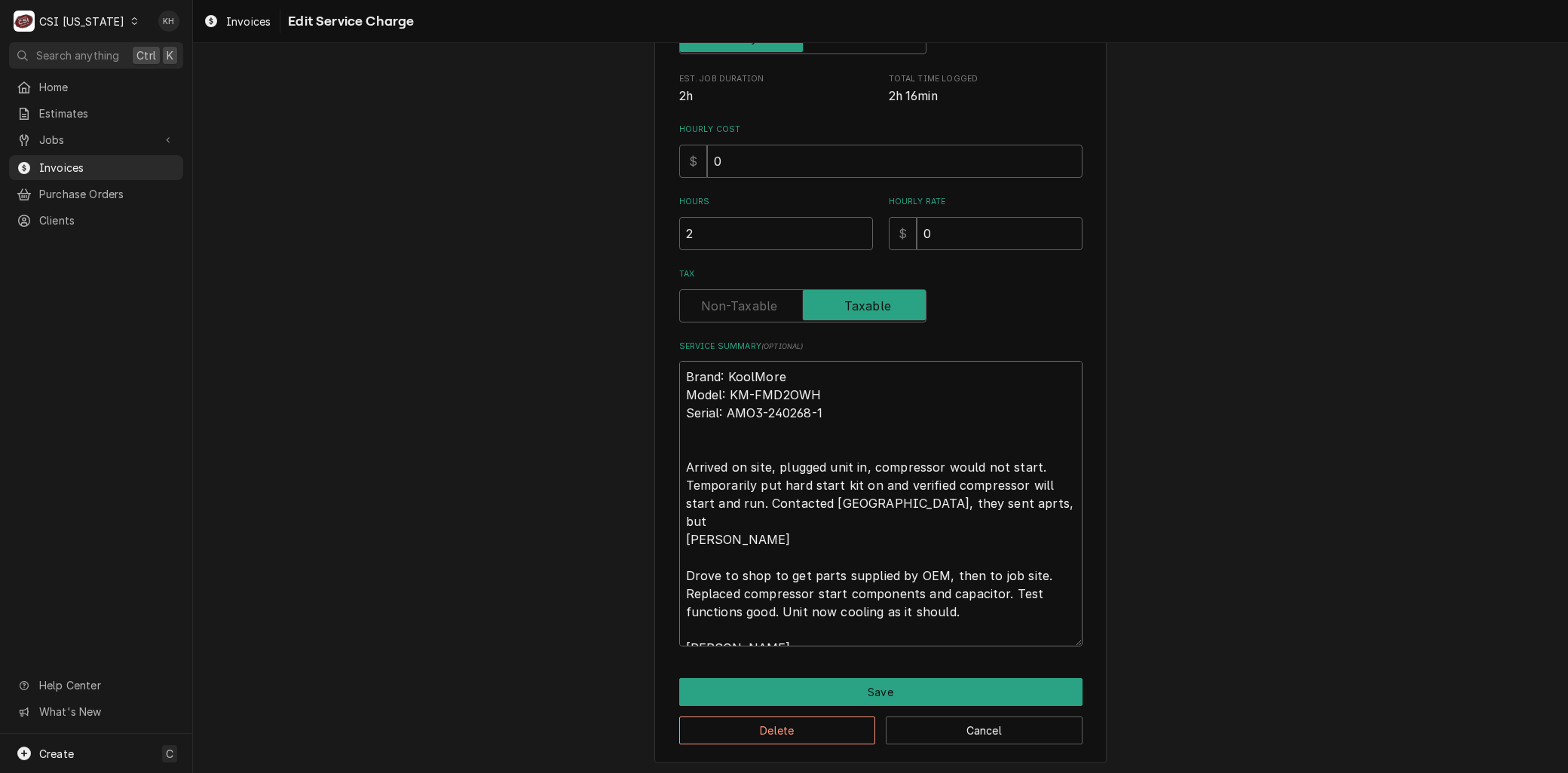
type textarea "Brand: KoolMore Model: KM-FMD2OWH Serial: AMO3-240268-1 Arrived on site, plugge…"
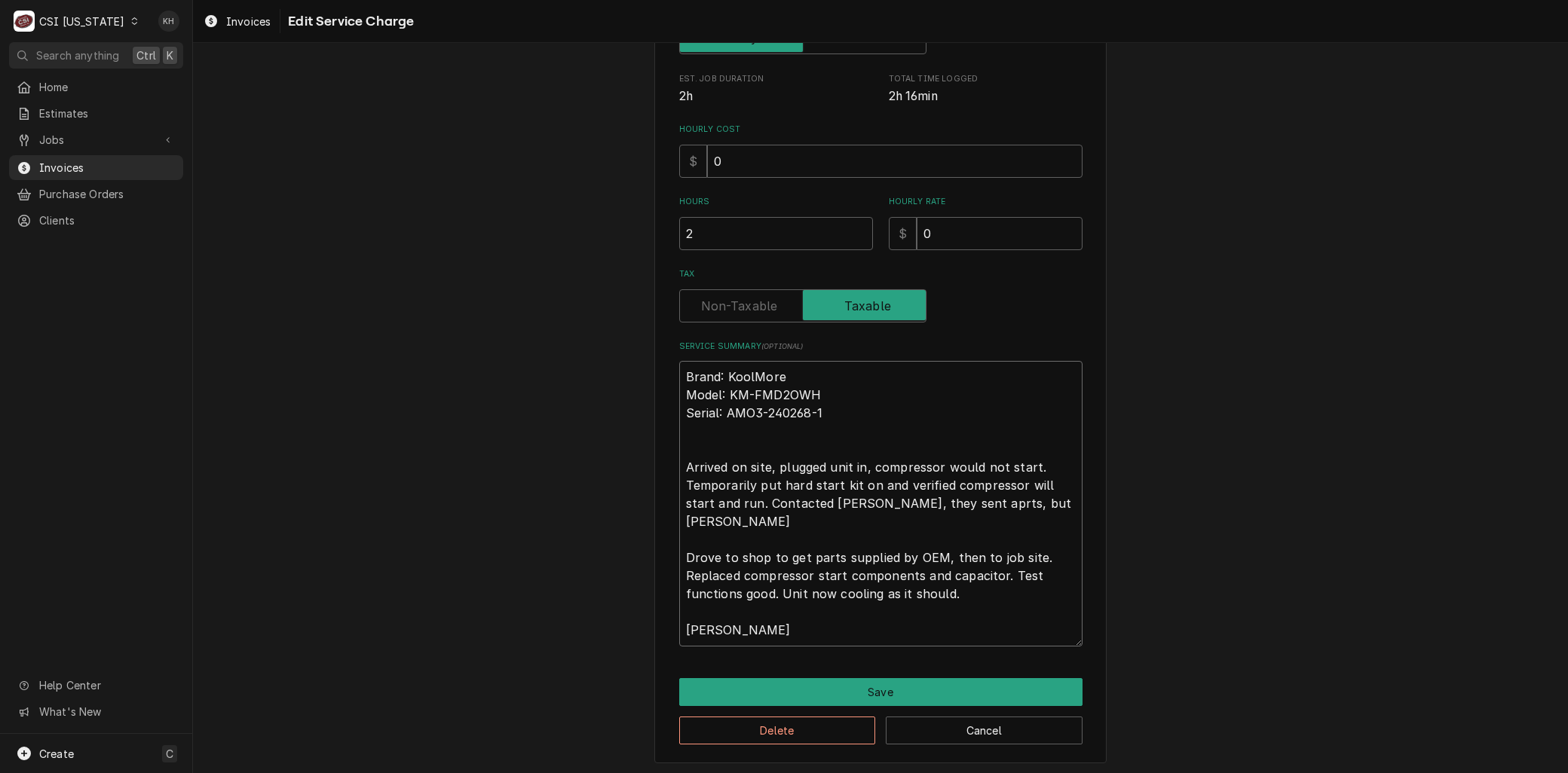
type textarea "x"
type textarea "Brand: KoolMore Model: KM-FMD2OWH Serial: AMO3-240268-1 Arrived on site, plugge…"
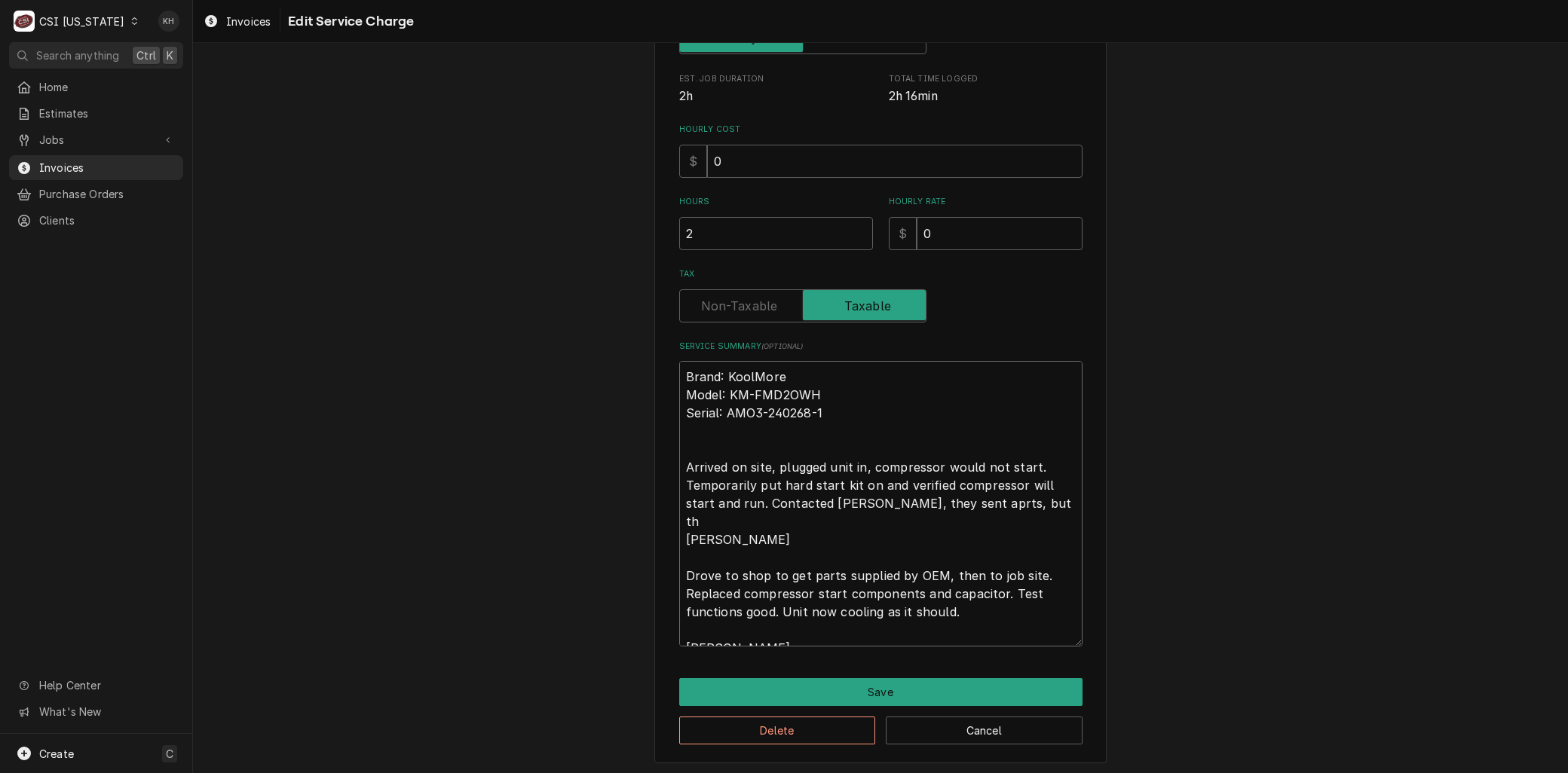
type textarea "x"
type textarea "Brand: KoolMore Model: KM-FMD2OWH Serial: AMO3-240268-1 Arrived on site, plugge…"
type textarea "x"
type textarea "Brand: KoolMore Model: KM-FMD2OWH Serial: AMO3-240268-1 Arrived on site, plugge…"
type textarea "x"
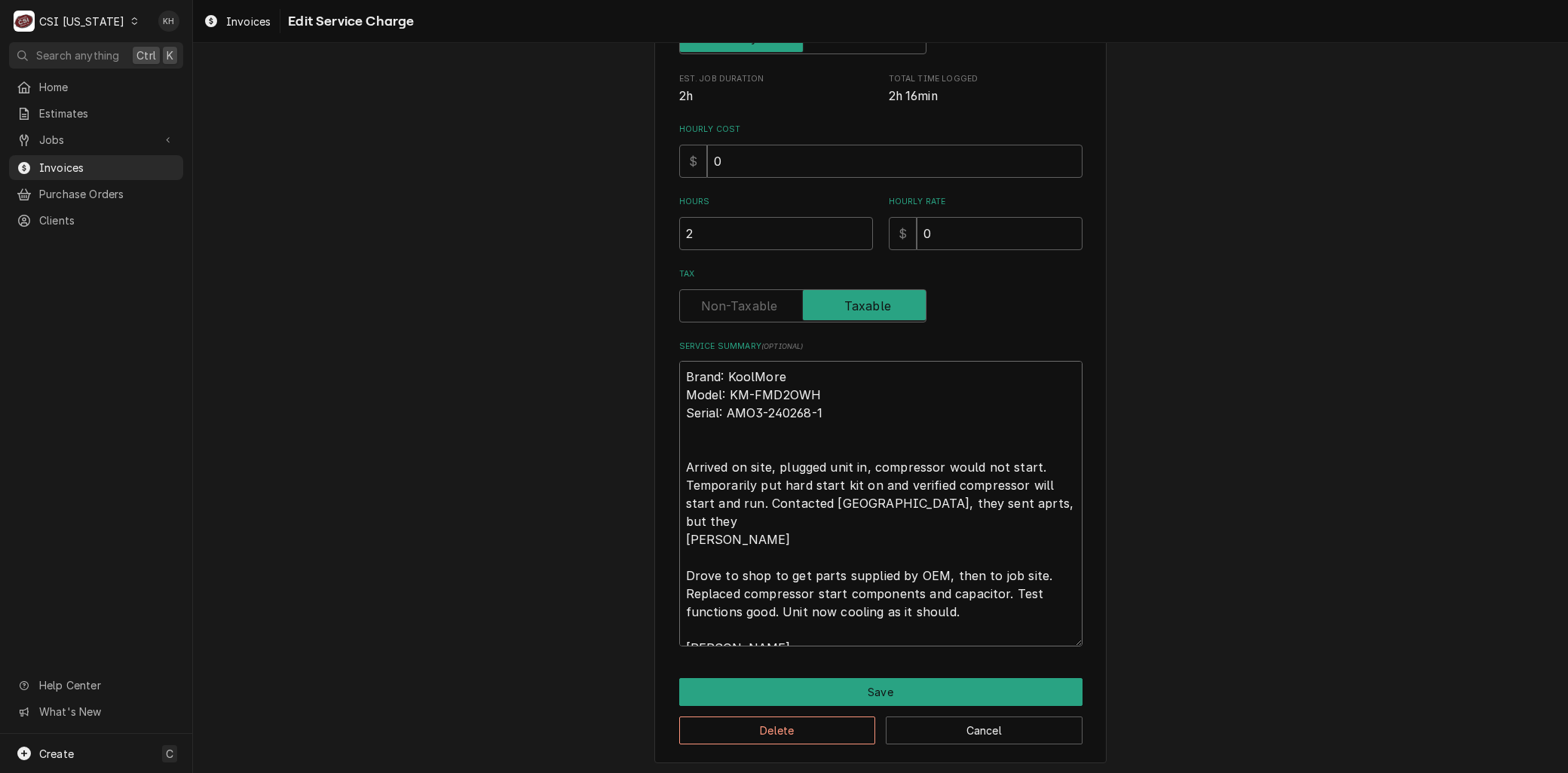
type textarea "Brand: KoolMore Model: KM-FMD2OWH Serial: AMO3-240268-1 Arrived on site, plugge…"
type textarea "x"
type textarea "Brand: KoolMore Model: KM-FMD2OWH Serial: AMO3-240268-1 Arrived on site, plugge…"
type textarea "x"
type textarea "Brand: KoolMore Model: KM-FMD2OWH Serial: AMO3-240268-1 Arrived on site, plugge…"
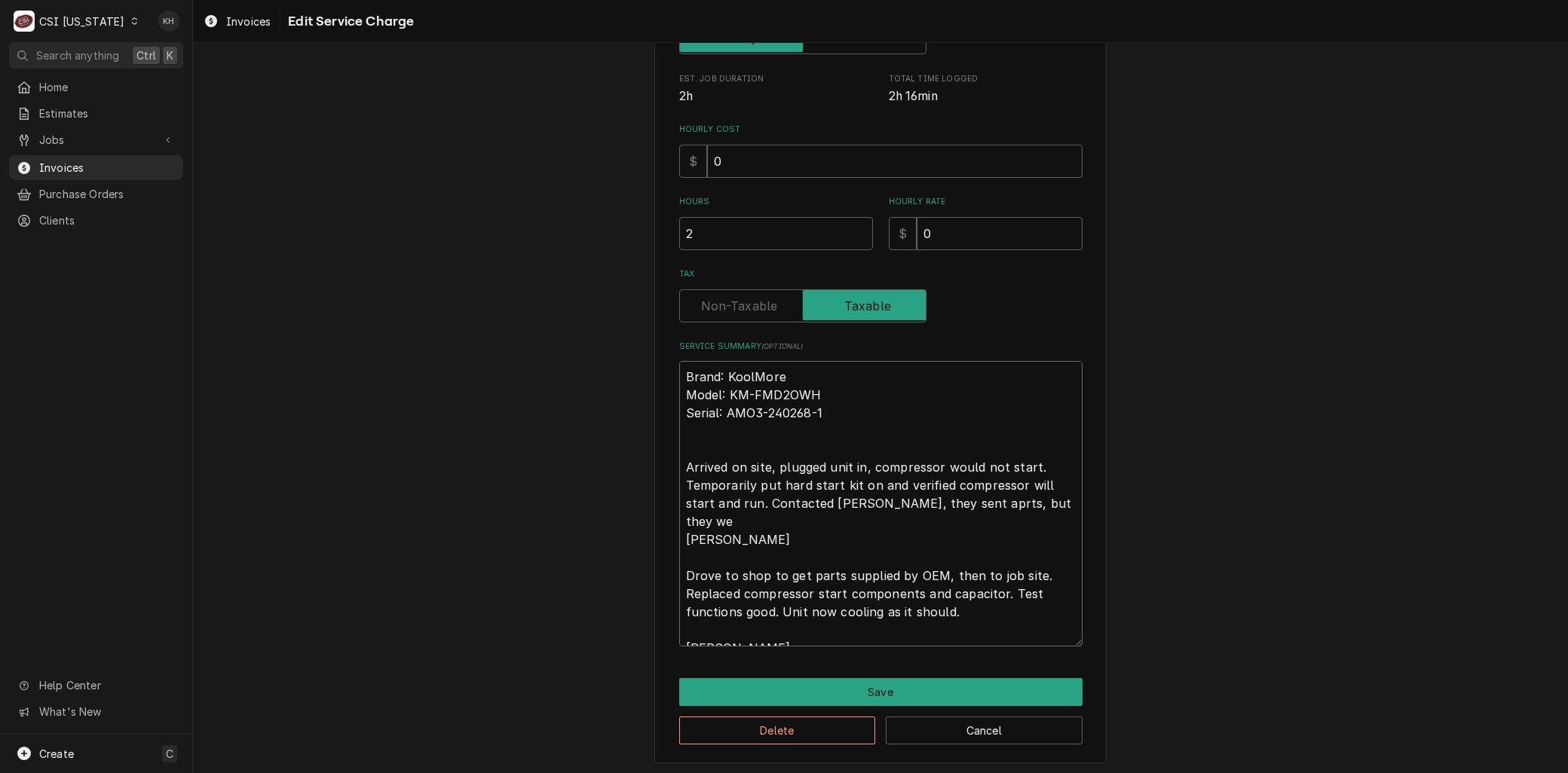
type textarea "x"
type textarea "Brand: KoolMore Model: KM-FMD2OWH Serial: AMO3-240268-1 Arrived on site, plugge…"
type textarea "x"
type textarea "Brand: KoolMore Model: KM-FMD2OWH Serial: AMO3-240268-1 Arrived on site, plugge…"
type textarea "x"
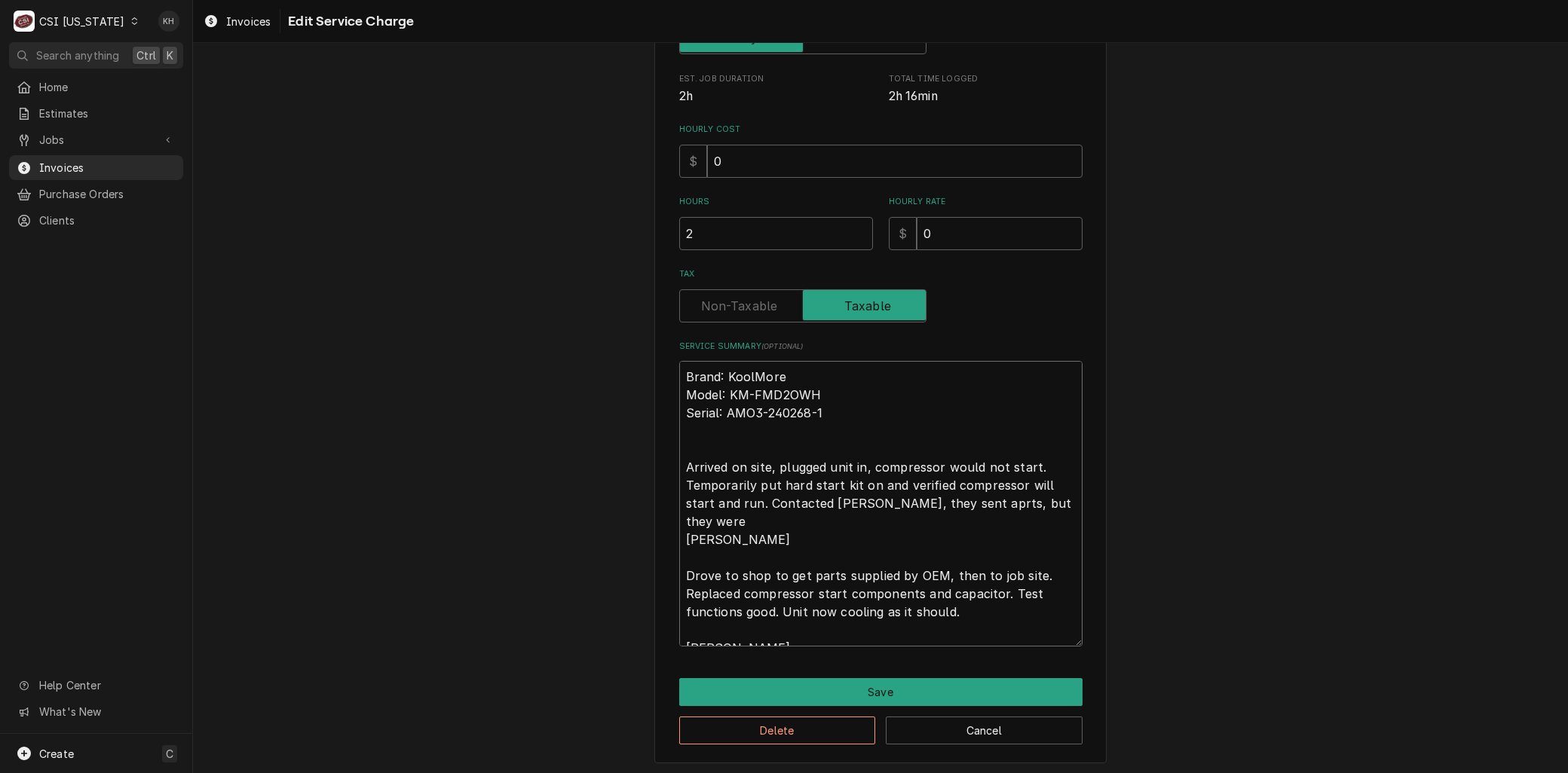
type textarea "Brand: KoolMore Model: KM-FMD2OWH Serial: AMO3-240268-1 Arrived on site, plugge…"
type textarea "x"
type textarea "Brand: KoolMore Model: KM-FMD2OWH Serial: AMO3-240268-1 Arrived on site, plugge…"
type textarea "x"
type textarea "Brand: KoolMore Model: KM-FMD2OWH Serial: AMO3-240268-1 Arrived on site, plugge…"
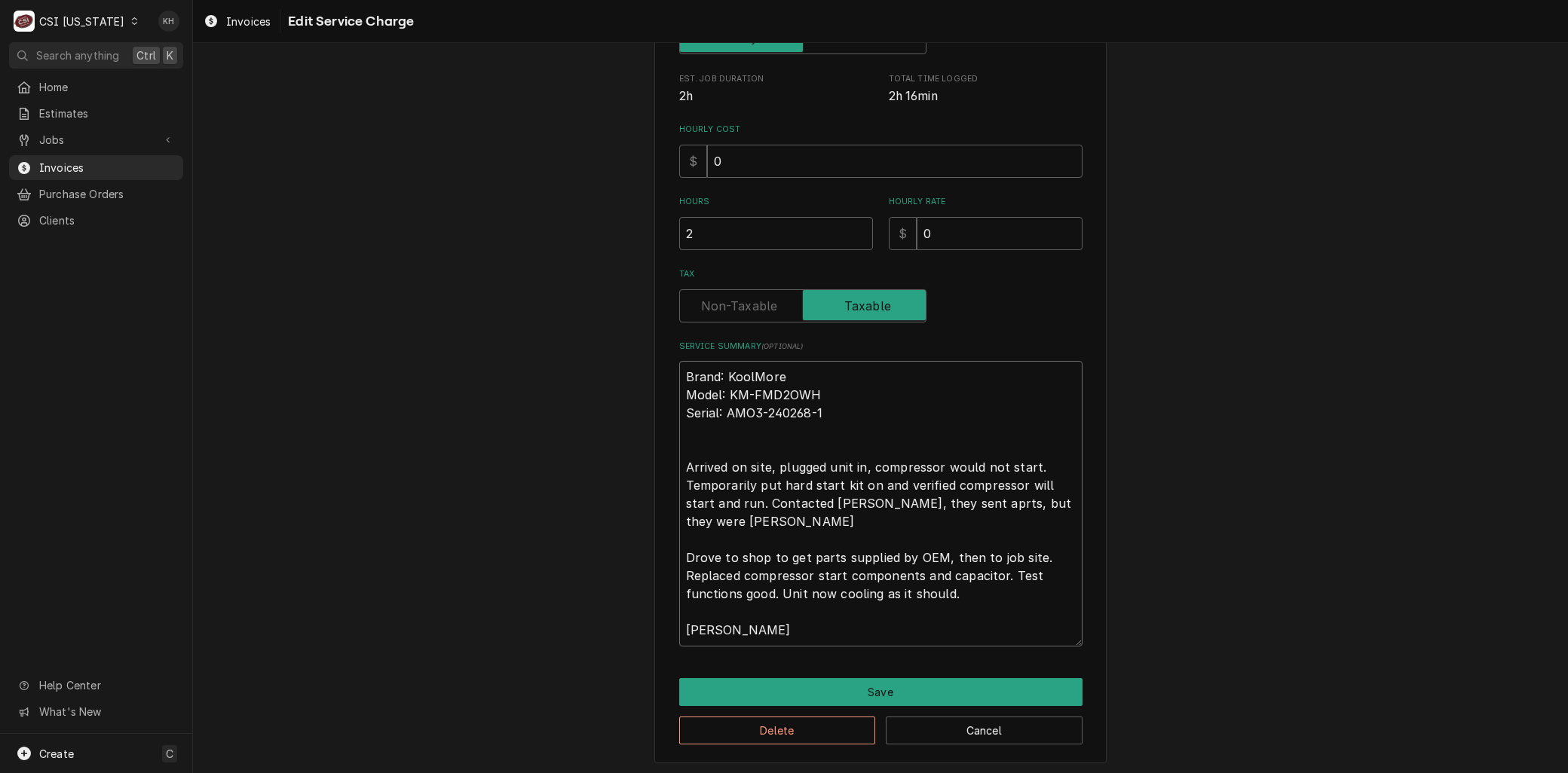
type textarea "x"
type textarea "Brand: KoolMore Model: KM-FMD2OWH Serial: AMO3-240268-1 Arrived on site, plugge…"
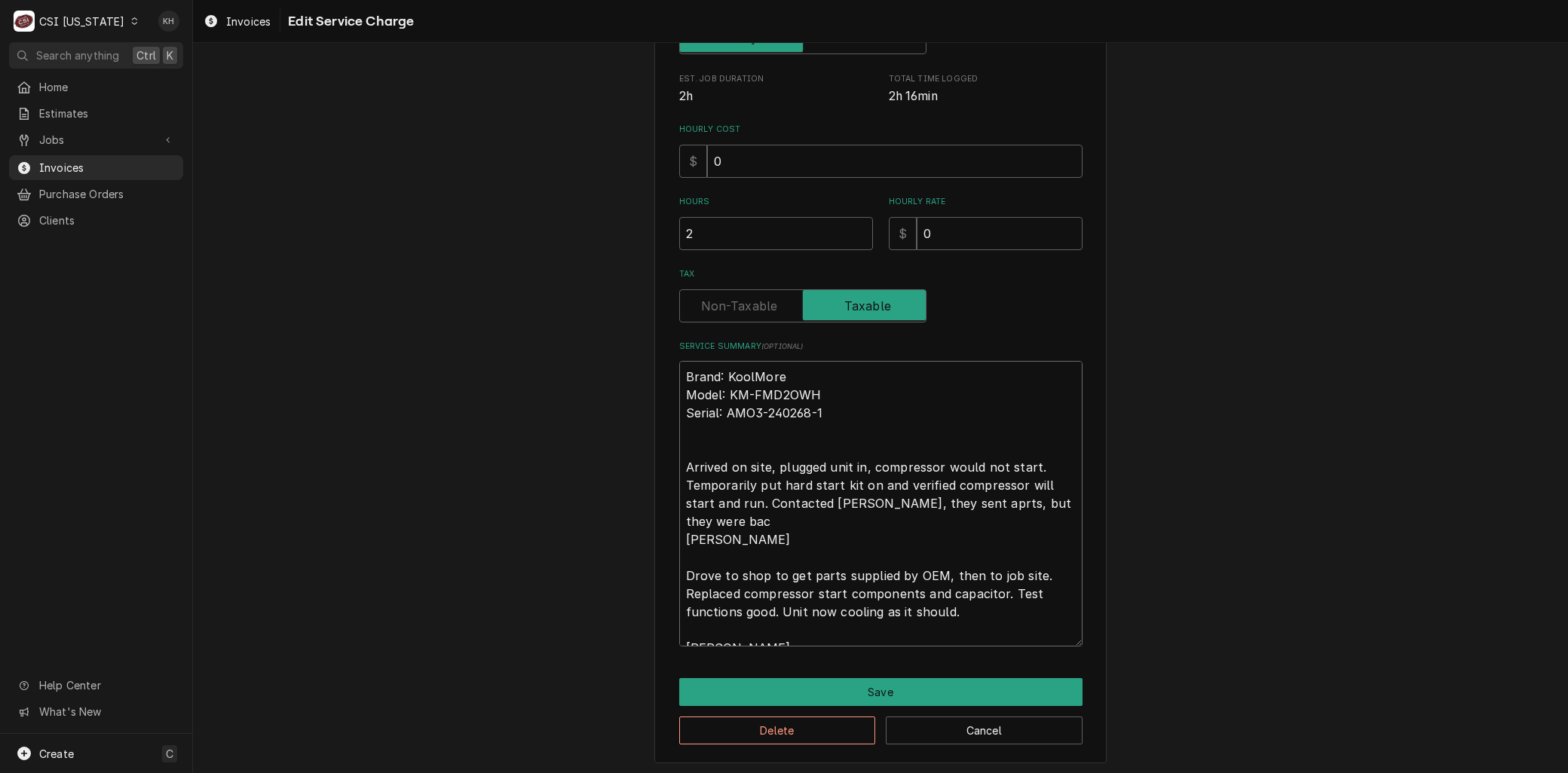
type textarea "x"
type textarea "Brand: KoolMore Model: KM-FMD2OWH Serial: AMO3-240268-1 Arrived on site, plugge…"
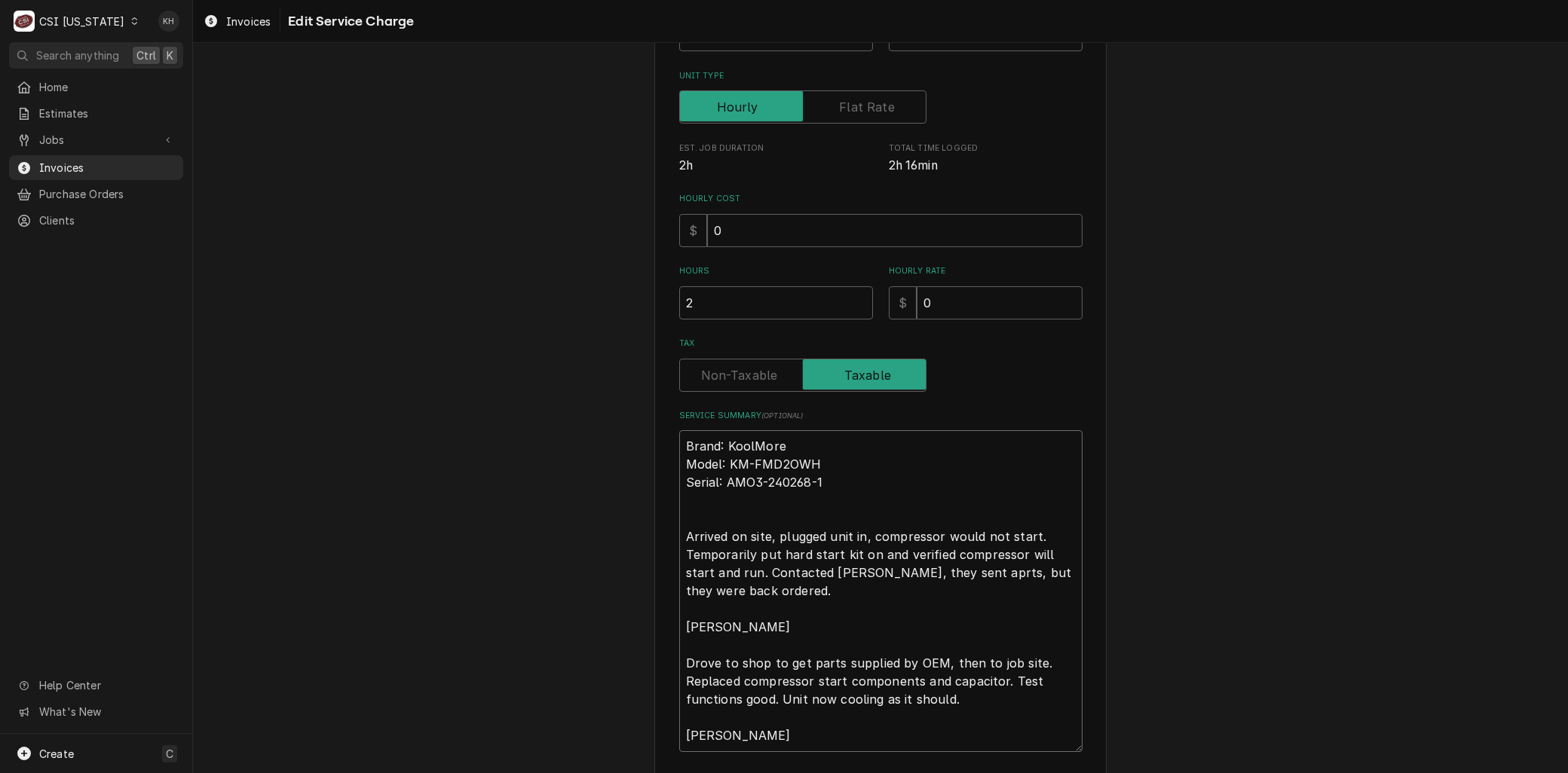
scroll to position [374, 0]
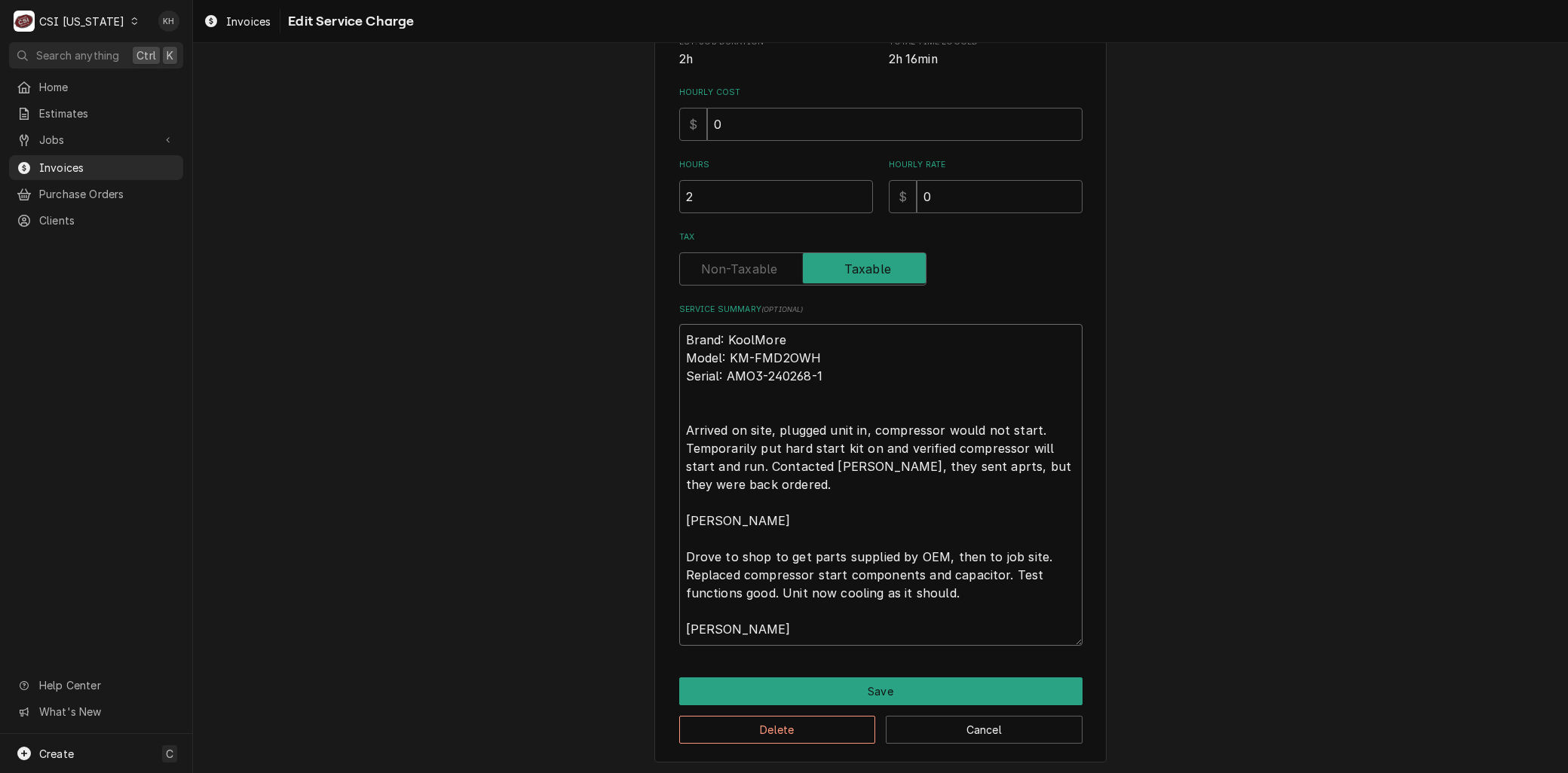
click at [680, 427] on textarea "Brand: KoolMore Model: KM-FMD2OWH Serial: AMO3-240268-1 Arrived on site, plugge…" at bounding box center [881, 484] width 403 height 321
click at [782, 692] on button "Save" at bounding box center [881, 692] width 403 height 28
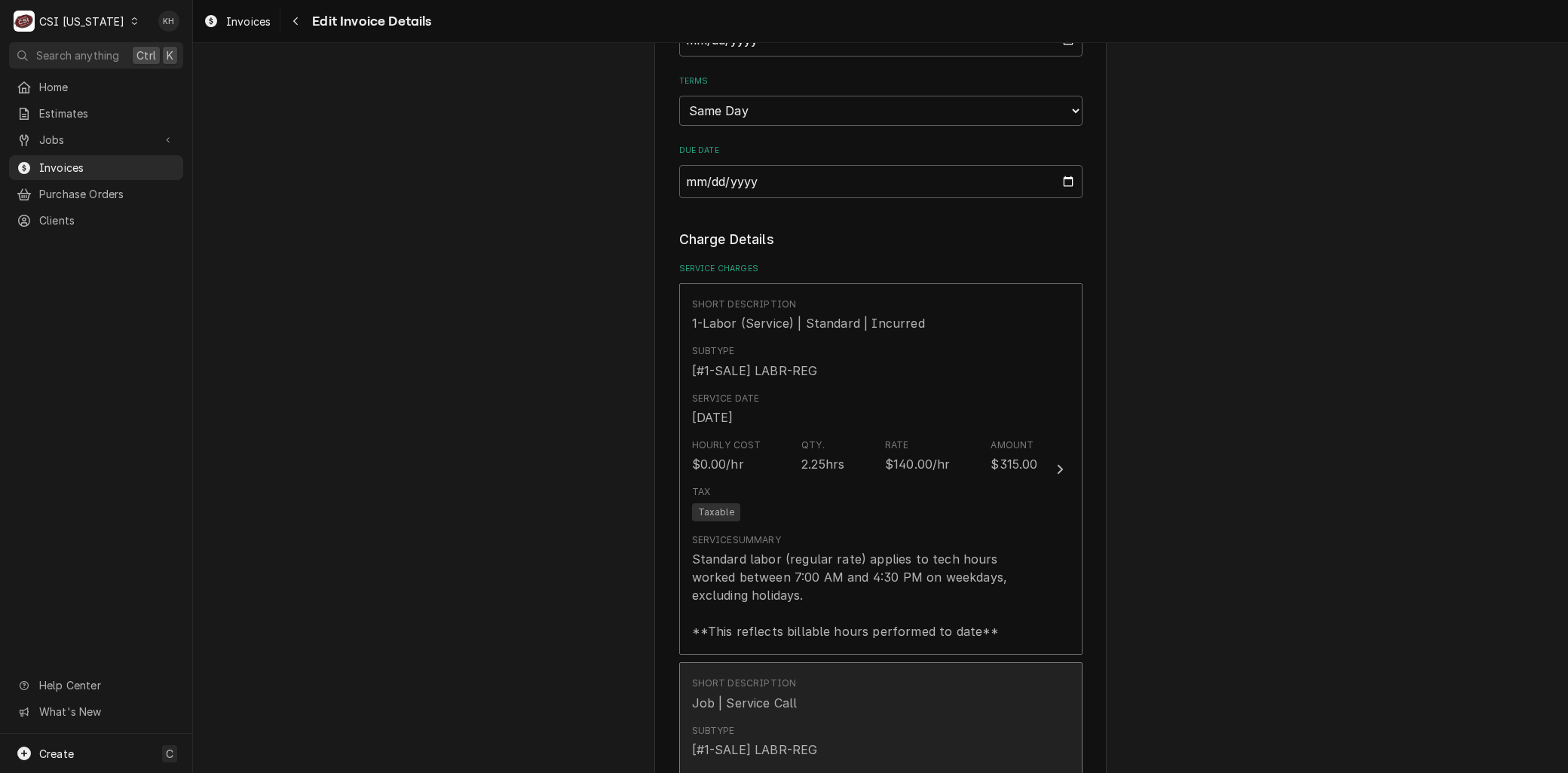
scroll to position [1422, 0]
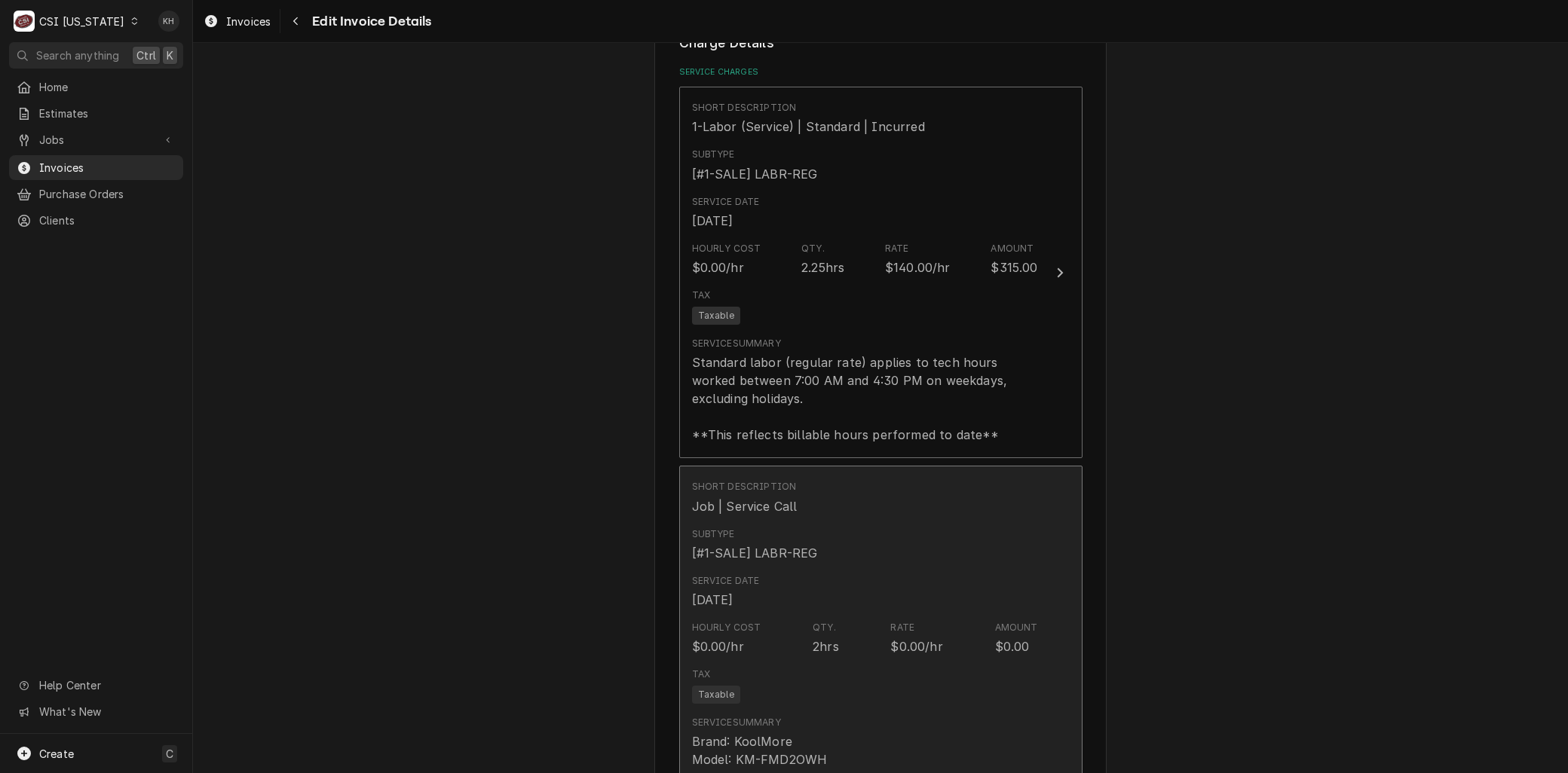
click at [763, 613] on div "Short Description Job | Service Call Subtype [#1-SALE] LABR-REG Service Date Se…" at bounding box center [864, 777] width 346 height 608
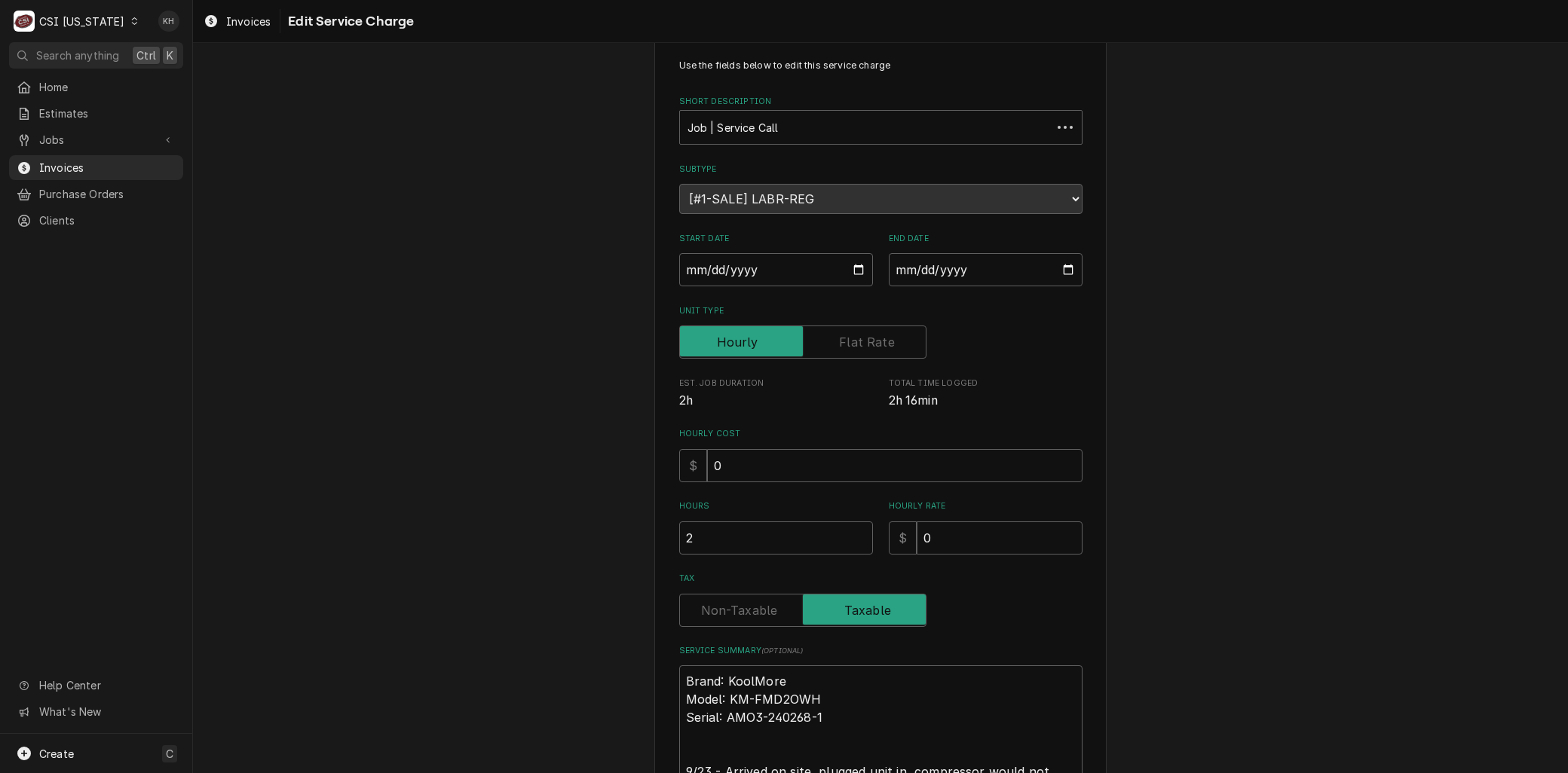
scroll to position [374, 0]
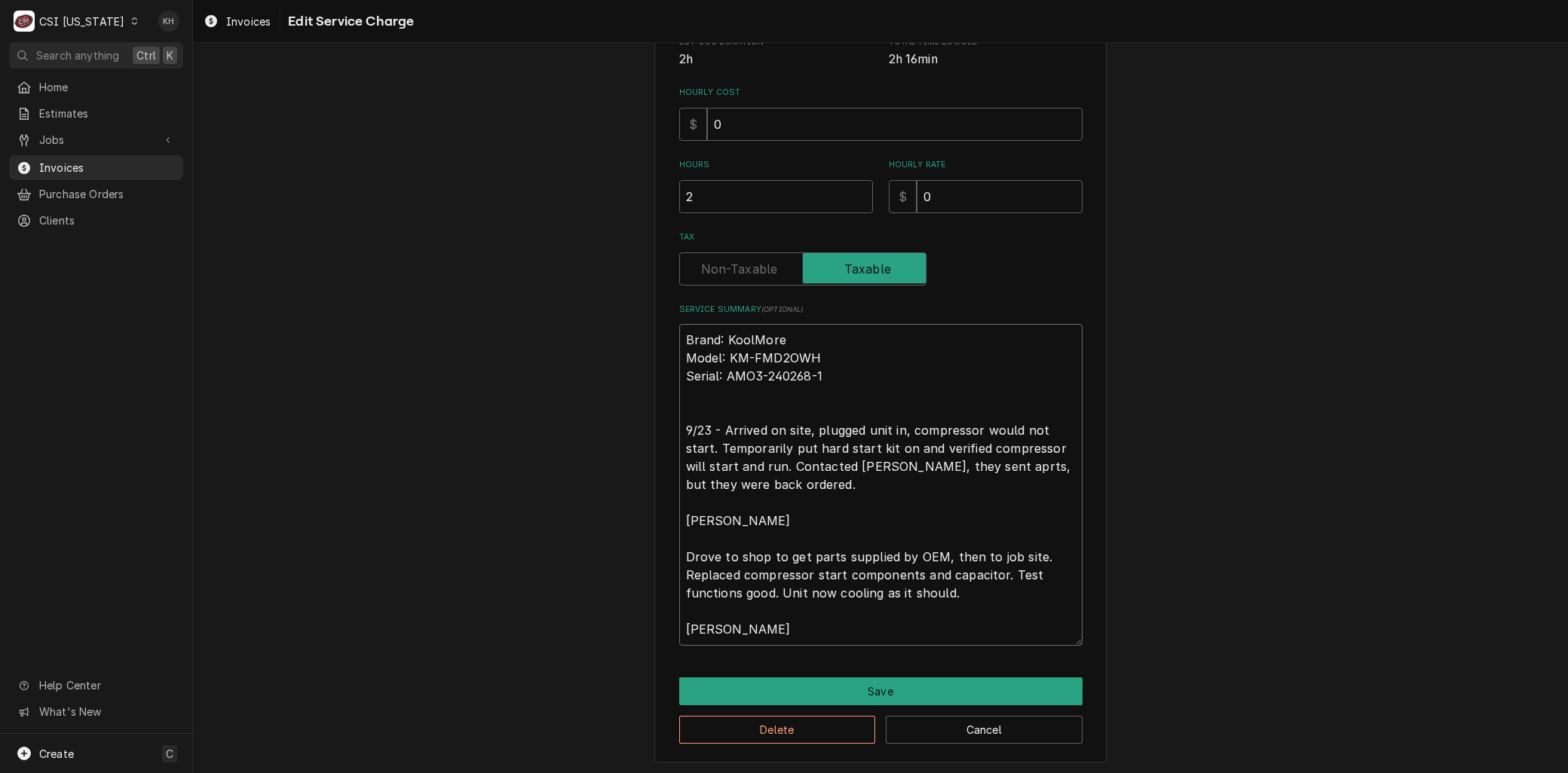
click at [679, 547] on textarea "Brand: KoolMore Model: KM-FMD2OWH Serial: AMO3-240268-1 9/23 - Arrived on site,…" at bounding box center [881, 484] width 403 height 321
drag, startPoint x: 675, startPoint y: 553, endPoint x: 672, endPoint y: 514, distance: 39.1
click at [679, 514] on textarea "Brand: KoolMore Model: KM-FMD2OWH Serial: AMO3-240268-1 9/23 - Arrived on site,…" at bounding box center [881, 484] width 403 height 321
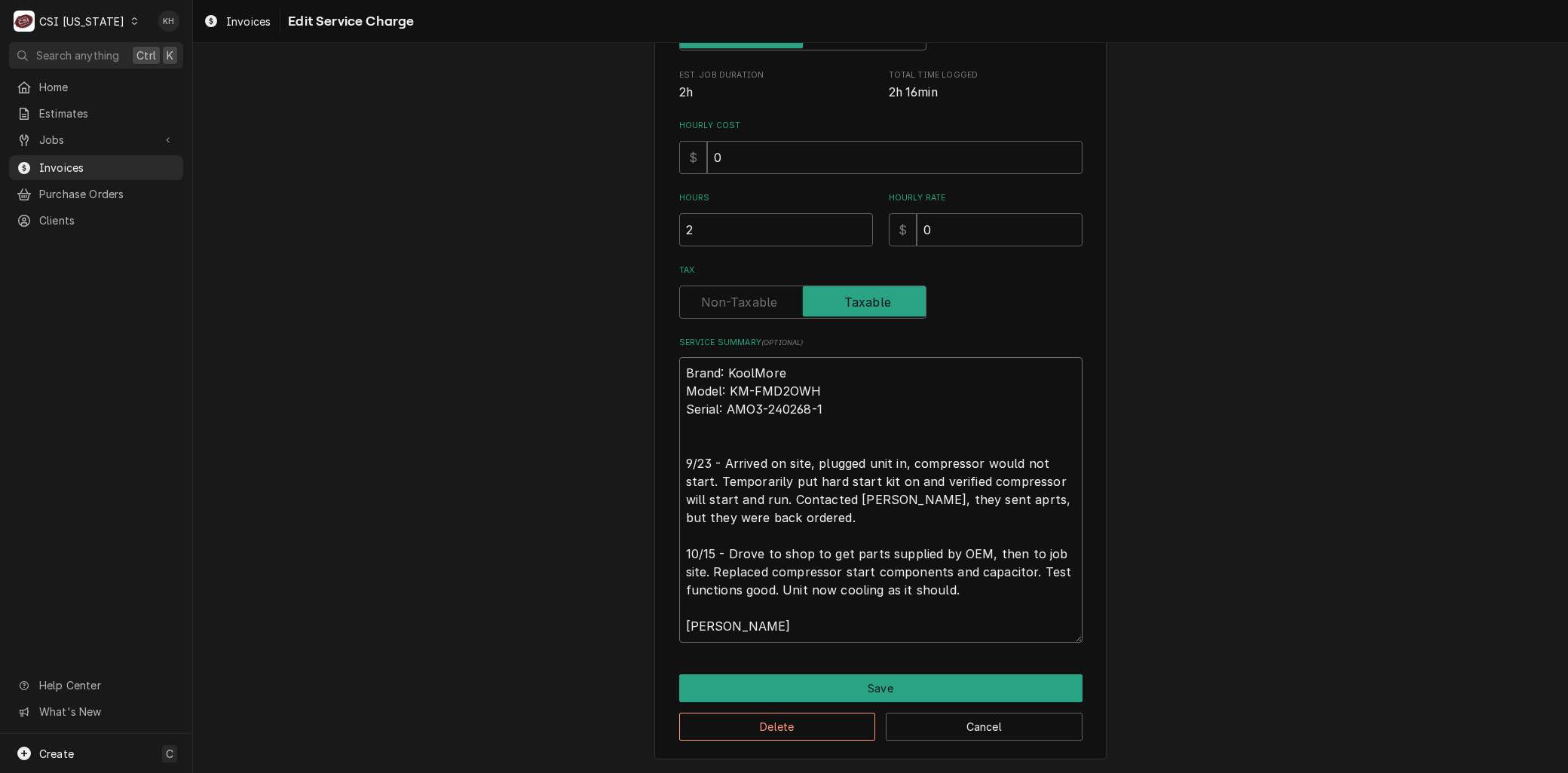
scroll to position [337, 0]
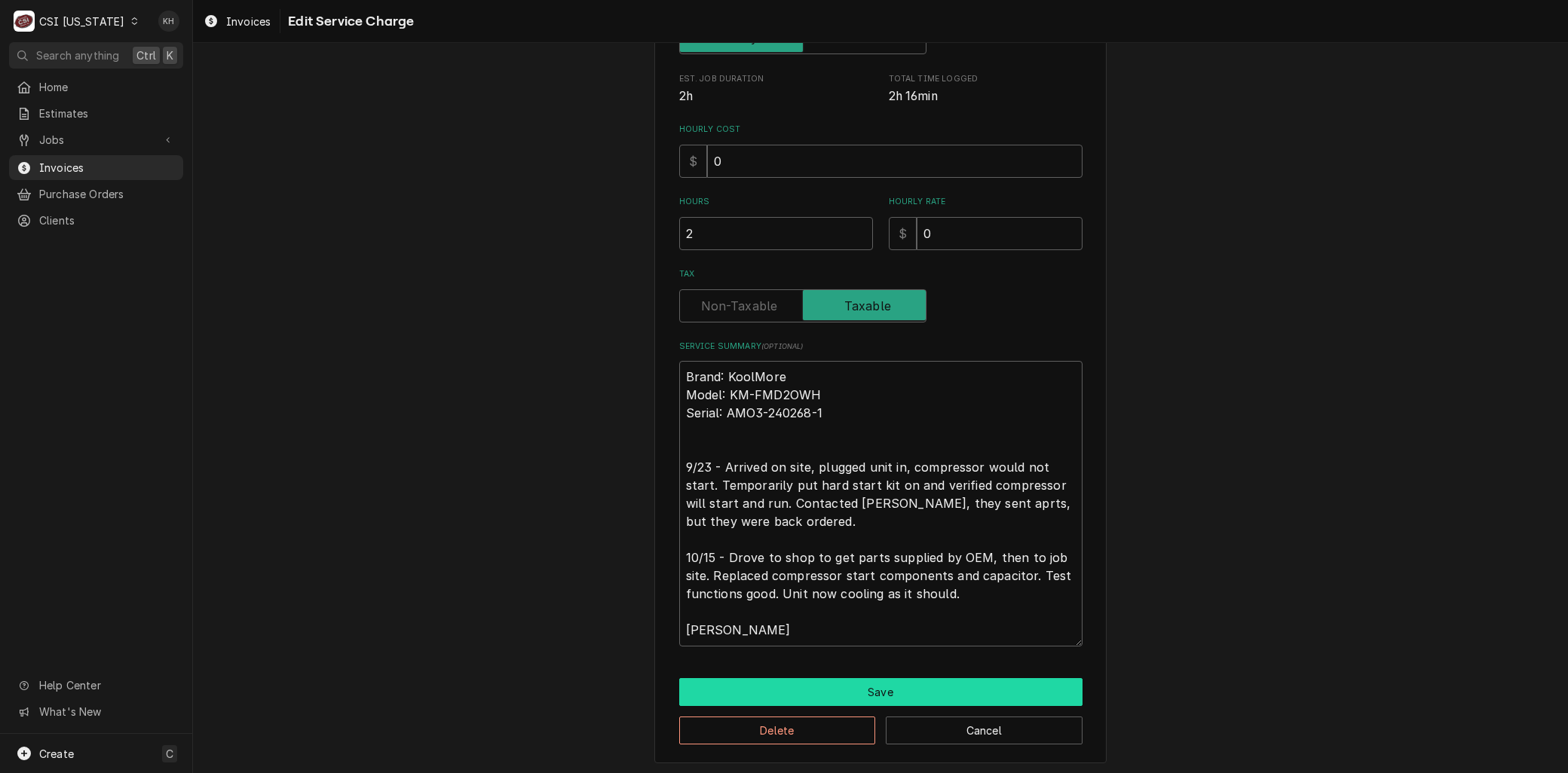
click at [811, 688] on button "Save" at bounding box center [881, 693] width 403 height 28
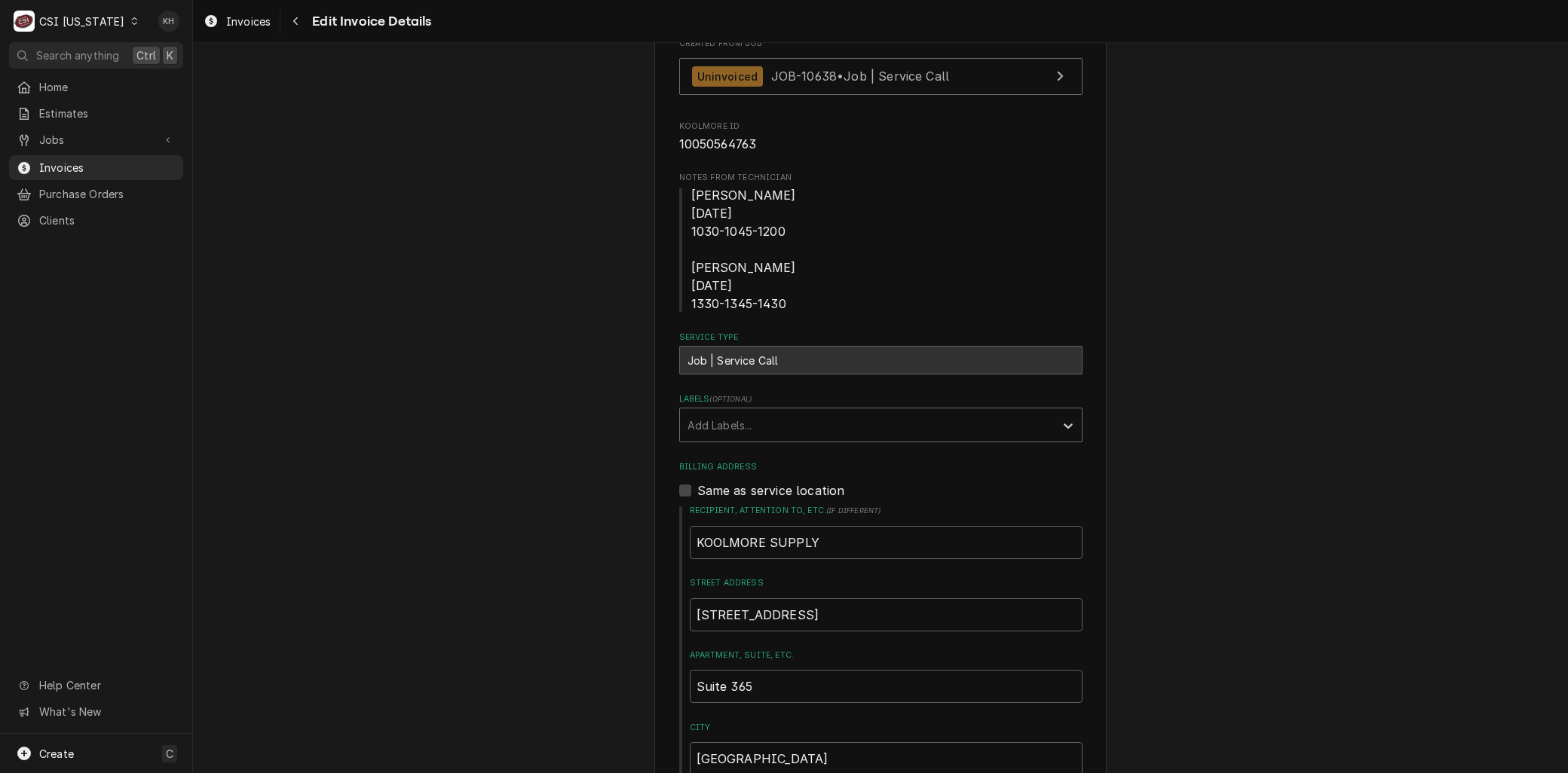
scroll to position [148, 0]
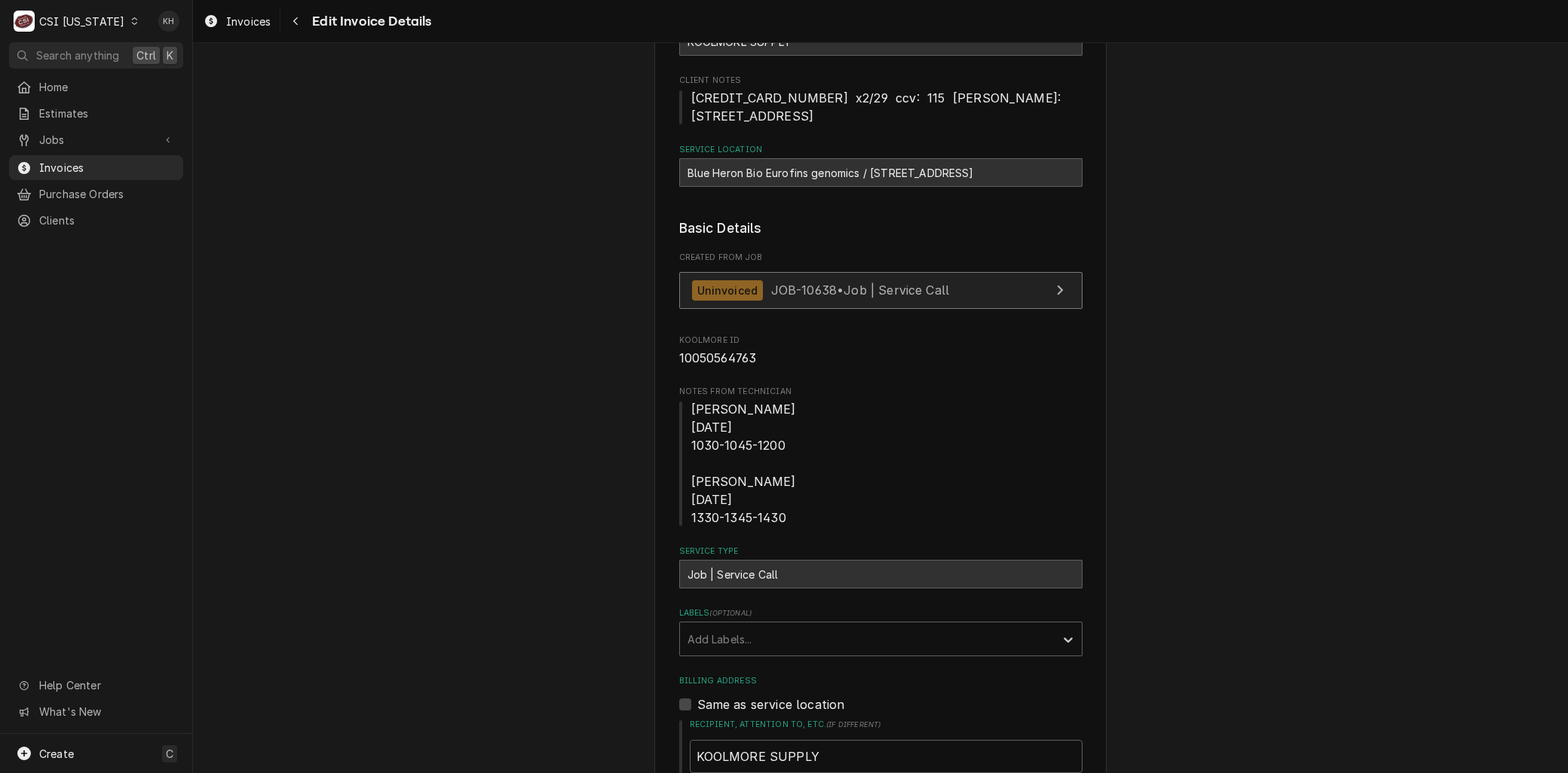
click at [820, 288] on span "JOB-10638 • Job | Service Call" at bounding box center [859, 290] width 178 height 15
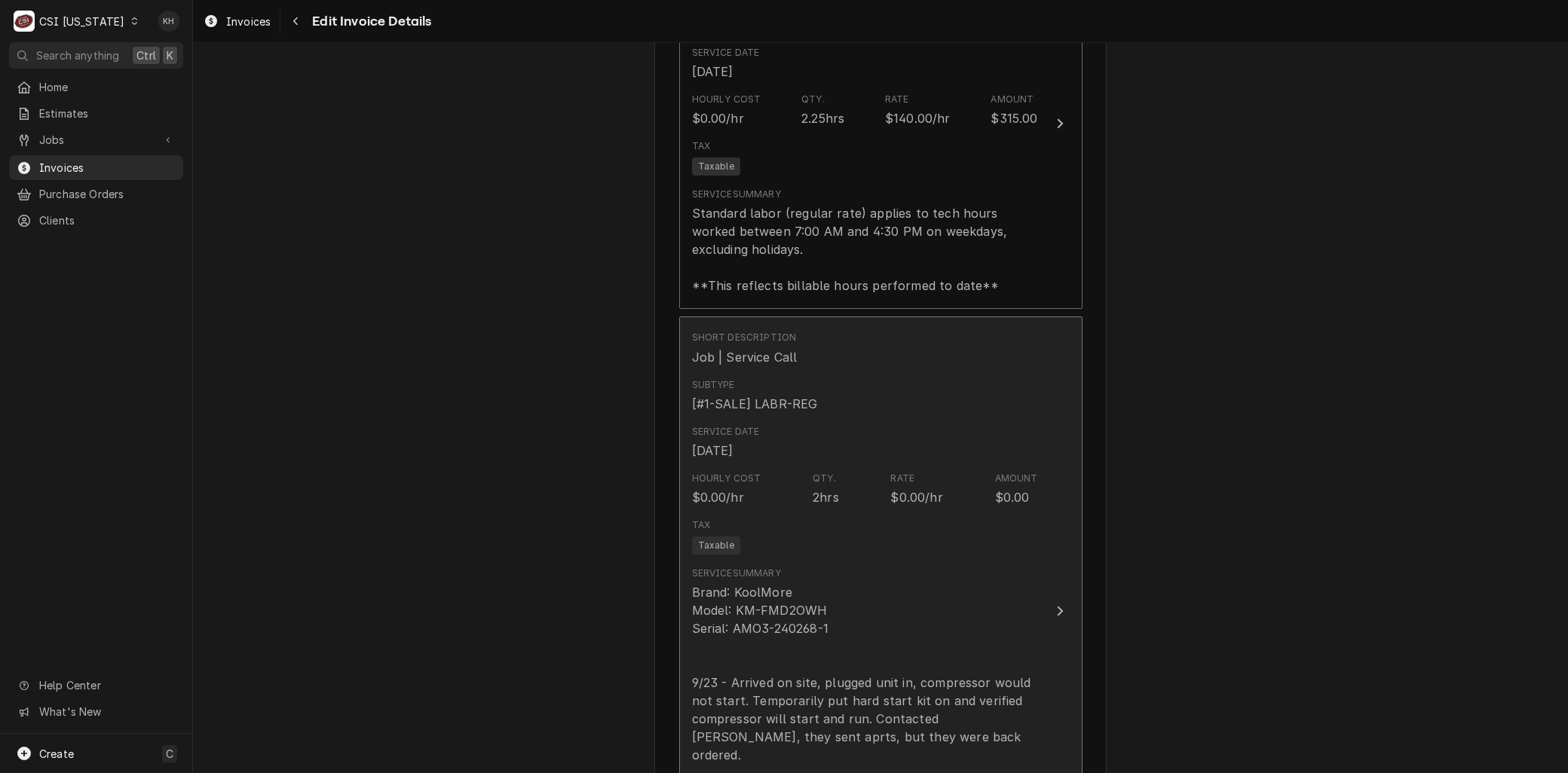
click at [840, 461] on div "Service Date Sep 23, 2025" at bounding box center [864, 442] width 346 height 46
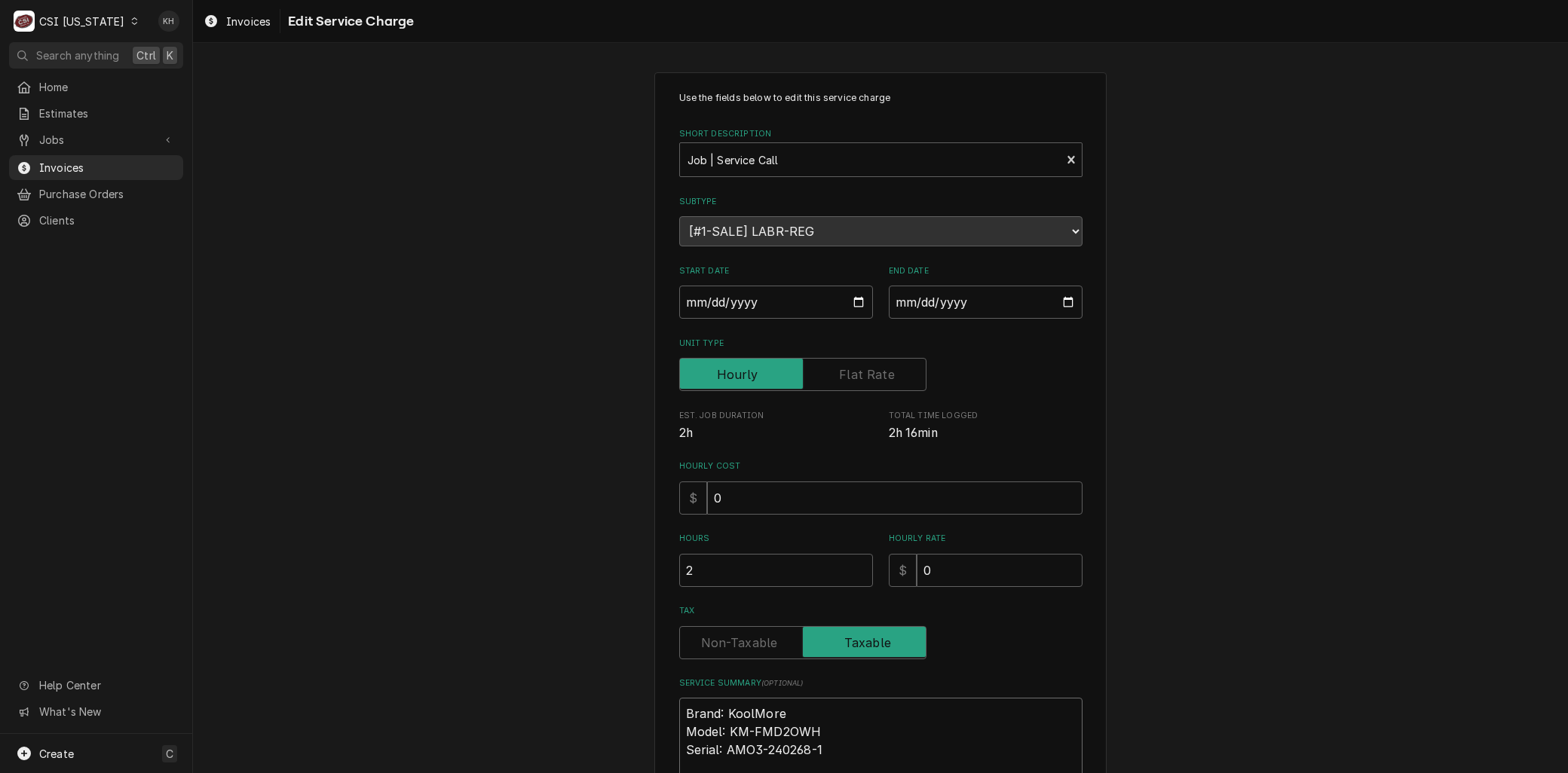
paste textarea "Reason For Call Issue - freezer started heating, now will not hold any temperat…"
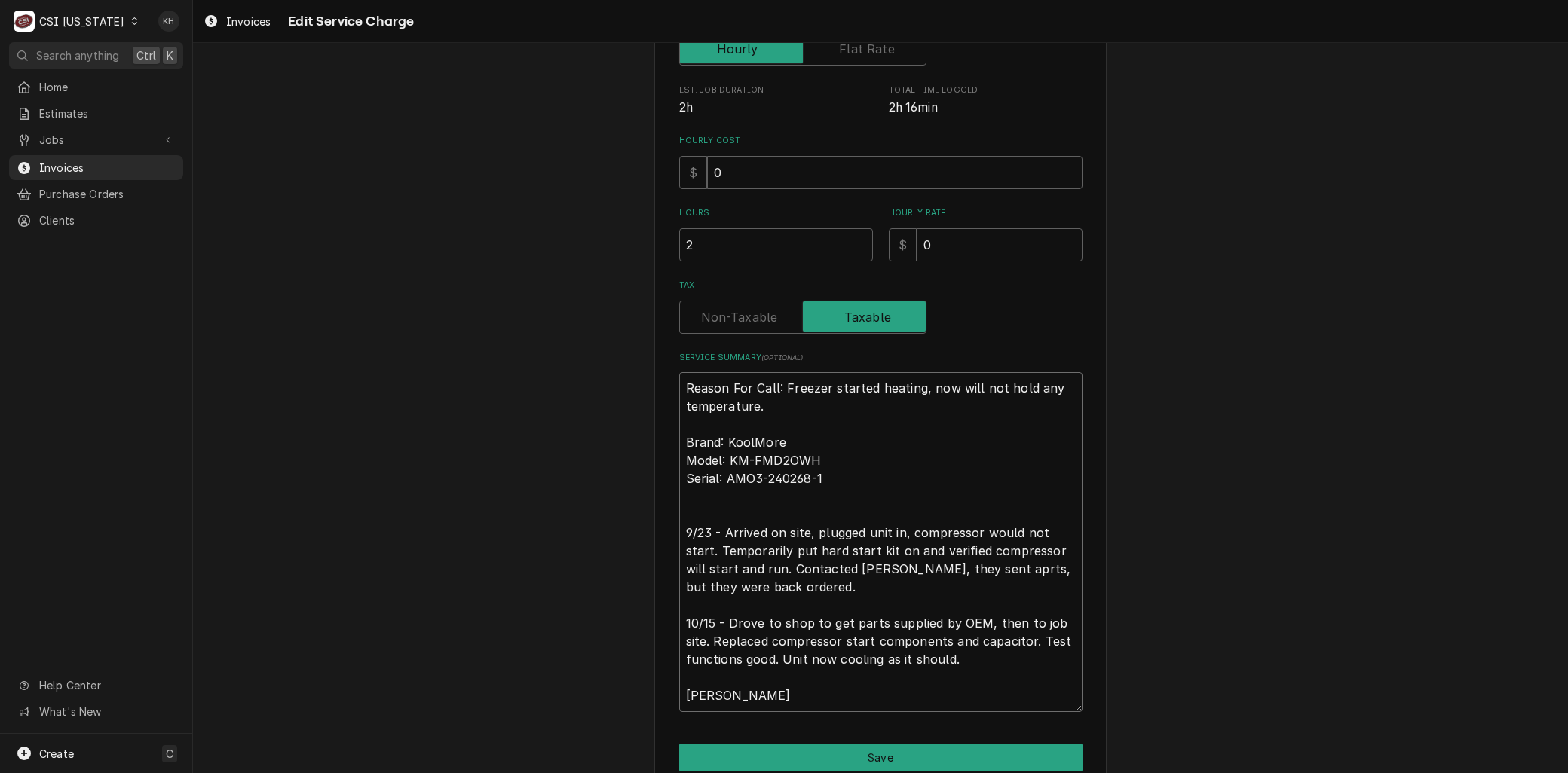
scroll to position [352, 0]
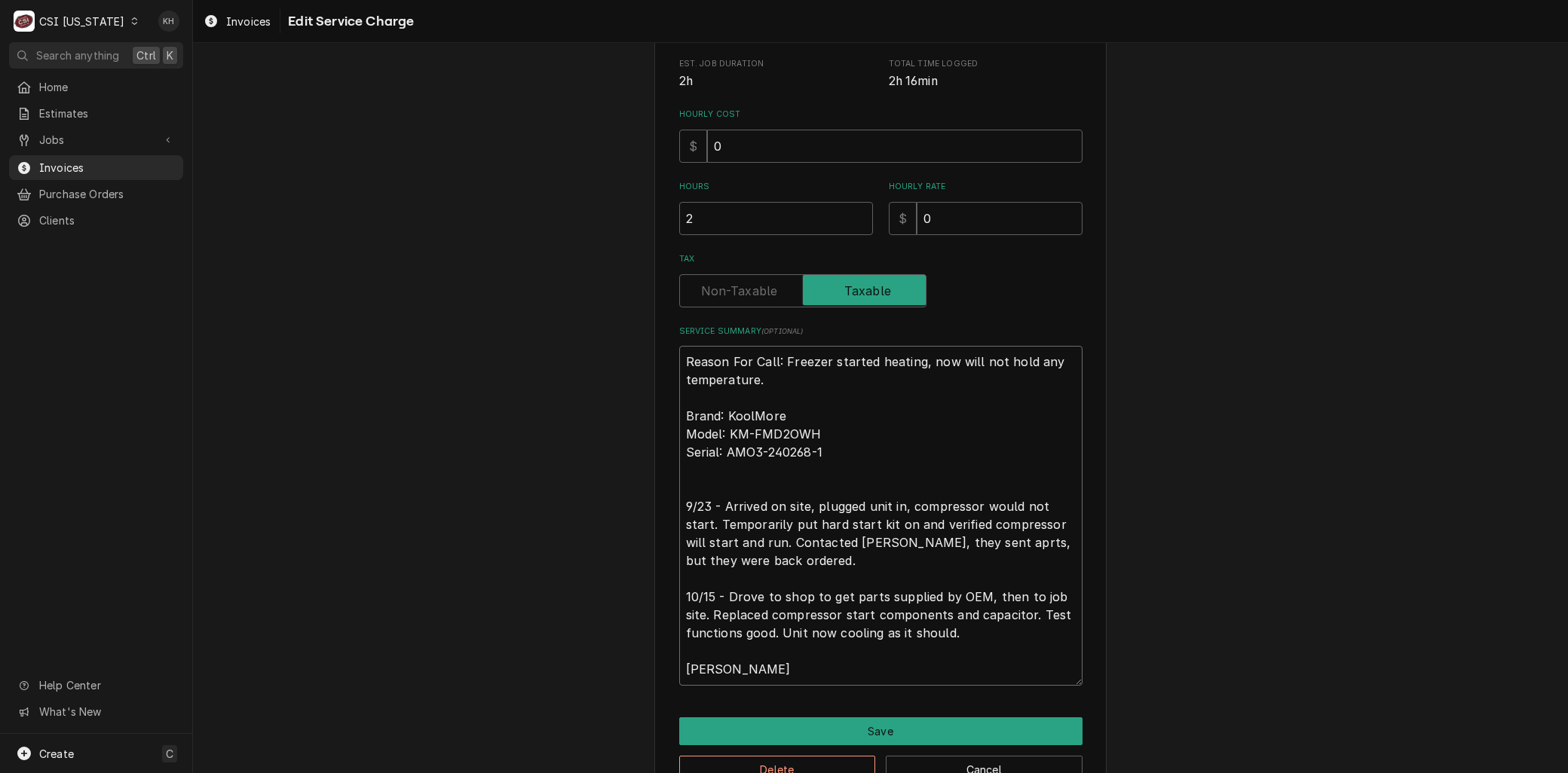
click at [684, 388] on textarea "Reason For Call: Freezer started heating, now will not hold any temperature. Br…" at bounding box center [881, 515] width 403 height 339
click at [748, 560] on textarea "Reason For Call: Freezer started heating, now will not hold any temperature. Br…" at bounding box center [881, 515] width 403 height 339
drag, startPoint x: 723, startPoint y: 593, endPoint x: 699, endPoint y: 609, distance: 28.8
click at [699, 609] on textarea "Reason For Call: Freezer started heating, now will not hold any temperature. Br…" at bounding box center [881, 515] width 403 height 339
click at [1063, 592] on textarea "Reason For Call: Freezer started heating, now will not hold any temperature. Br…" at bounding box center [881, 515] width 403 height 339
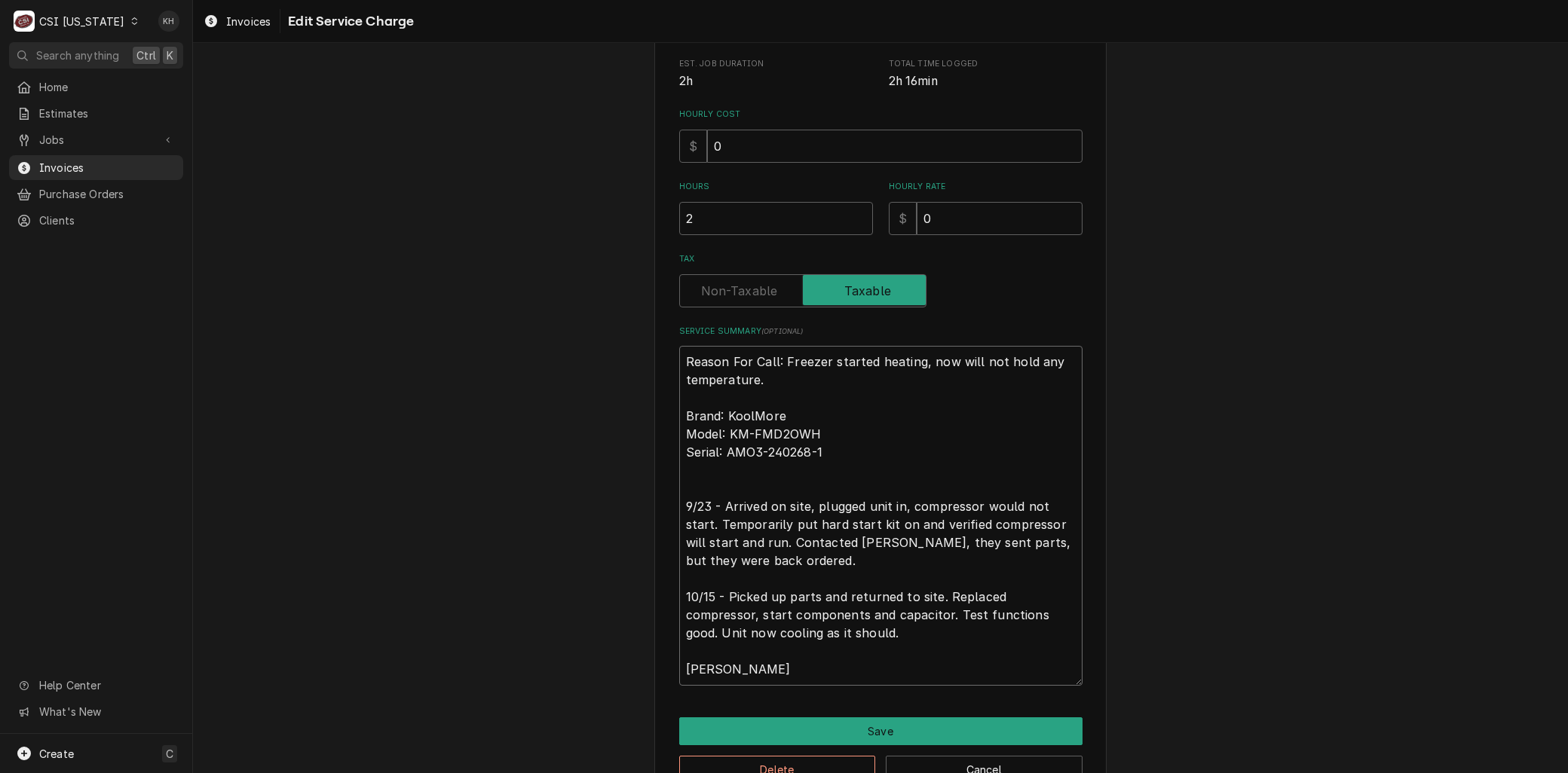
click at [704, 608] on textarea "Reason For Call: Freezer started heating, now will not hold any temperature. Br…" at bounding box center [881, 515] width 403 height 339
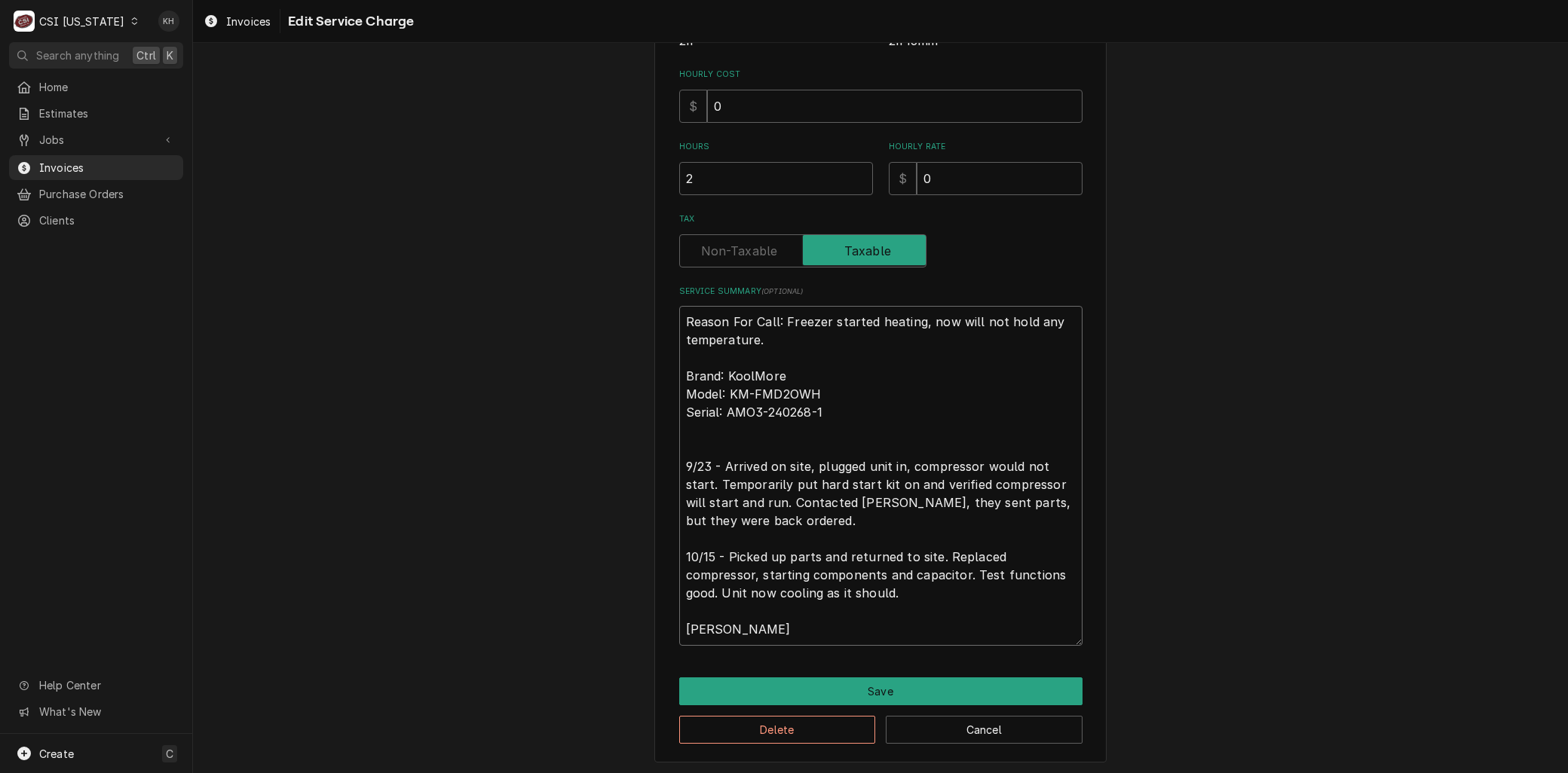
drag, startPoint x: 914, startPoint y: 612, endPoint x: 1292, endPoint y: 816, distance: 429.5
click at [1292, 772] on html "C CSI Kentucky KH Search anything Ctrl K Home Estimates Jobs Jobs Job Series In…" at bounding box center [784, 386] width 1568 height 773
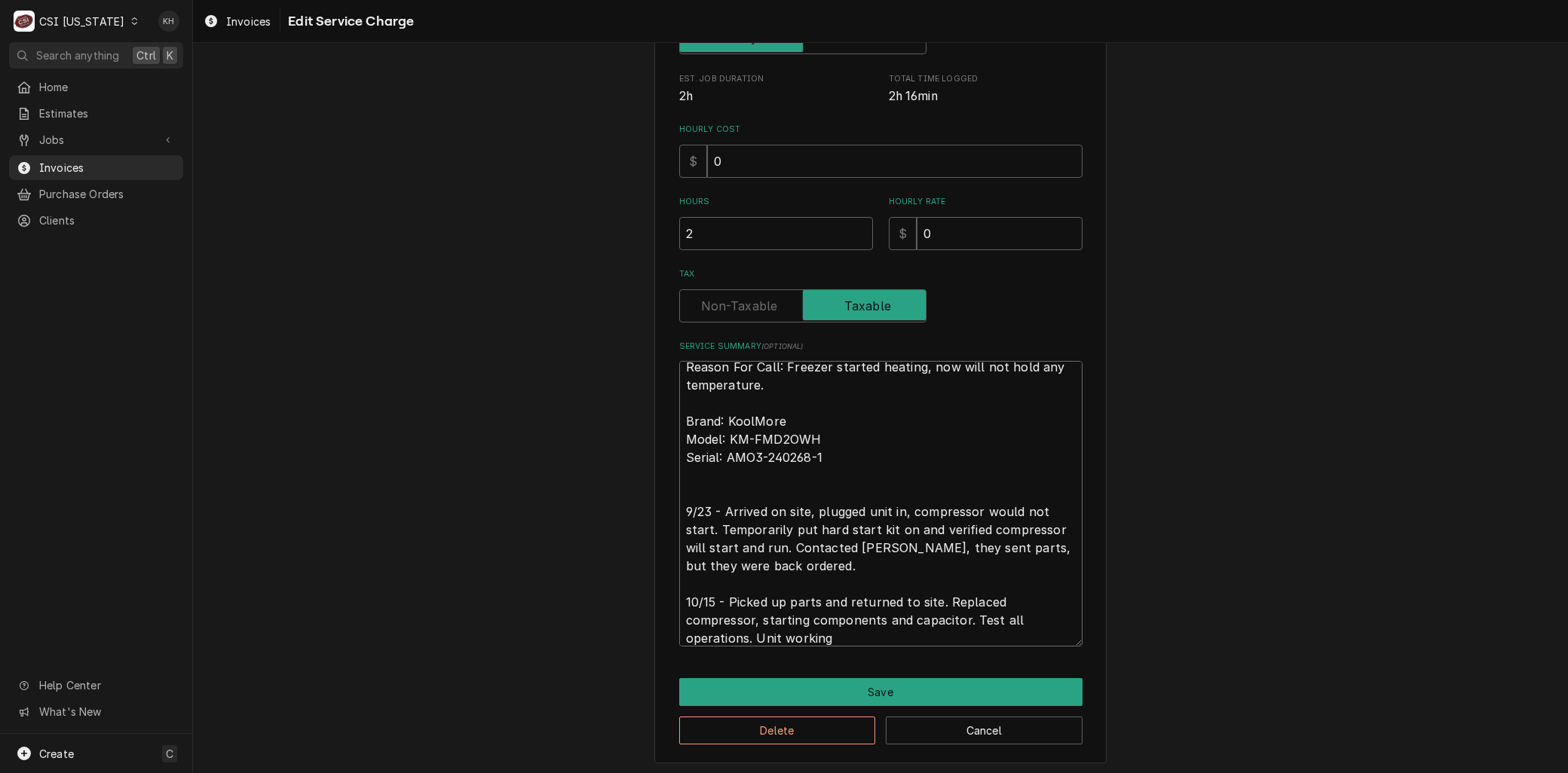
scroll to position [0, 0]
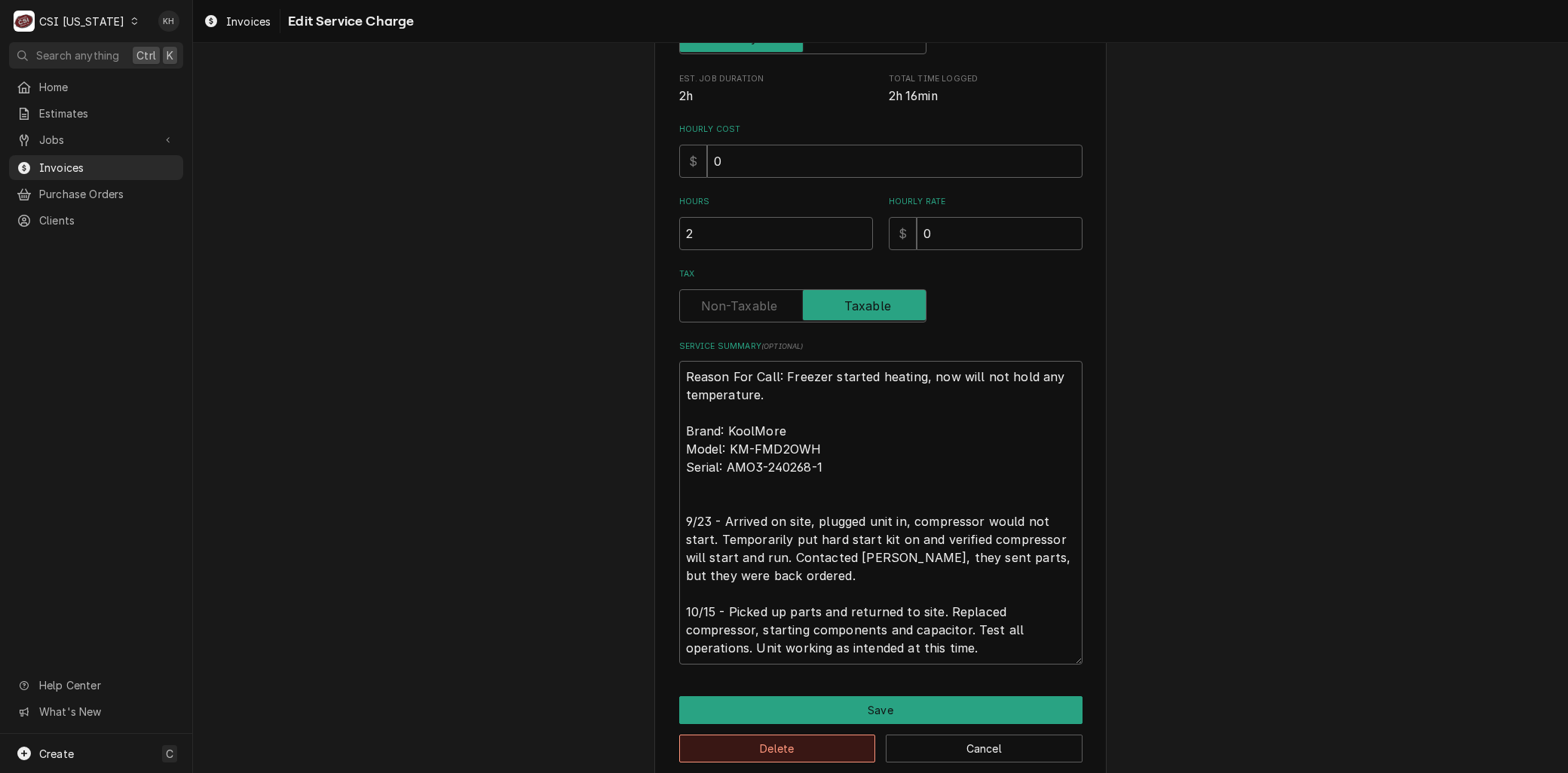
click at [841, 735] on button "Delete" at bounding box center [777, 749] width 197 height 28
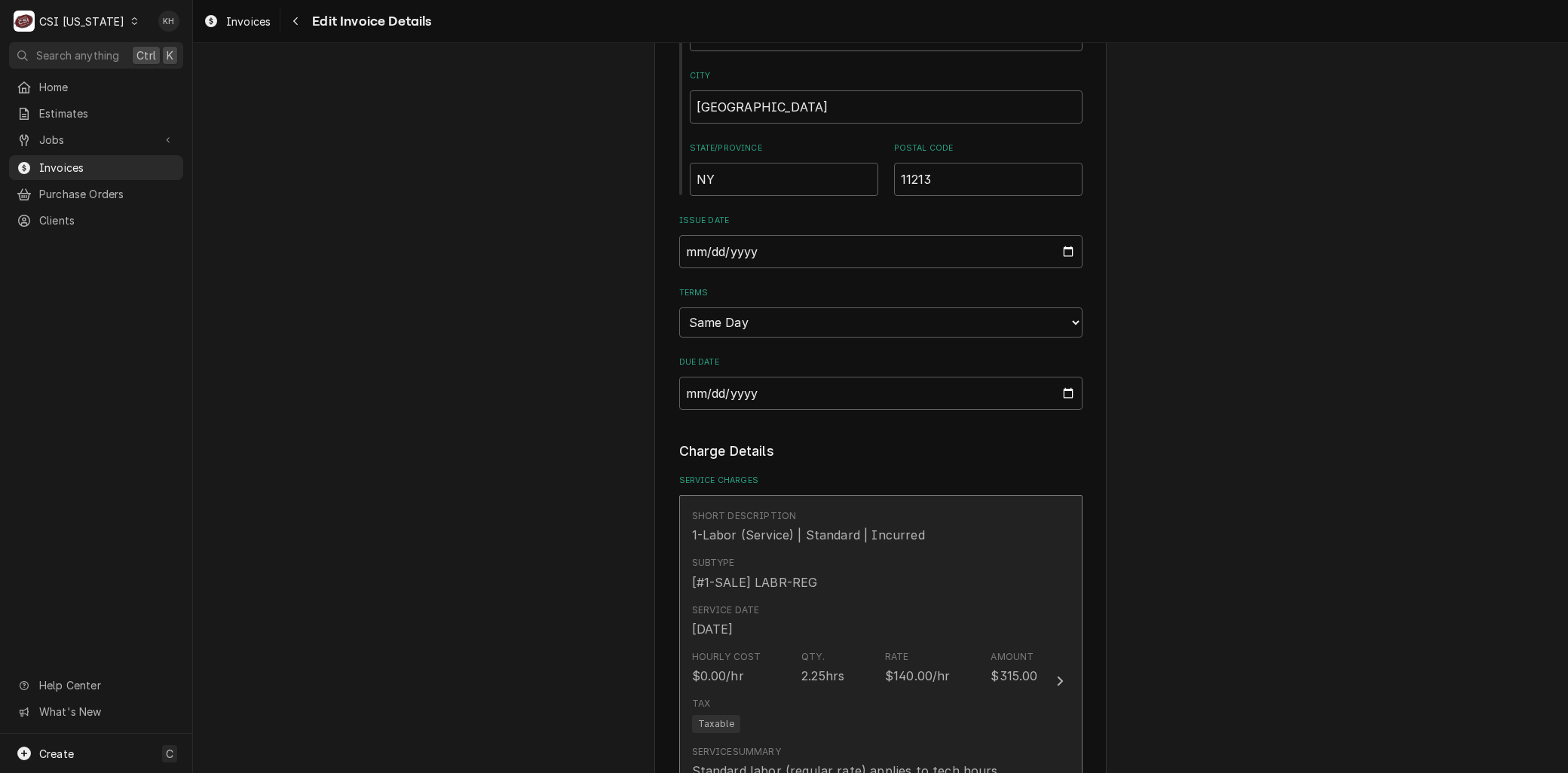
click at [823, 630] on div "Service Date Sep 23, 2025" at bounding box center [864, 620] width 346 height 46
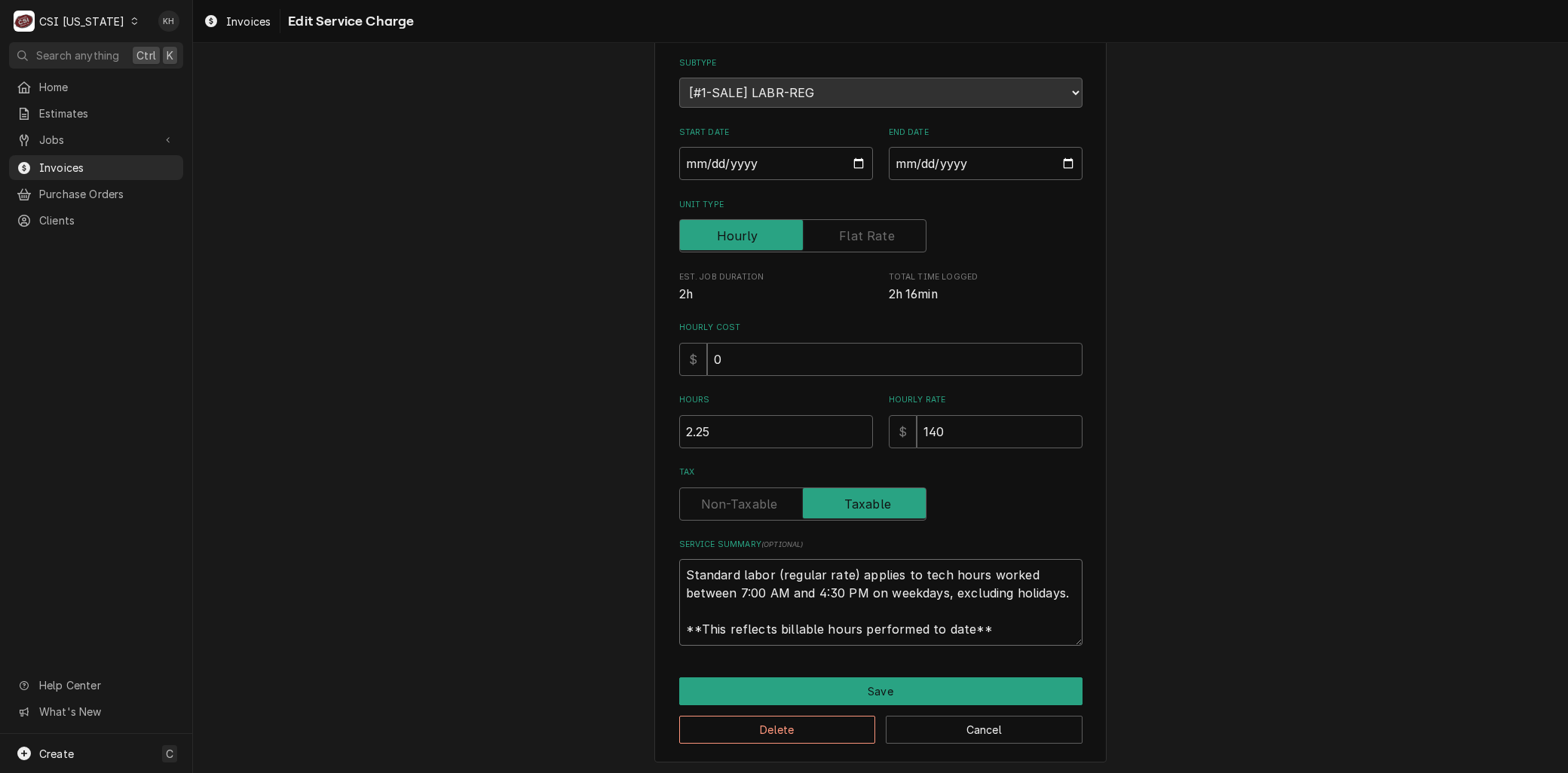
drag, startPoint x: 579, startPoint y: 552, endPoint x: 351, endPoint y: 456, distance: 247.4
click at [351, 456] on div "Use the fields below to edit this service charge Short Description 1-Labor (Ser…" at bounding box center [880, 348] width 1375 height 856
paste textarea "Reason For Call: Freezer started heating, now will not hold any temperature. Br…"
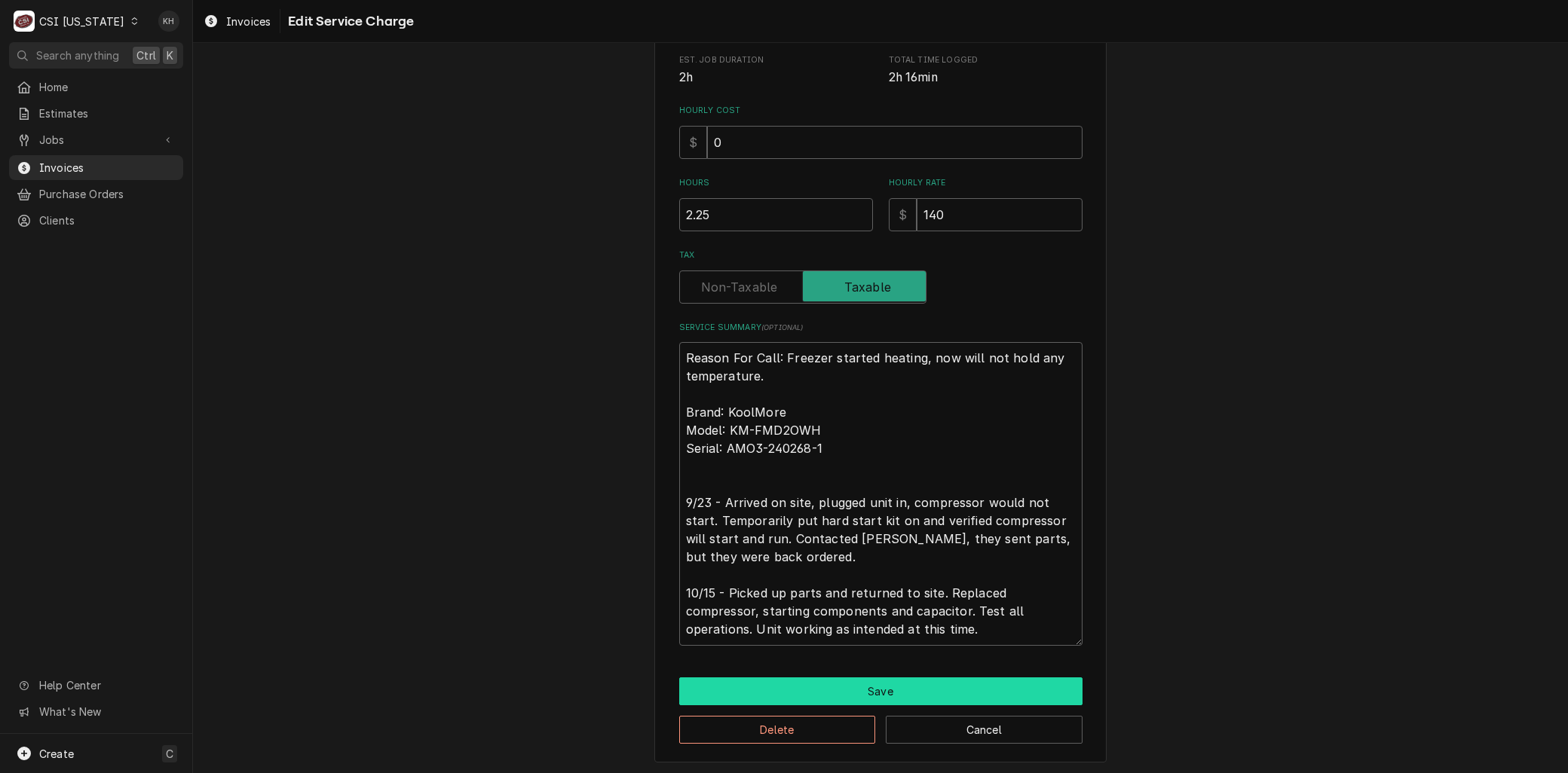
click at [796, 689] on button "Save" at bounding box center [881, 692] width 403 height 28
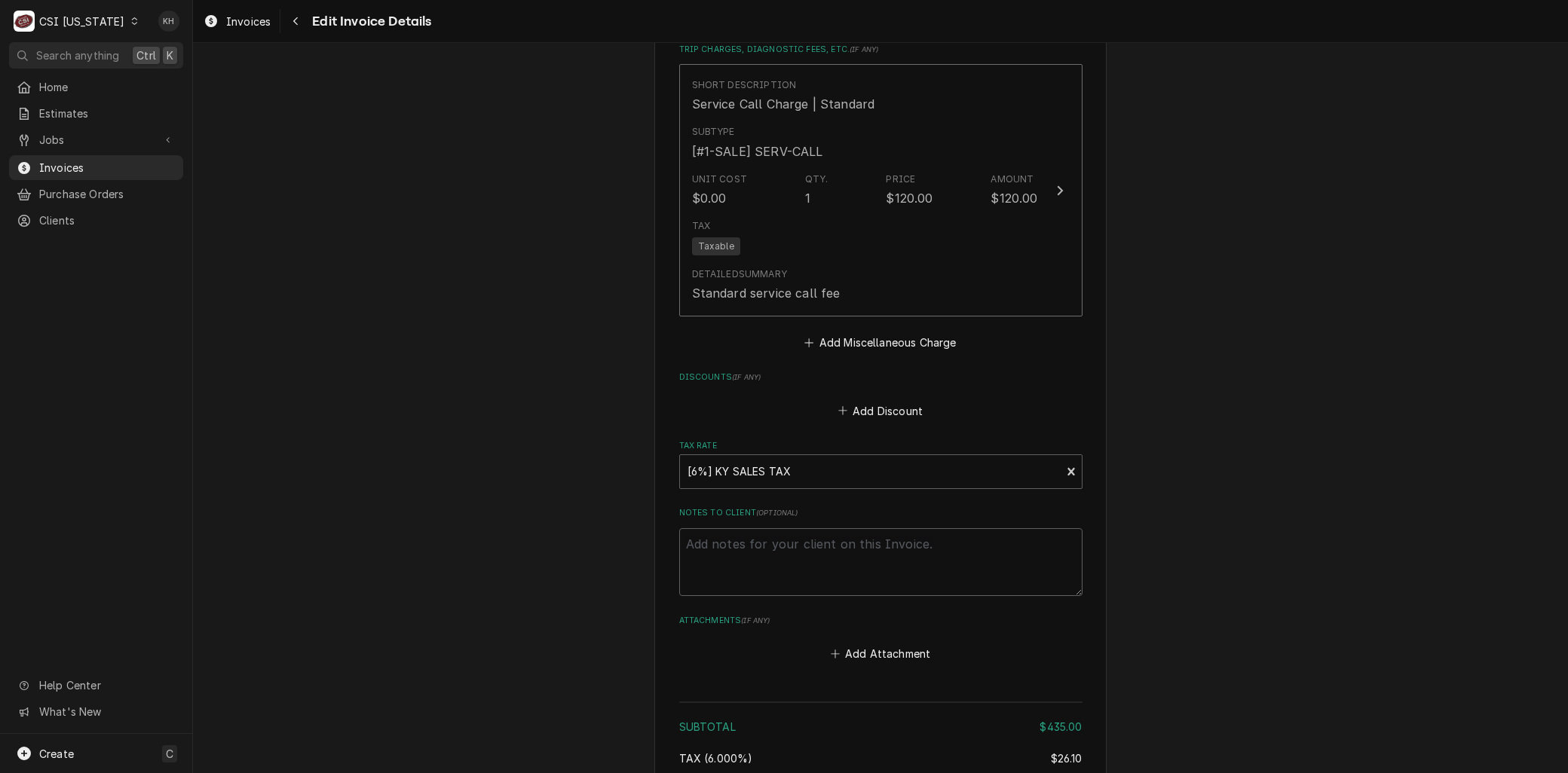
scroll to position [2477, 0]
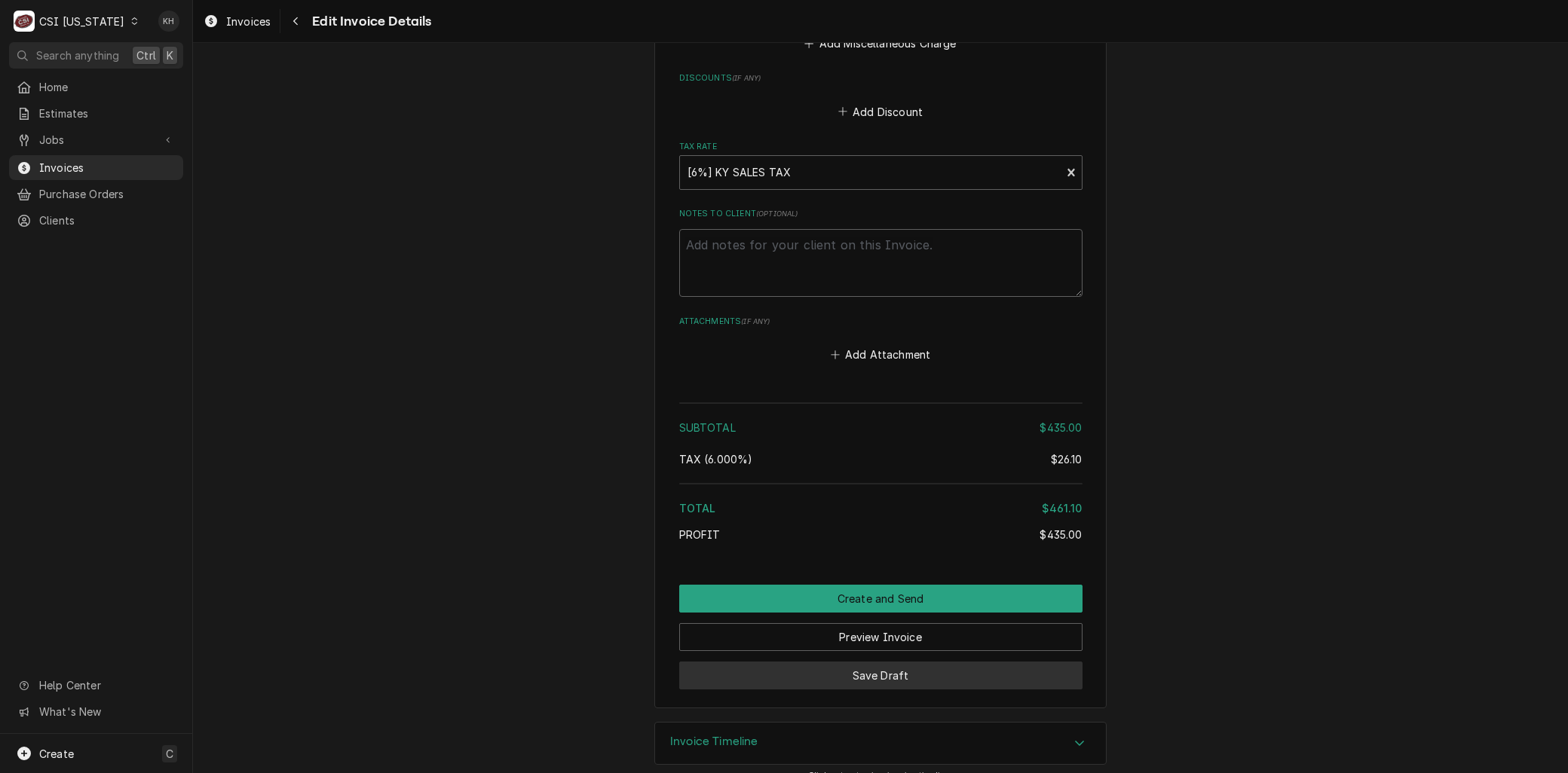
click at [856, 662] on button "Save Draft" at bounding box center [881, 676] width 403 height 28
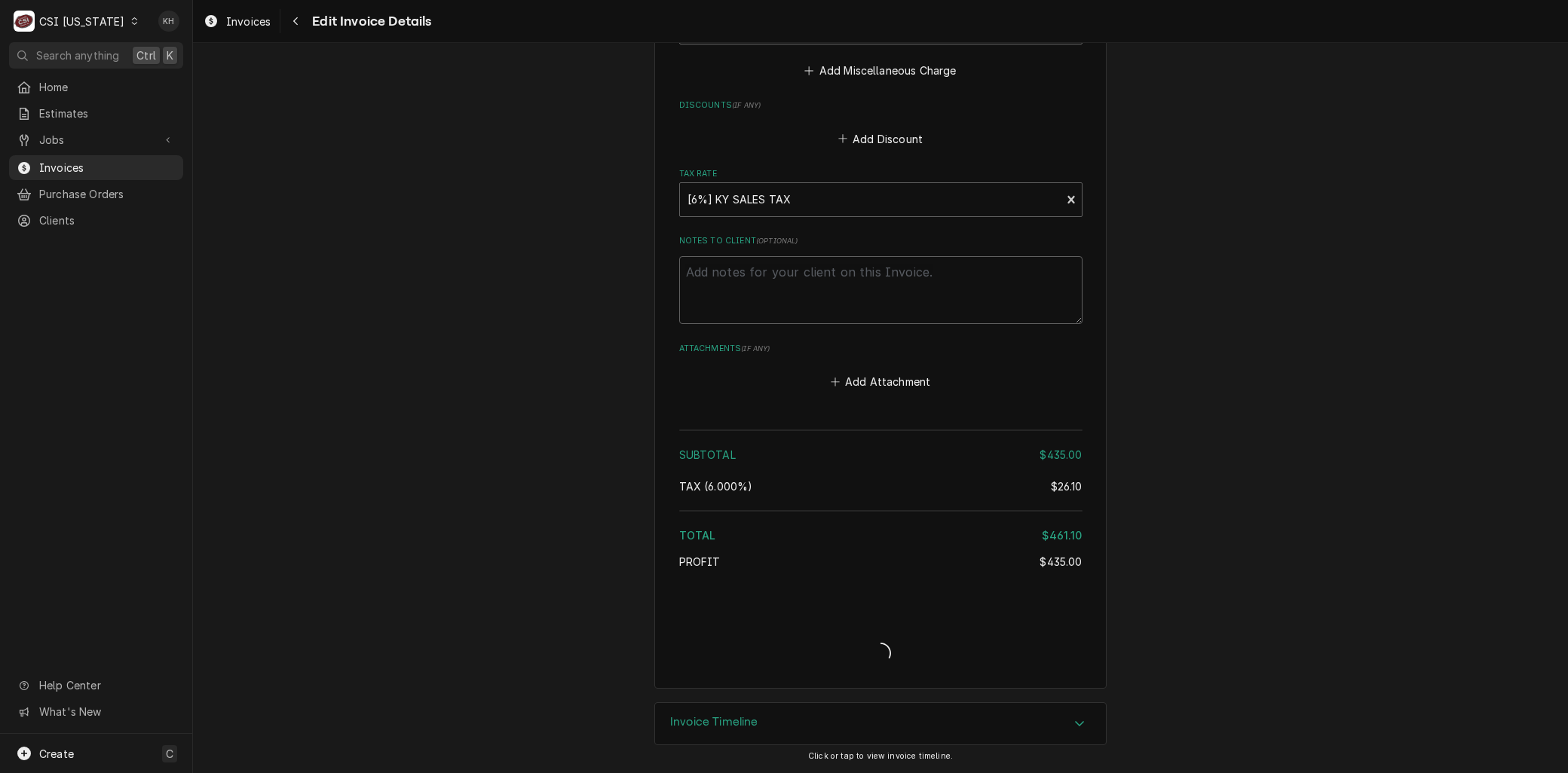
scroll to position [2430, 0]
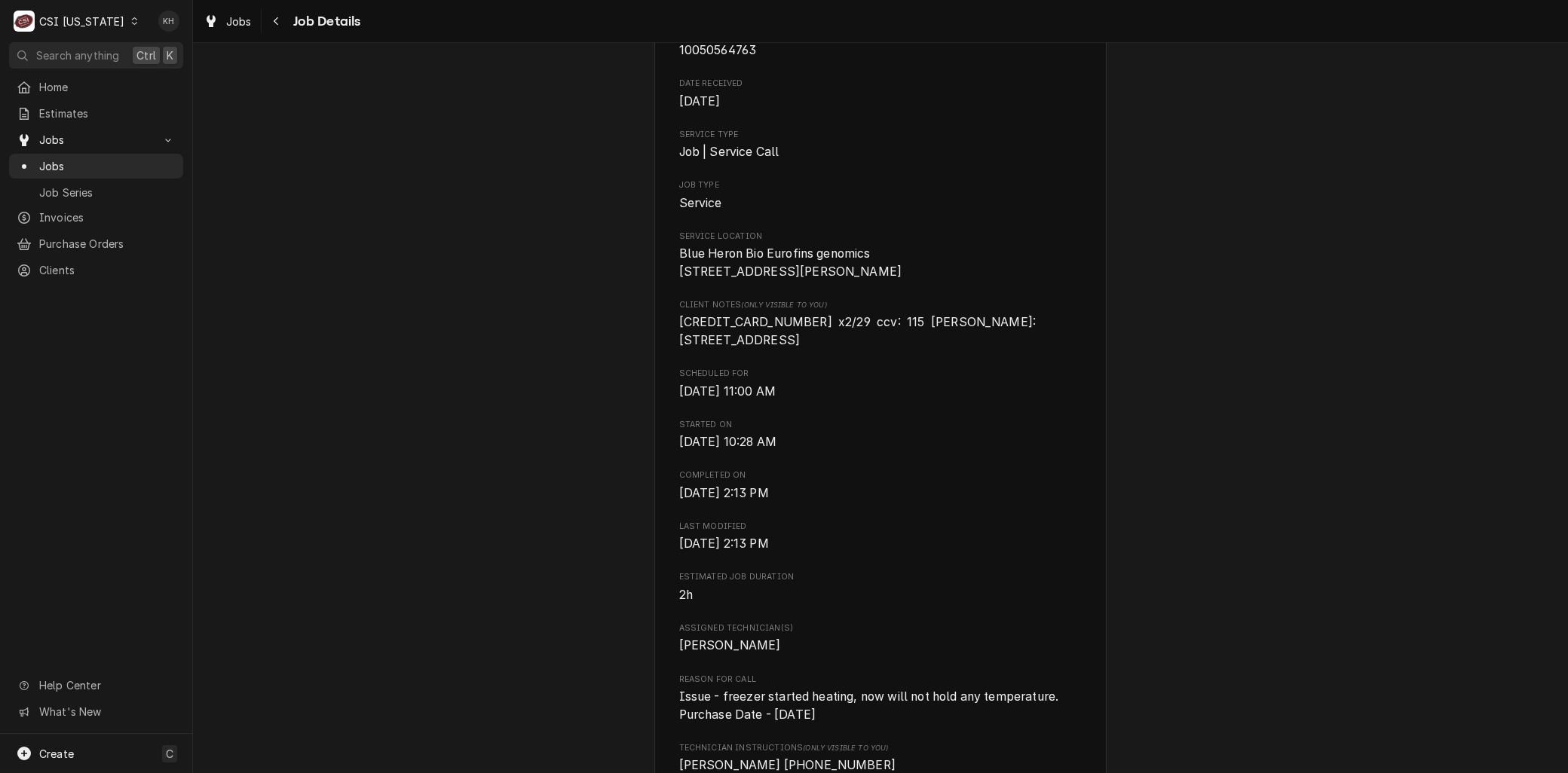
scroll to position [586, 0]
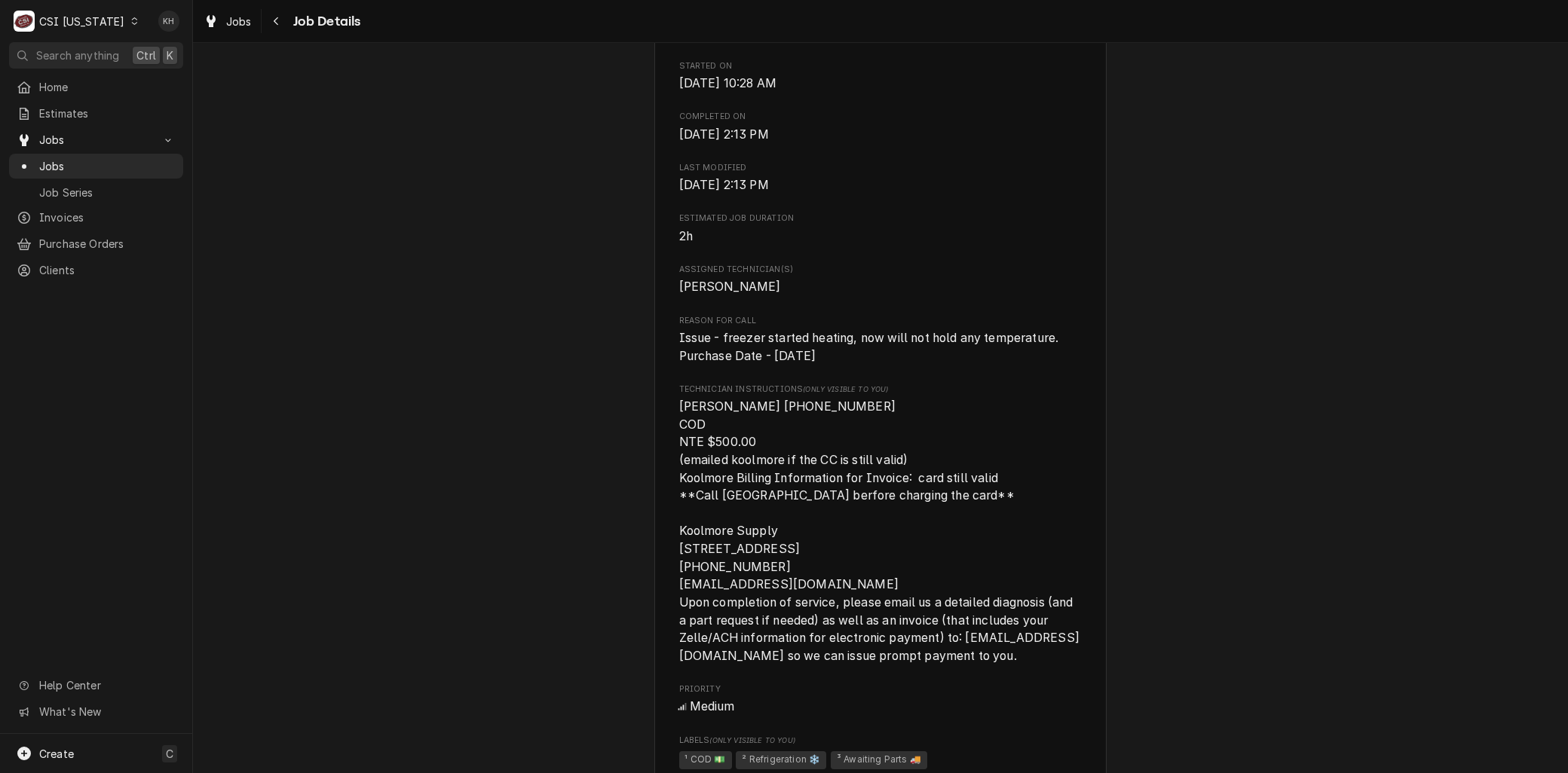
drag, startPoint x: 854, startPoint y: 372, endPoint x: 657, endPoint y: 348, distance: 198.5
click at [657, 348] on div "KOOLMORE SUPPLY Blue Heron Bio Eurofins genomics / 12701 Plantside Dr, Louisvil…" at bounding box center [880, 599] width 452 height 2176
click at [656, 347] on div "KOOLMORE SUPPLY Blue Heron Bio Eurofins genomics / 12701 Plantside Dr, Louisvil…" at bounding box center [880, 602] width 452 height 2183
click at [870, 365] on span "Issue - freezer started heating, now will not hold any temperature. Purchase Da…" at bounding box center [881, 347] width 403 height 36
click at [754, 363] on span "Issue - freezer started heating, now will not hold any temperature. Purchase Da…" at bounding box center [869, 347] width 380 height 32
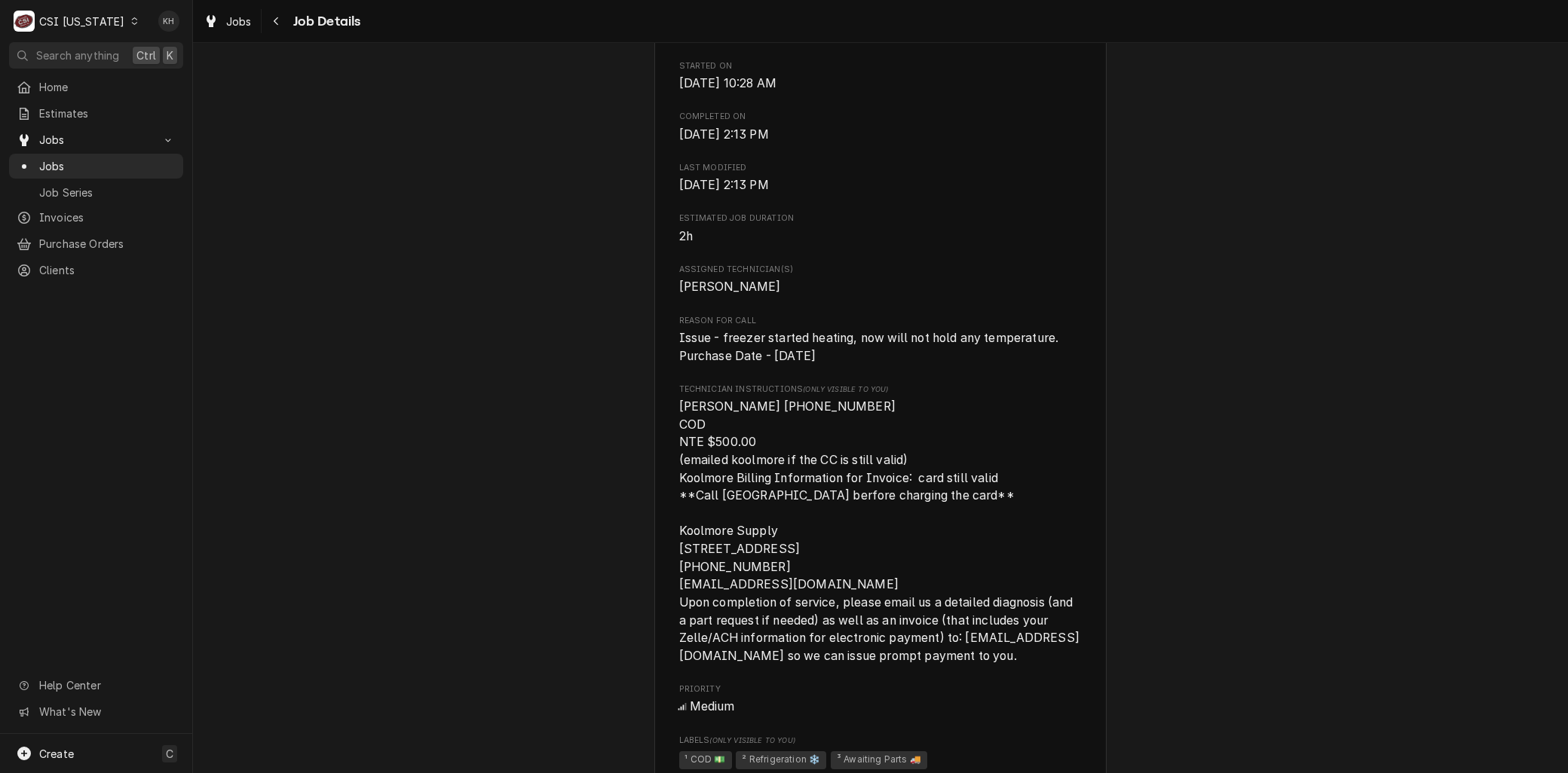
click at [1044, 351] on span "Issue - freezer started heating, now will not hold any temperature. Purchase Da…" at bounding box center [869, 347] width 380 height 32
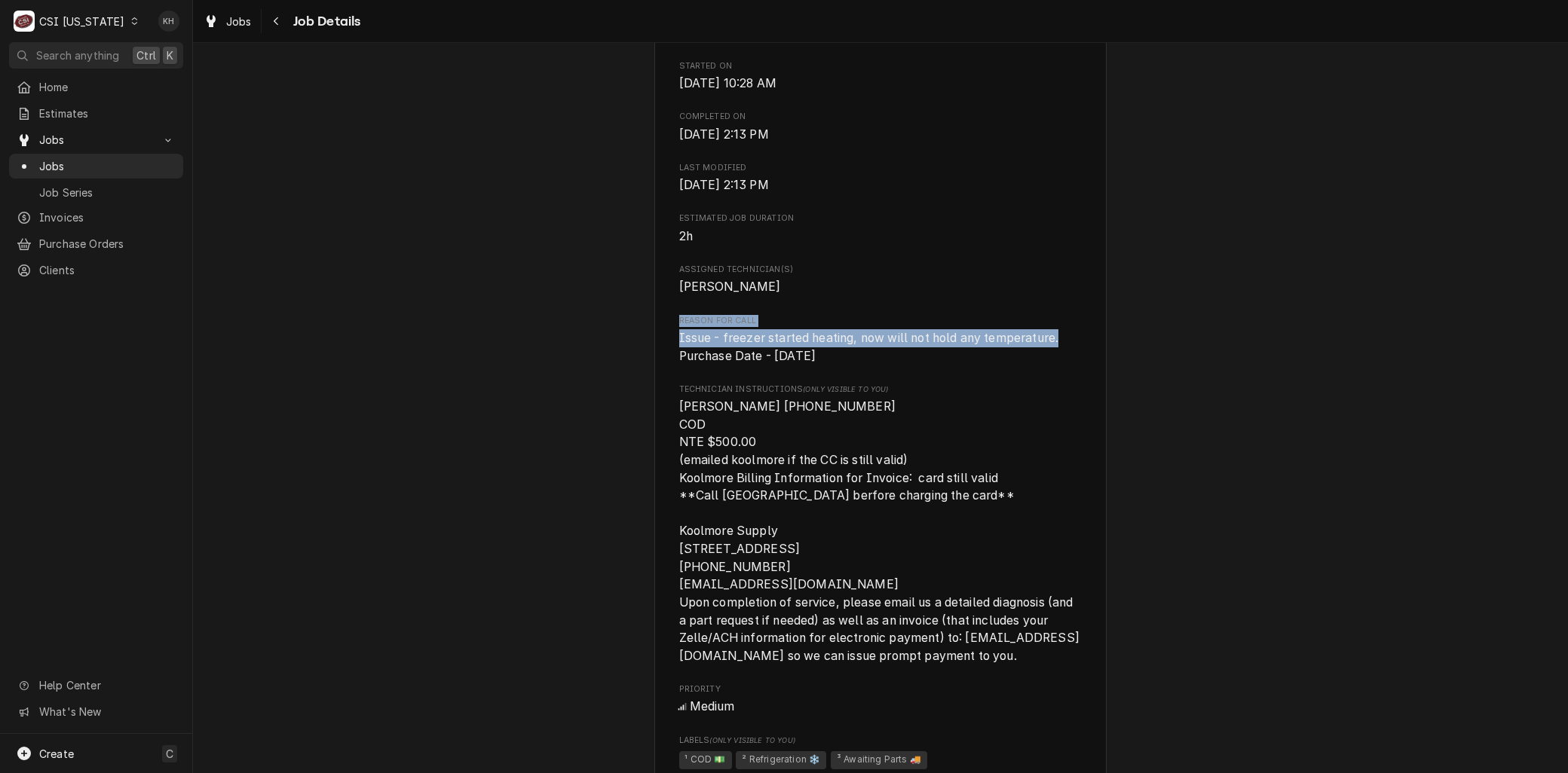
drag, startPoint x: 1057, startPoint y: 355, endPoint x: 661, endPoint y: 335, distance: 396.5
click at [661, 335] on div "KOOLMORE SUPPLY Blue Heron Bio Eurofins genomics / 12701 Plantside Dr, Louisvil…" at bounding box center [880, 602] width 452 height 2183
copy div "Reason For Call Issue - freezer started heating, now will not hold any temperat…"
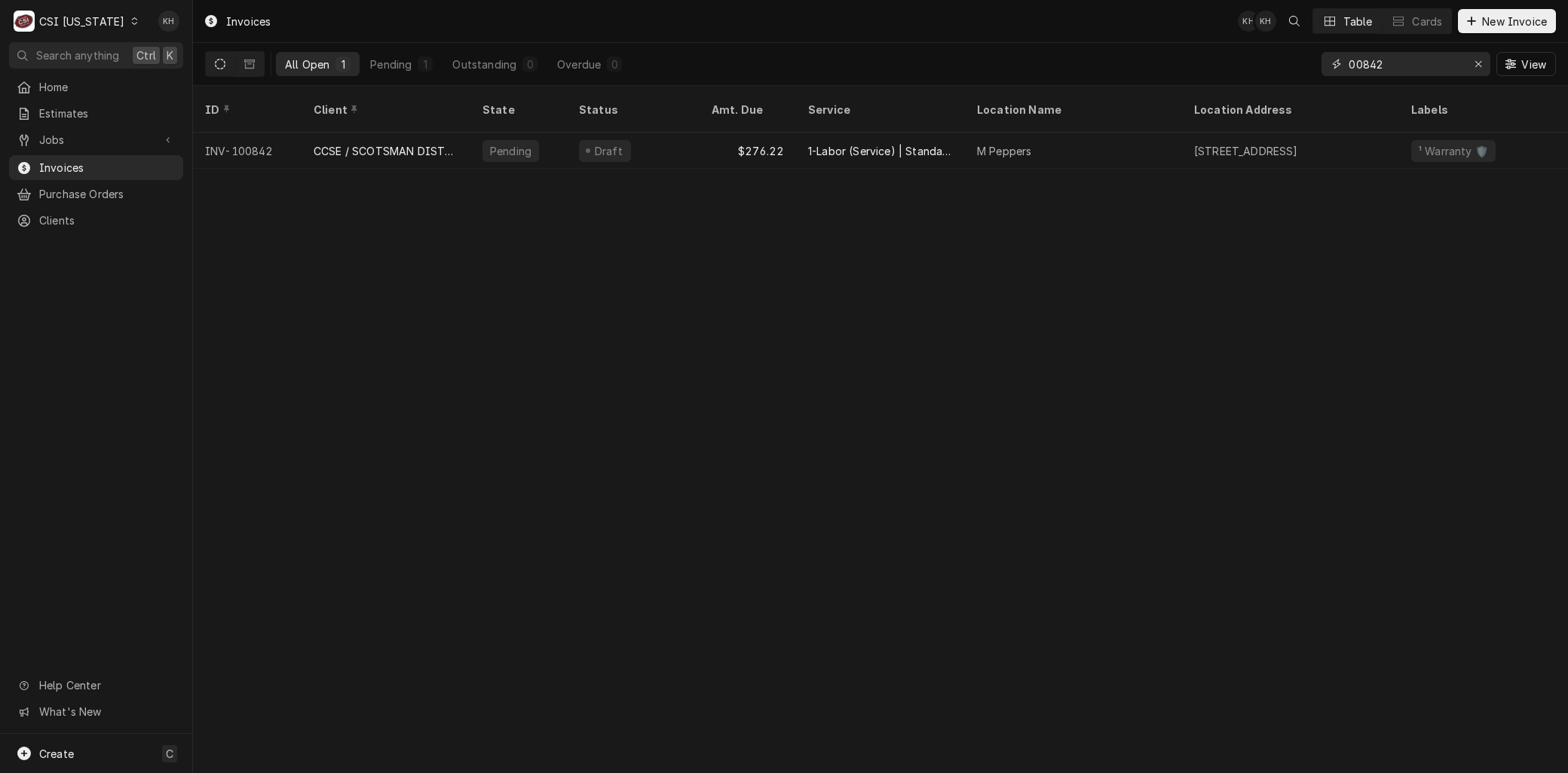
drag, startPoint x: 1426, startPoint y: 61, endPoint x: 1066, endPoint y: 36, distance: 360.9
click at [1067, 36] on div "Invoices KH KH Table Cards New Invoice All Open 1 Pending 1 Outstanding 0 Overd…" at bounding box center [880, 43] width 1375 height 86
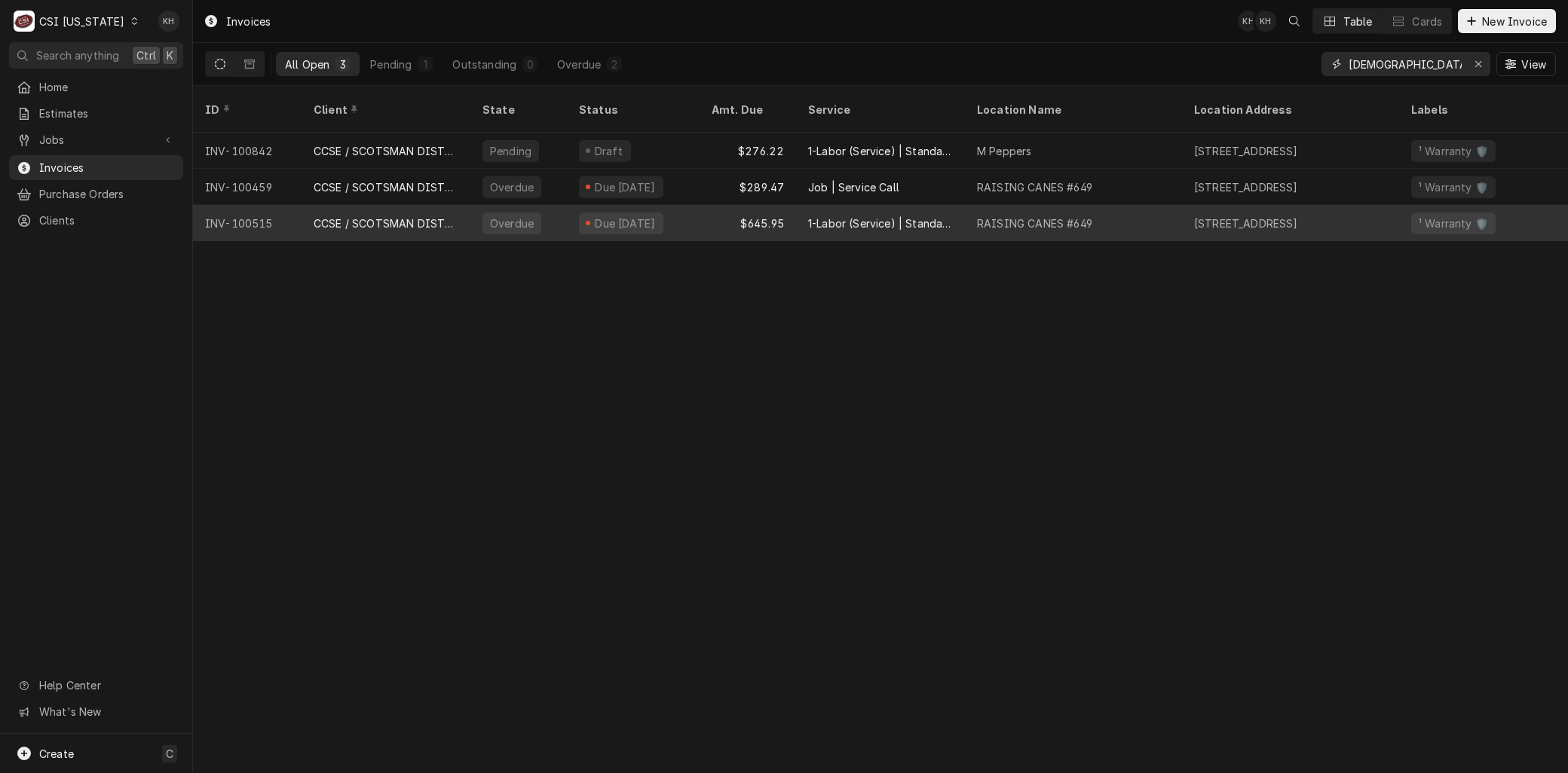
type input "scotsman"
click at [344, 216] on div "CCSE / SCOTSMAN DISTRIBUTOR" at bounding box center [386, 223] width 144 height 16
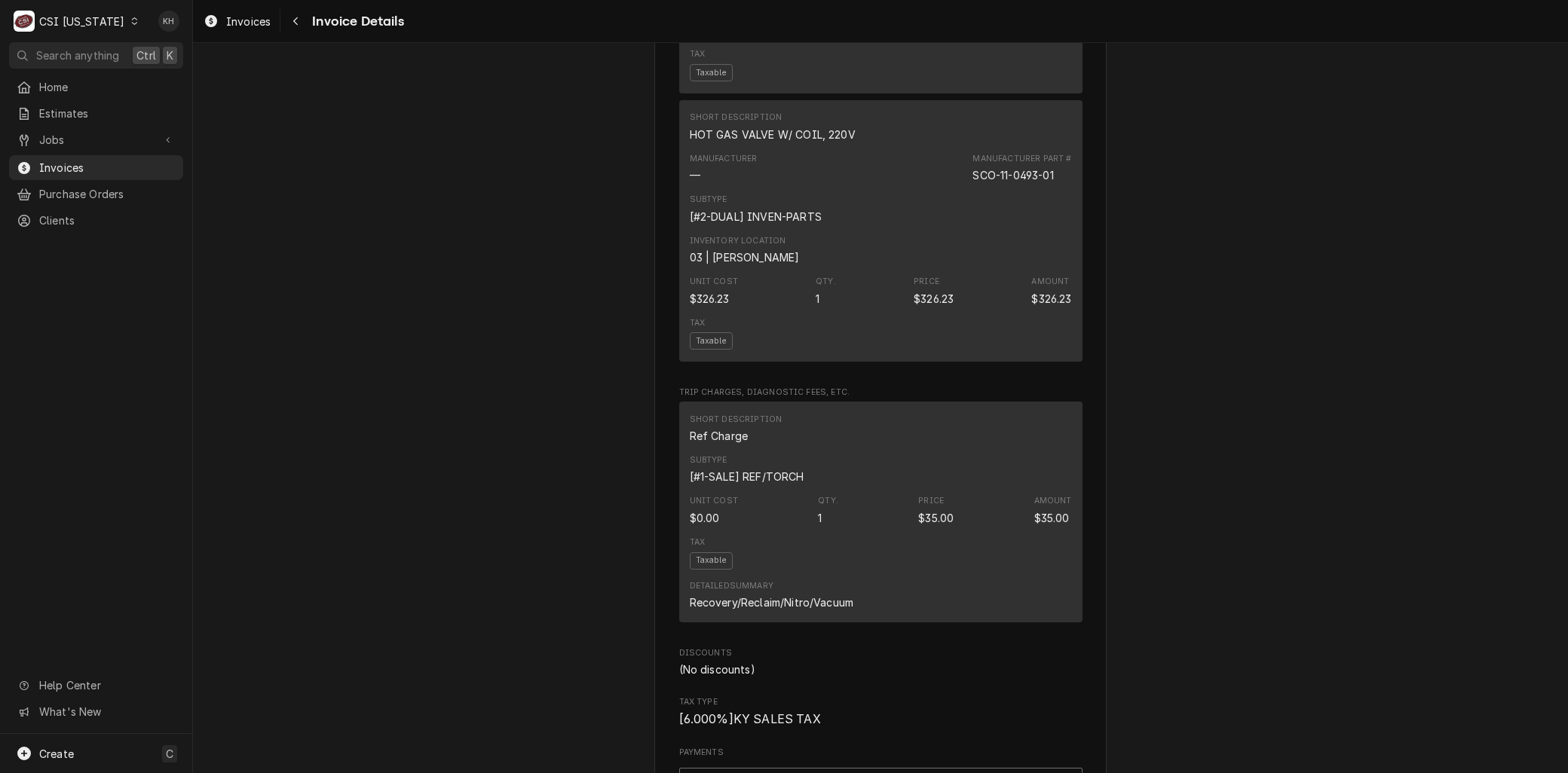
scroll to position [1675, 0]
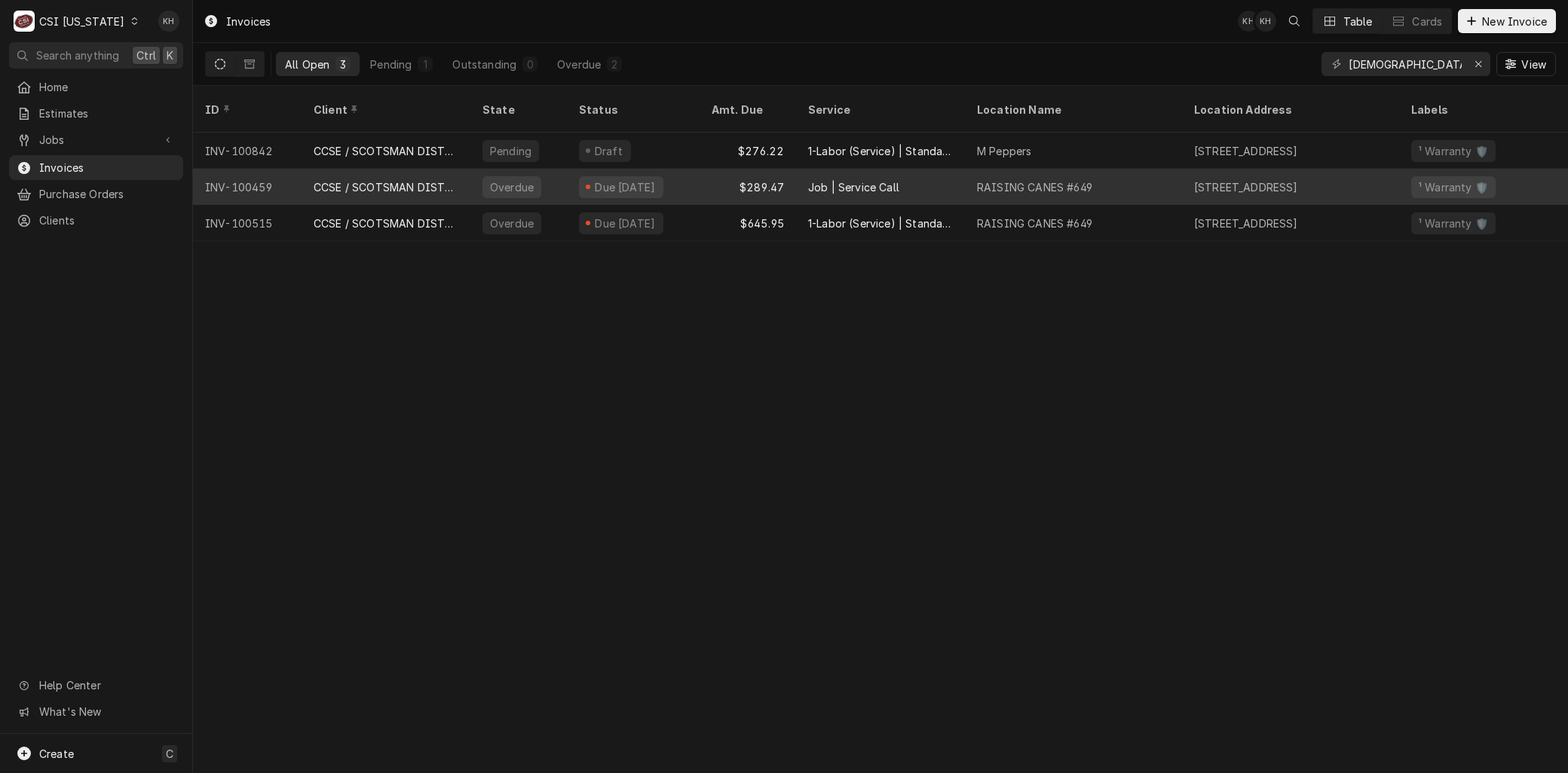
click at [268, 171] on div "INV-100459" at bounding box center [247, 187] width 109 height 36
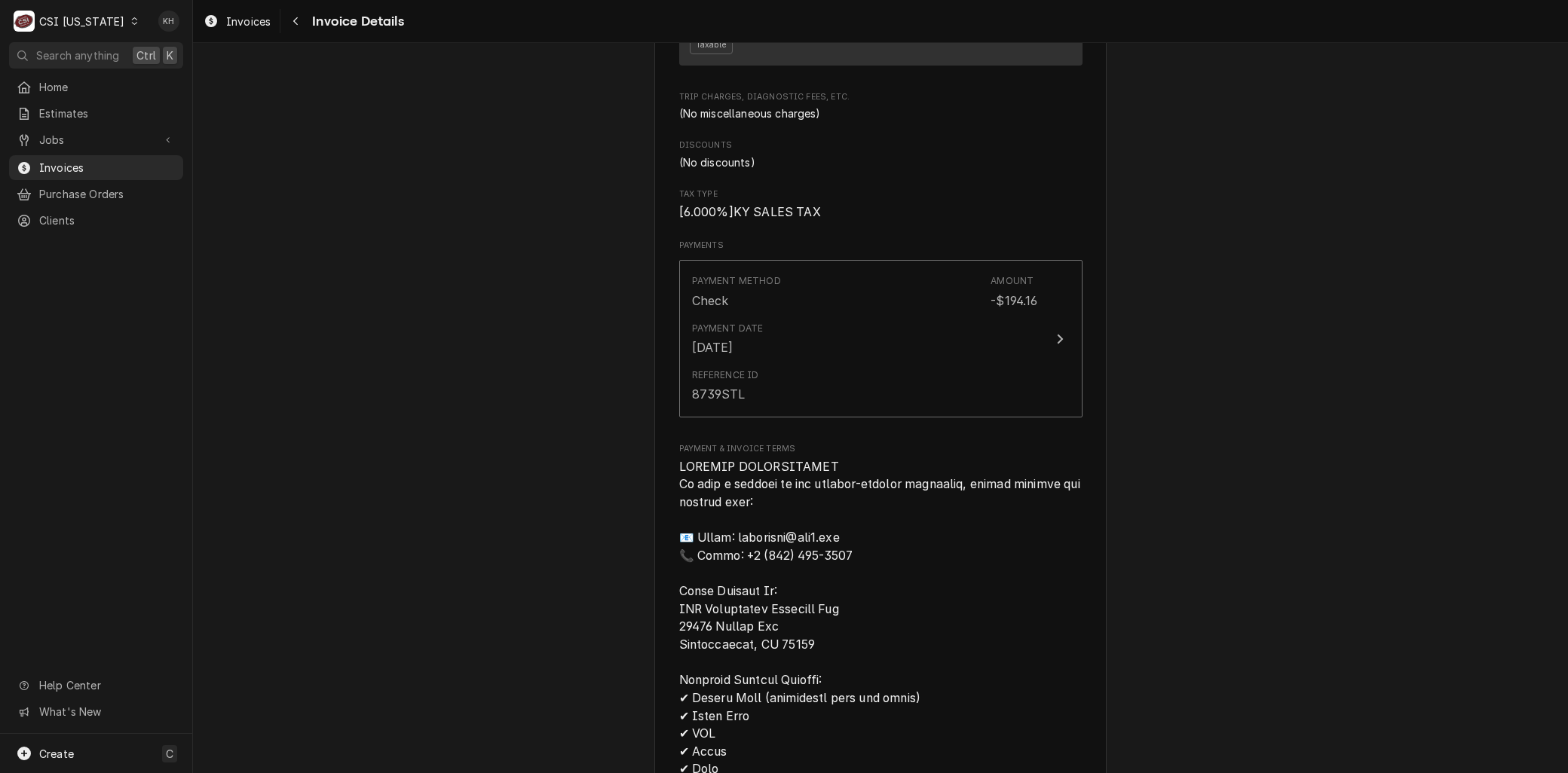
scroll to position [1591, 0]
